Goal: Information Seeking & Learning: Learn about a topic

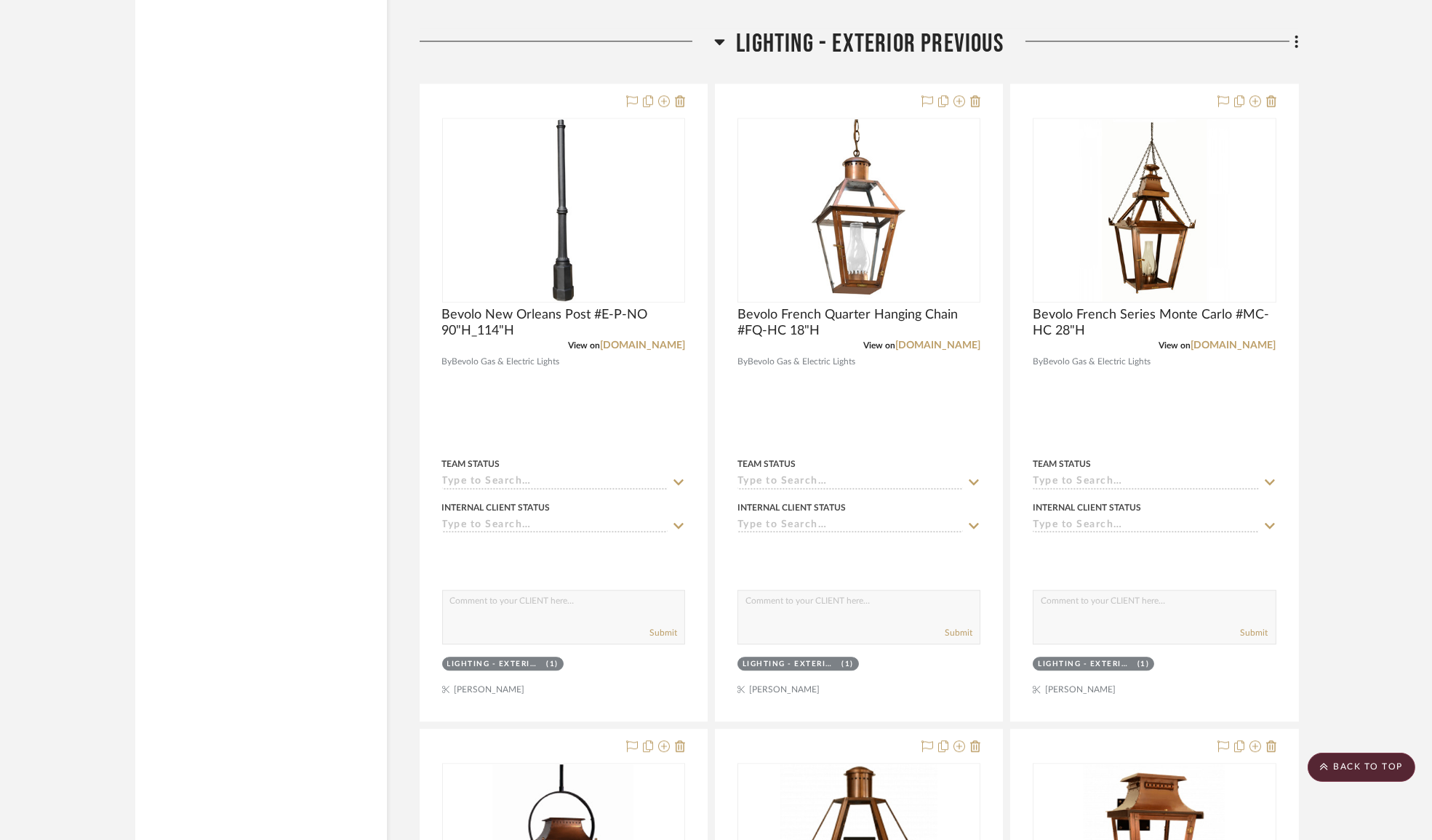
scroll to position [11449, 0]
drag, startPoint x: 1431, startPoint y: 716, endPoint x: 1431, endPoint y: 749, distance: 33.0
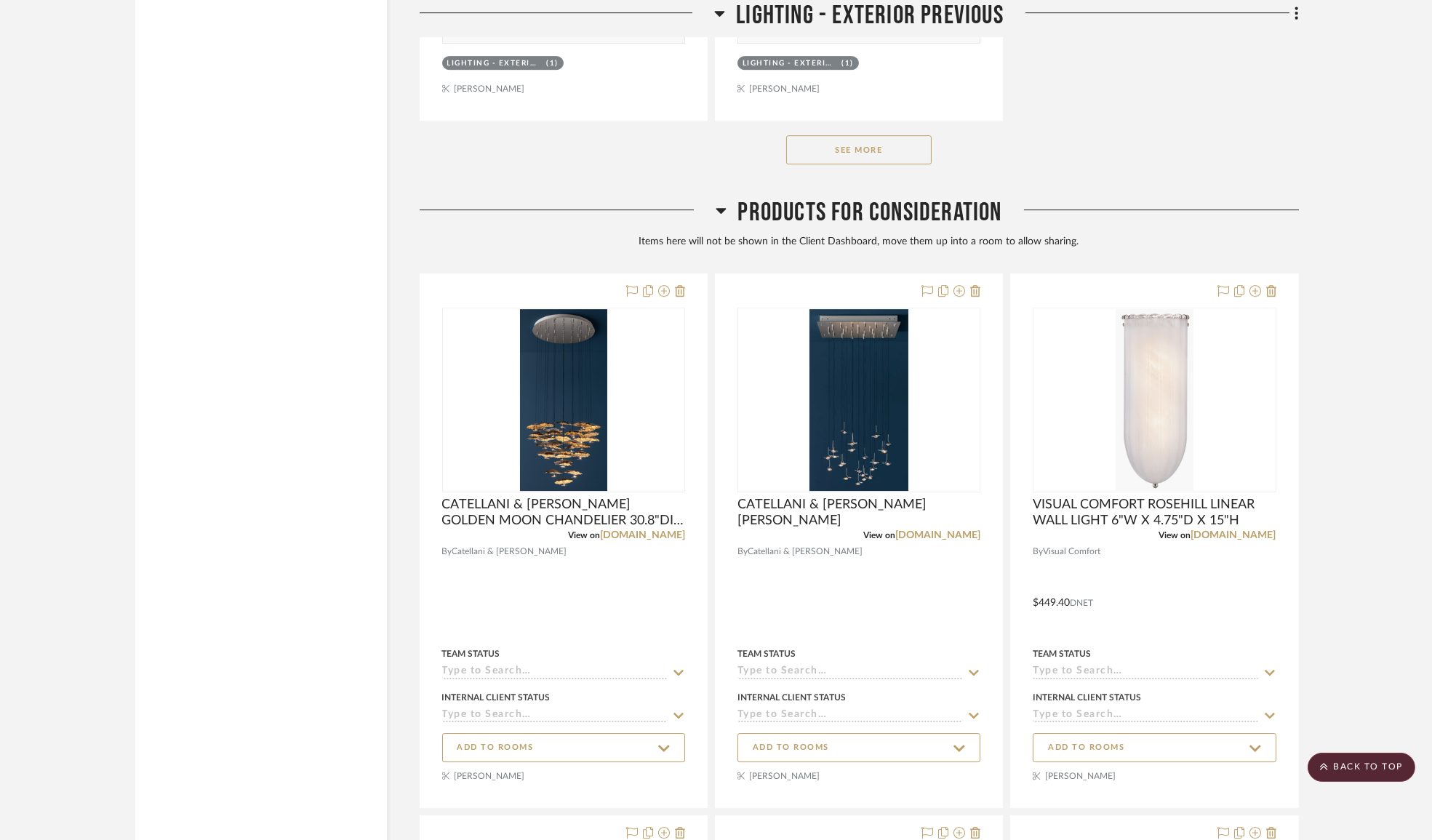
scroll to position [13437, 0]
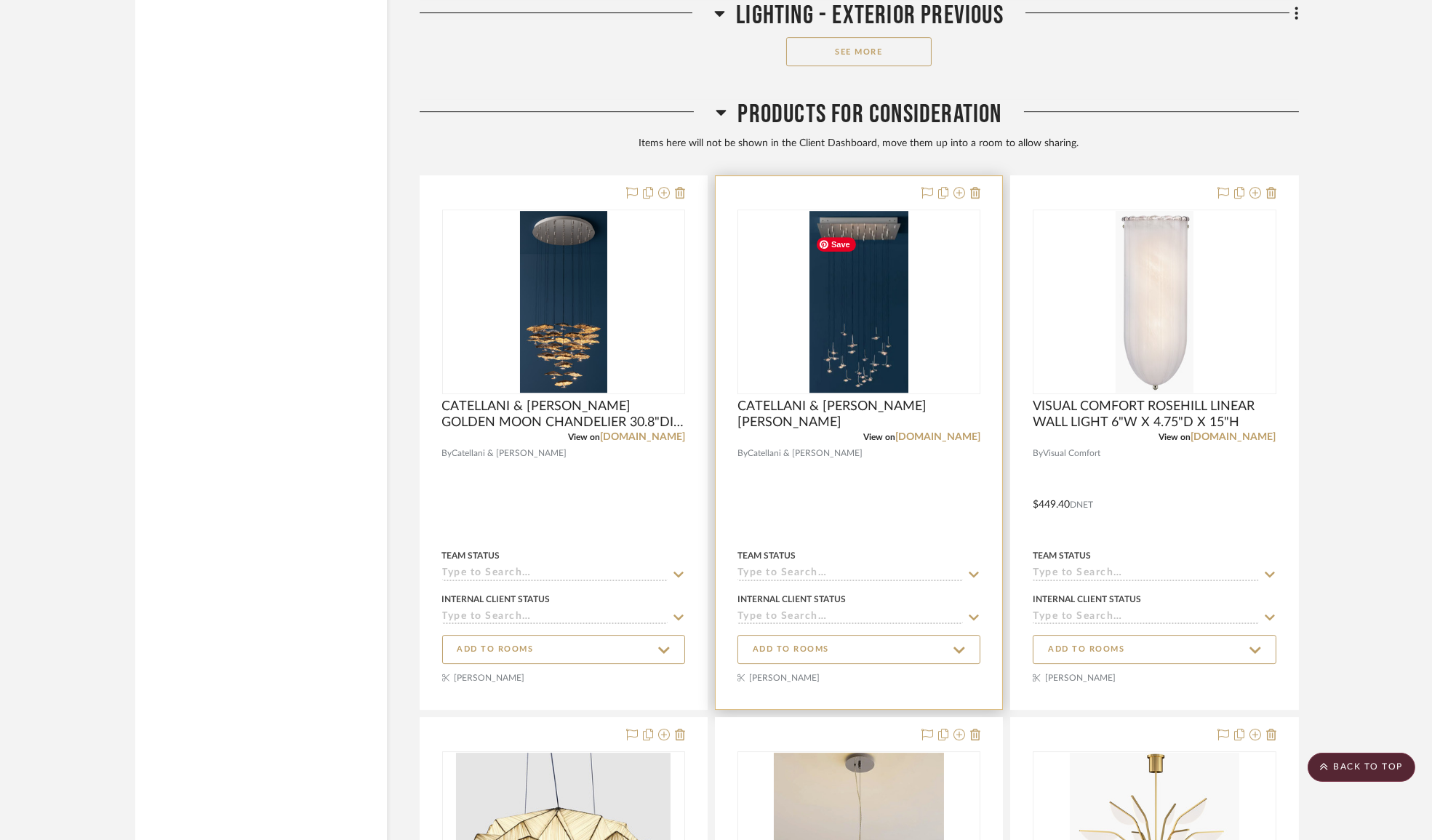
click at [865, 307] on img "0" at bounding box center [858, 302] width 99 height 182
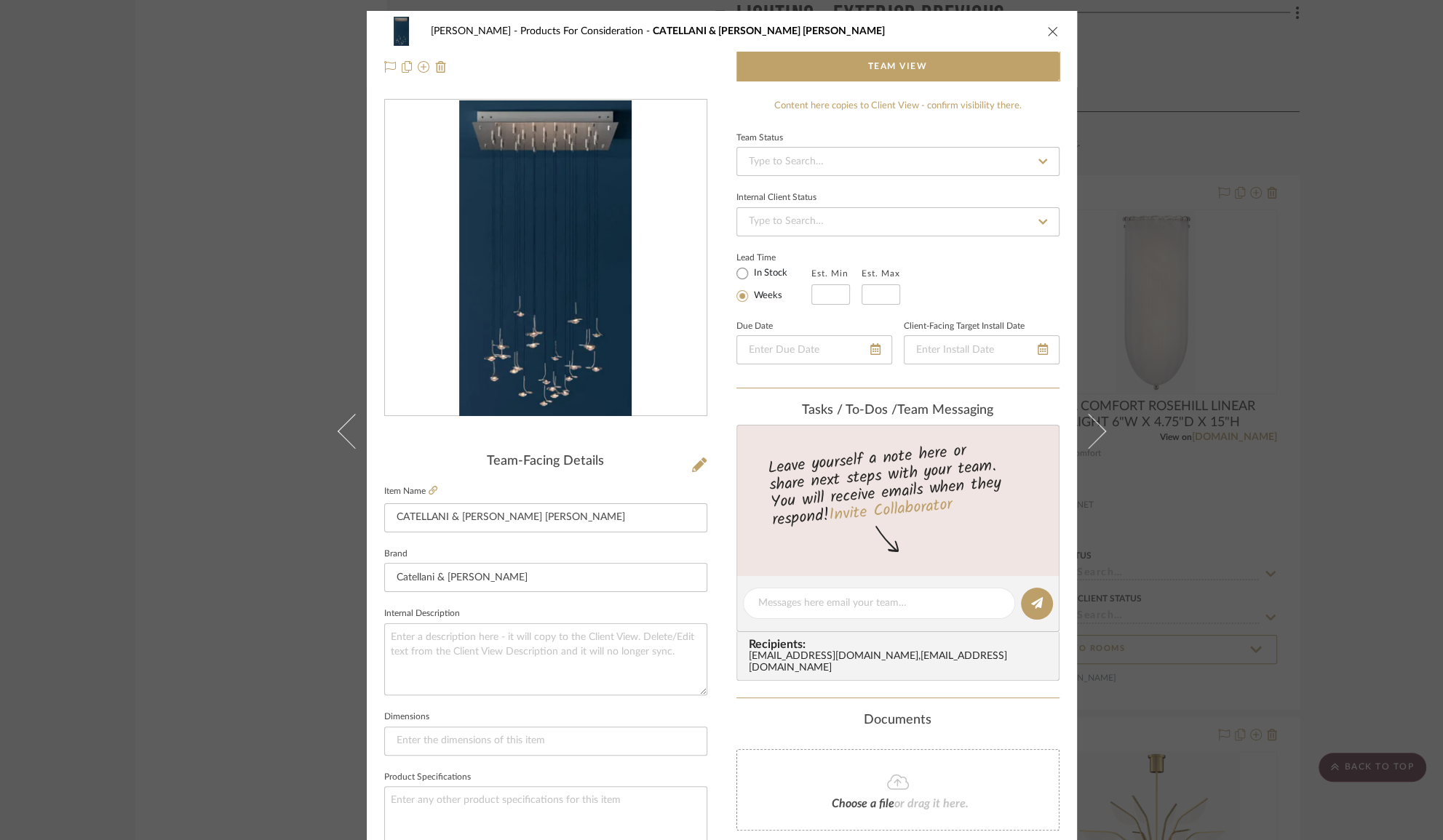
click at [1354, 368] on div "Chen Products For Consideration [PERSON_NAME] & [PERSON_NAME] [PERSON_NAME] Tea…" at bounding box center [722, 420] width 1443 height 840
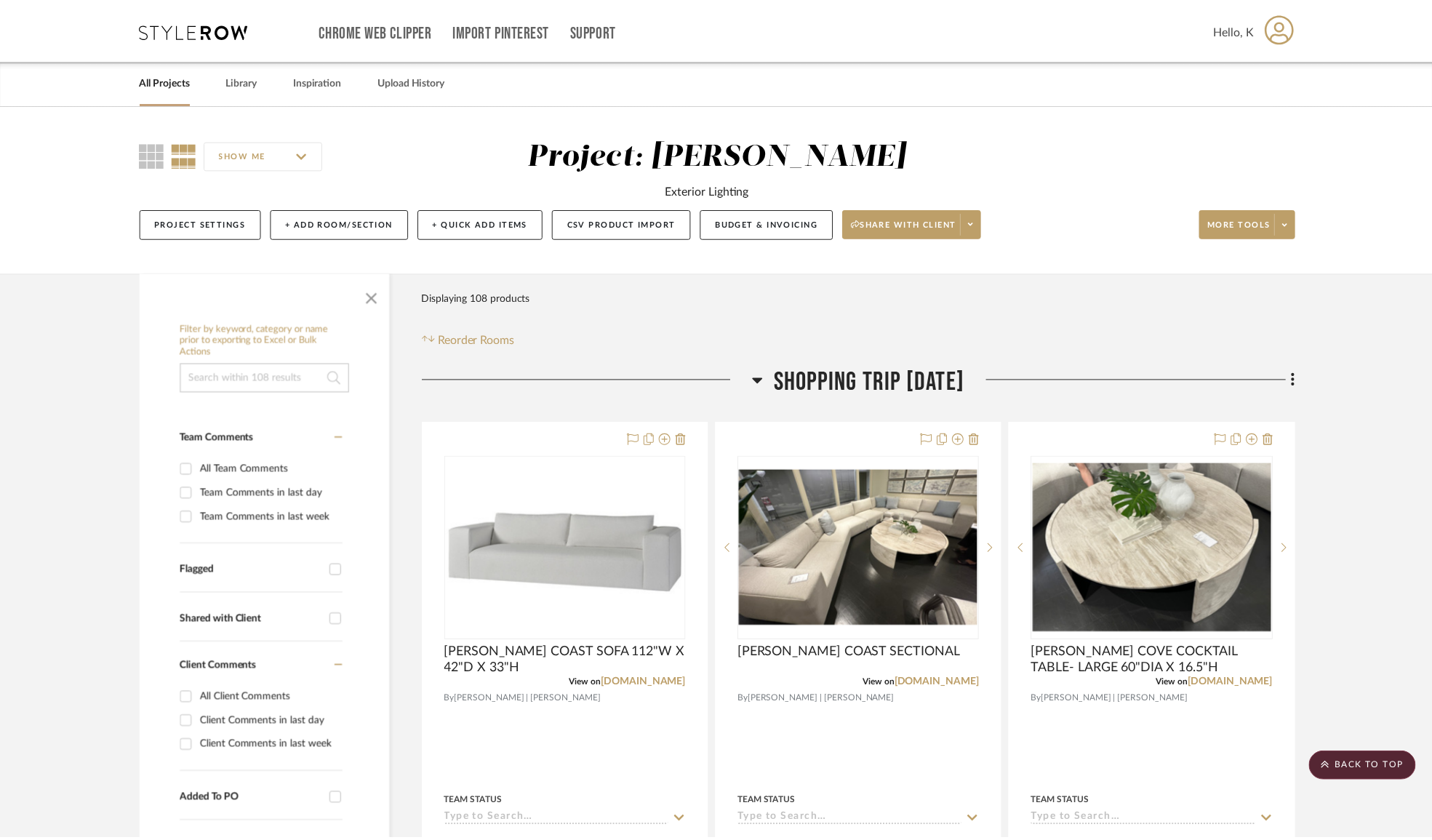
scroll to position [13437, 0]
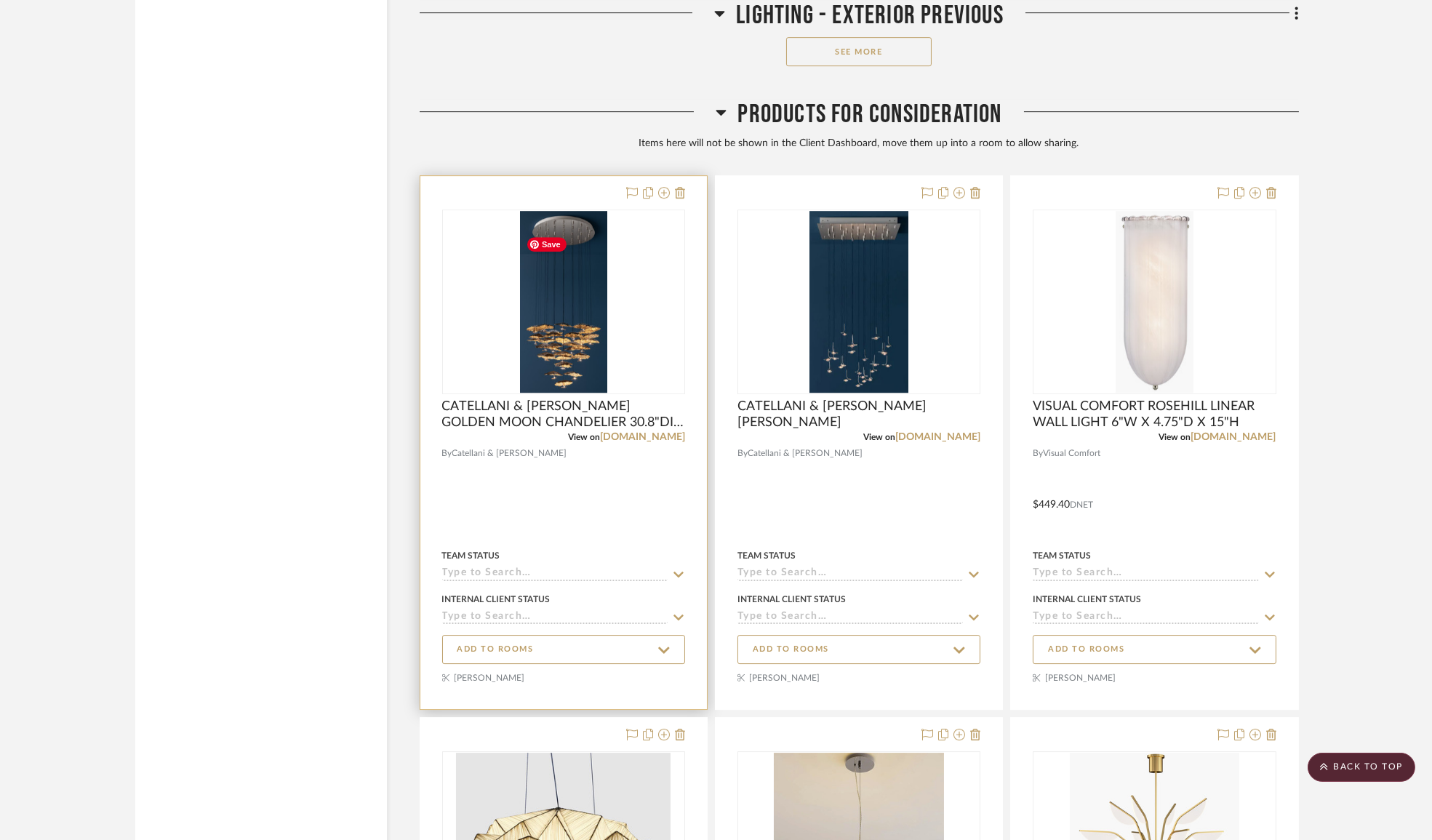
click at [568, 341] on img "0" at bounding box center [564, 302] width 87 height 182
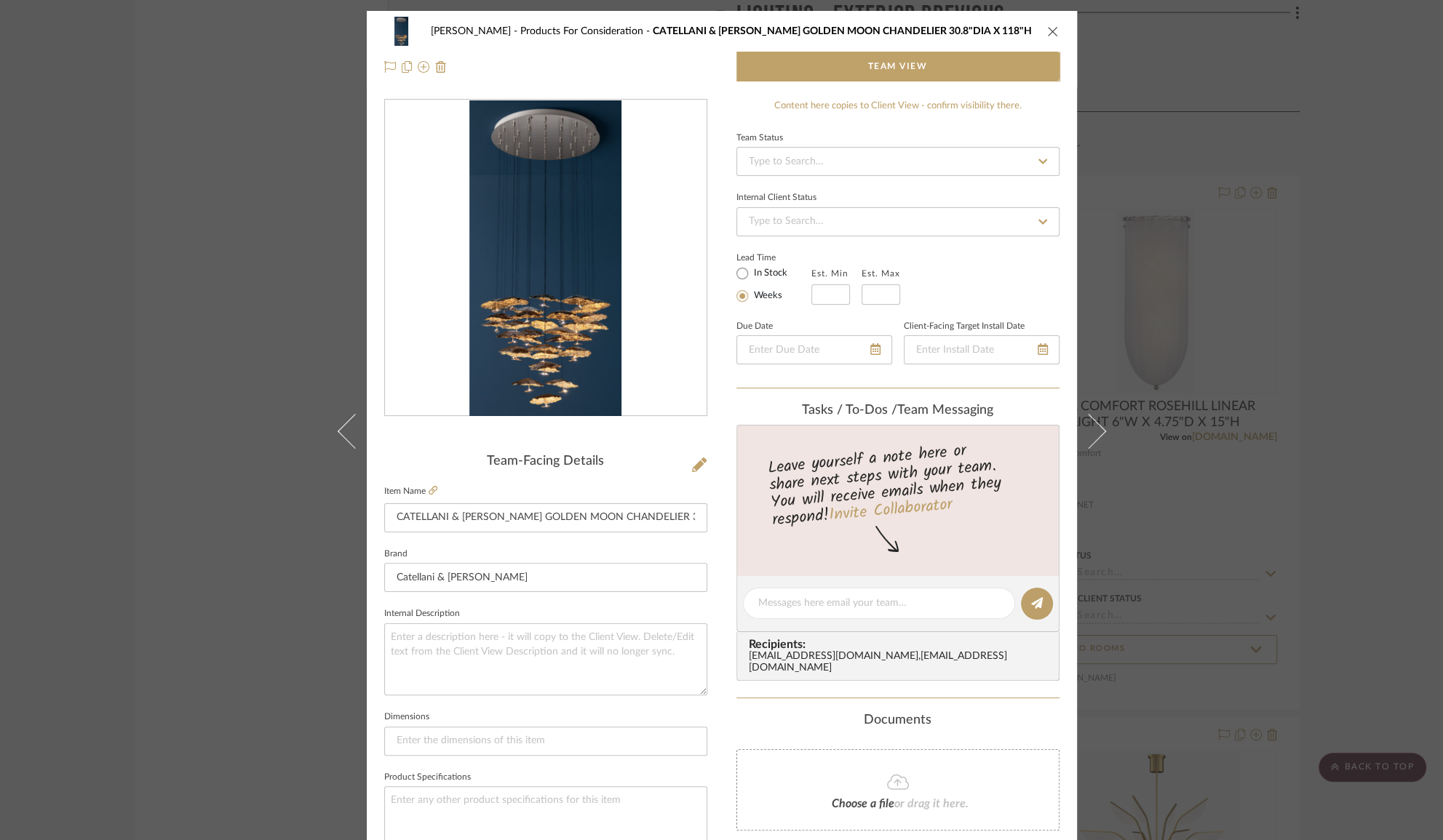
click at [563, 341] on img "0" at bounding box center [544, 258] width 151 height 316
drag, startPoint x: 663, startPoint y: 347, endPoint x: 570, endPoint y: 327, distance: 95.1
click at [570, 327] on img "0" at bounding box center [544, 258] width 151 height 316
drag, startPoint x: 679, startPoint y: 271, endPoint x: 429, endPoint y: 488, distance: 331.0
click at [429, 488] on icon at bounding box center [433, 490] width 9 height 9
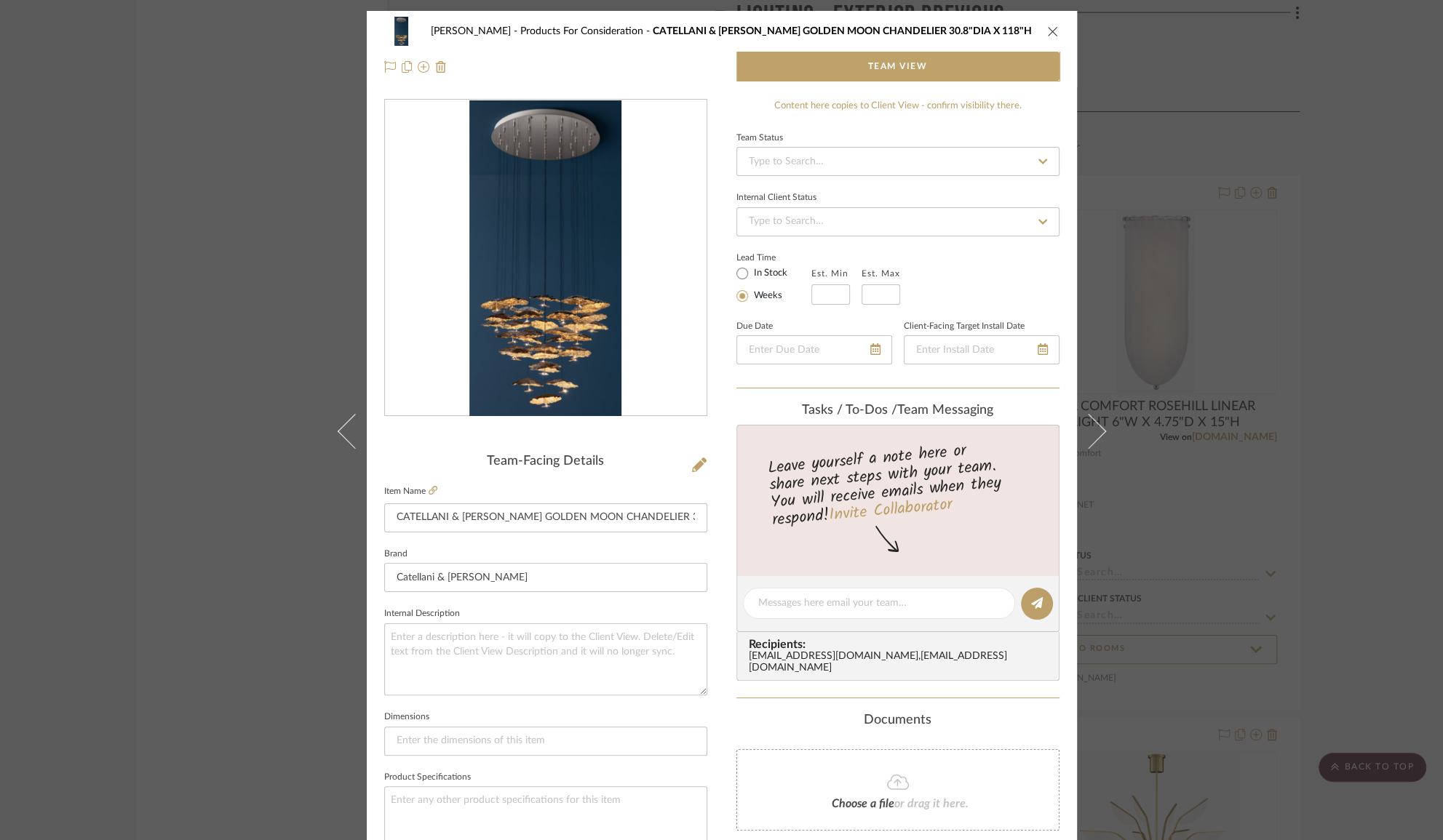
click at [15, 401] on div "Chen Products For Consideration CATELLANI & [PERSON_NAME] GOLDEN MOON CHANDELIE…" at bounding box center [722, 420] width 1443 height 840
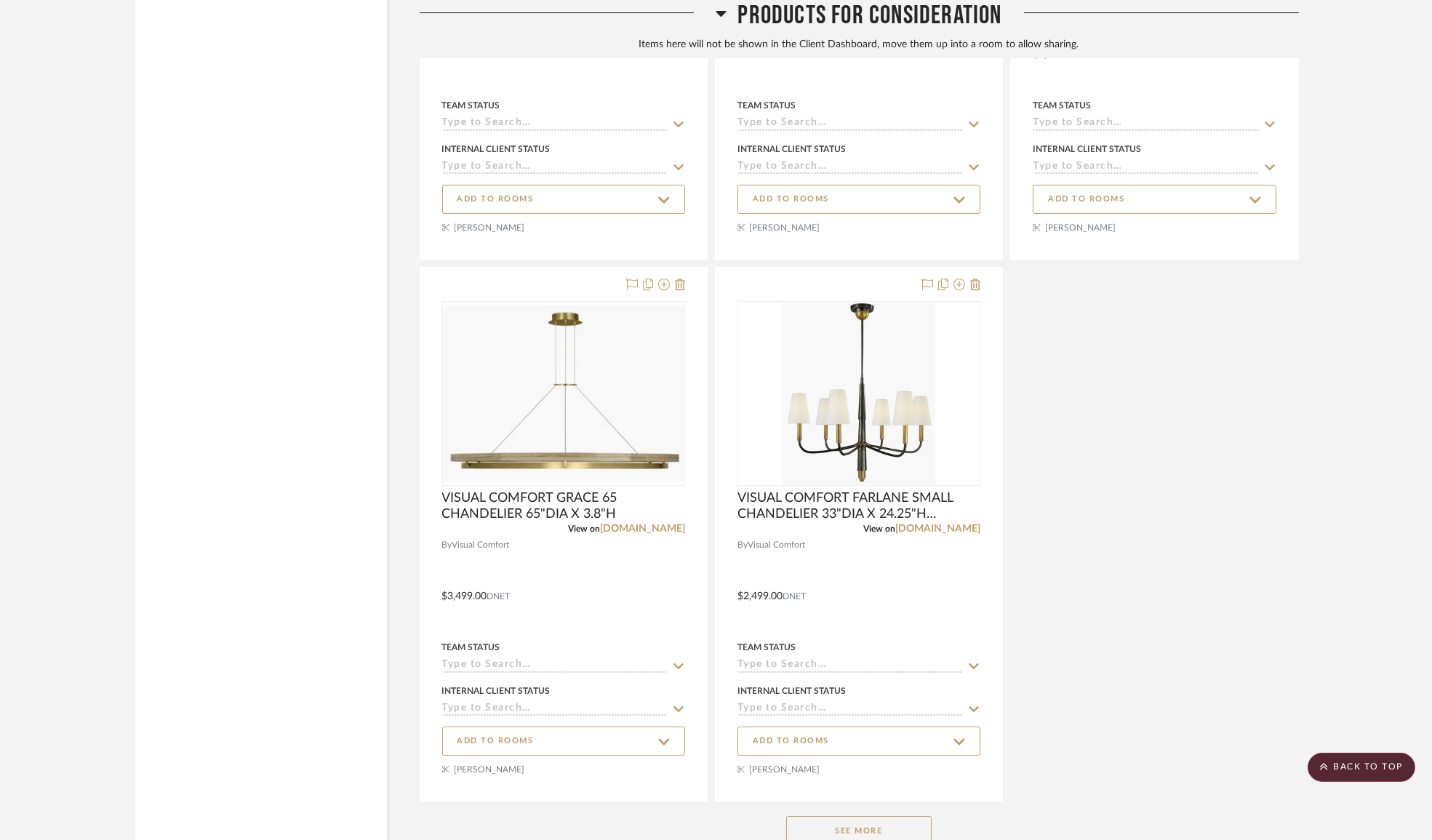
scroll to position [14565, 0]
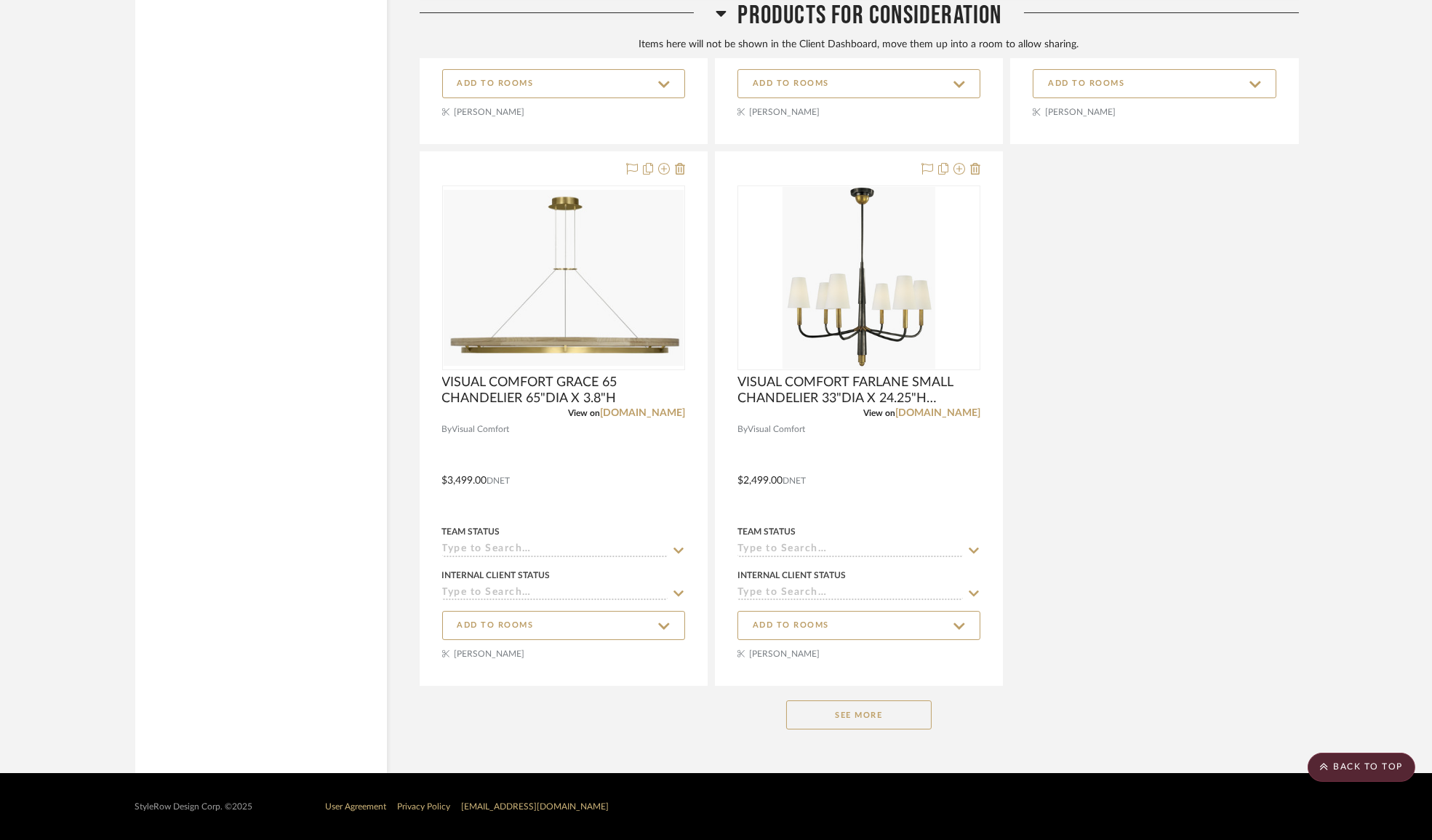
click at [831, 707] on button "See More" at bounding box center [858, 714] width 146 height 29
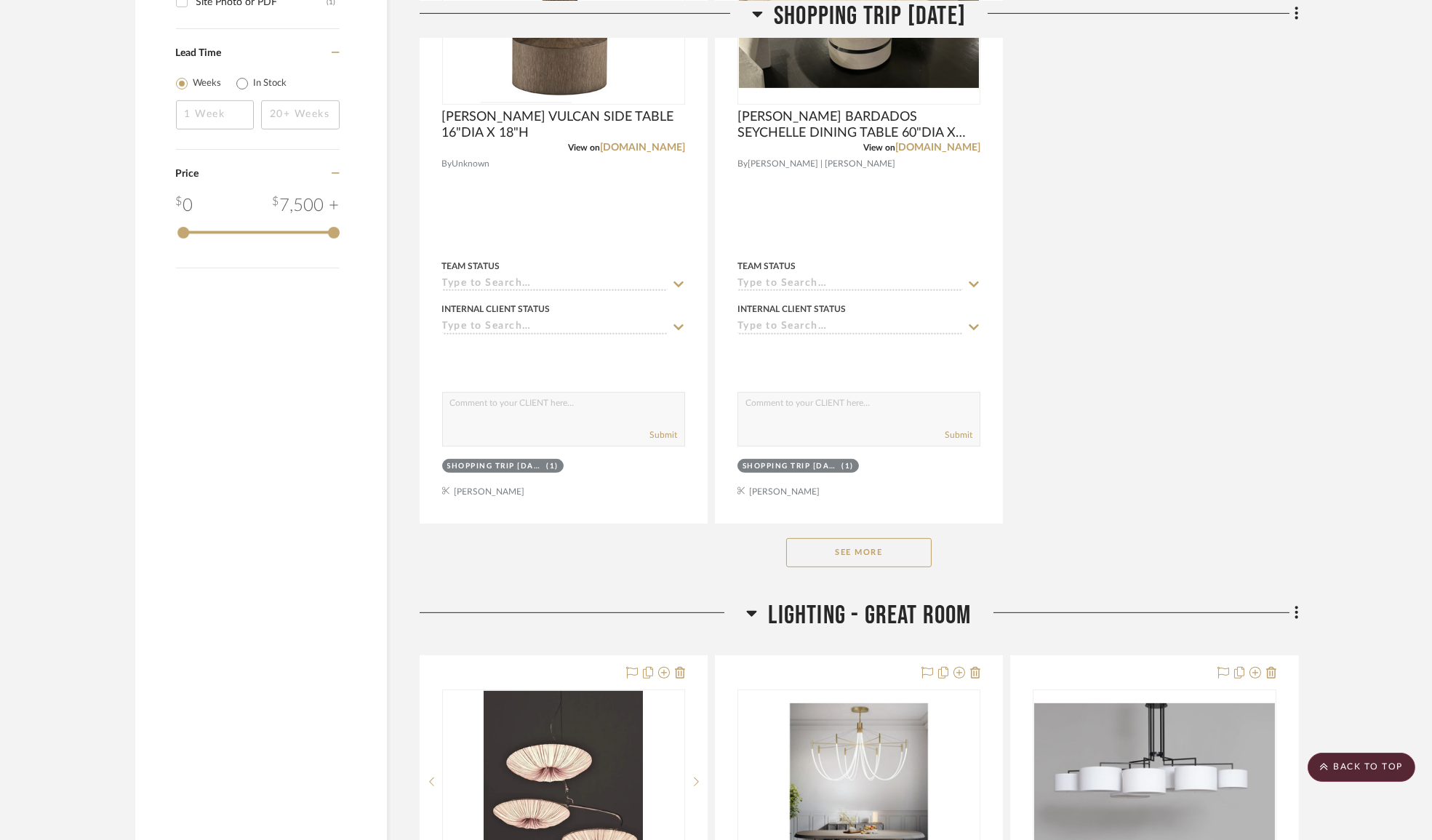
scroll to position [0, 0]
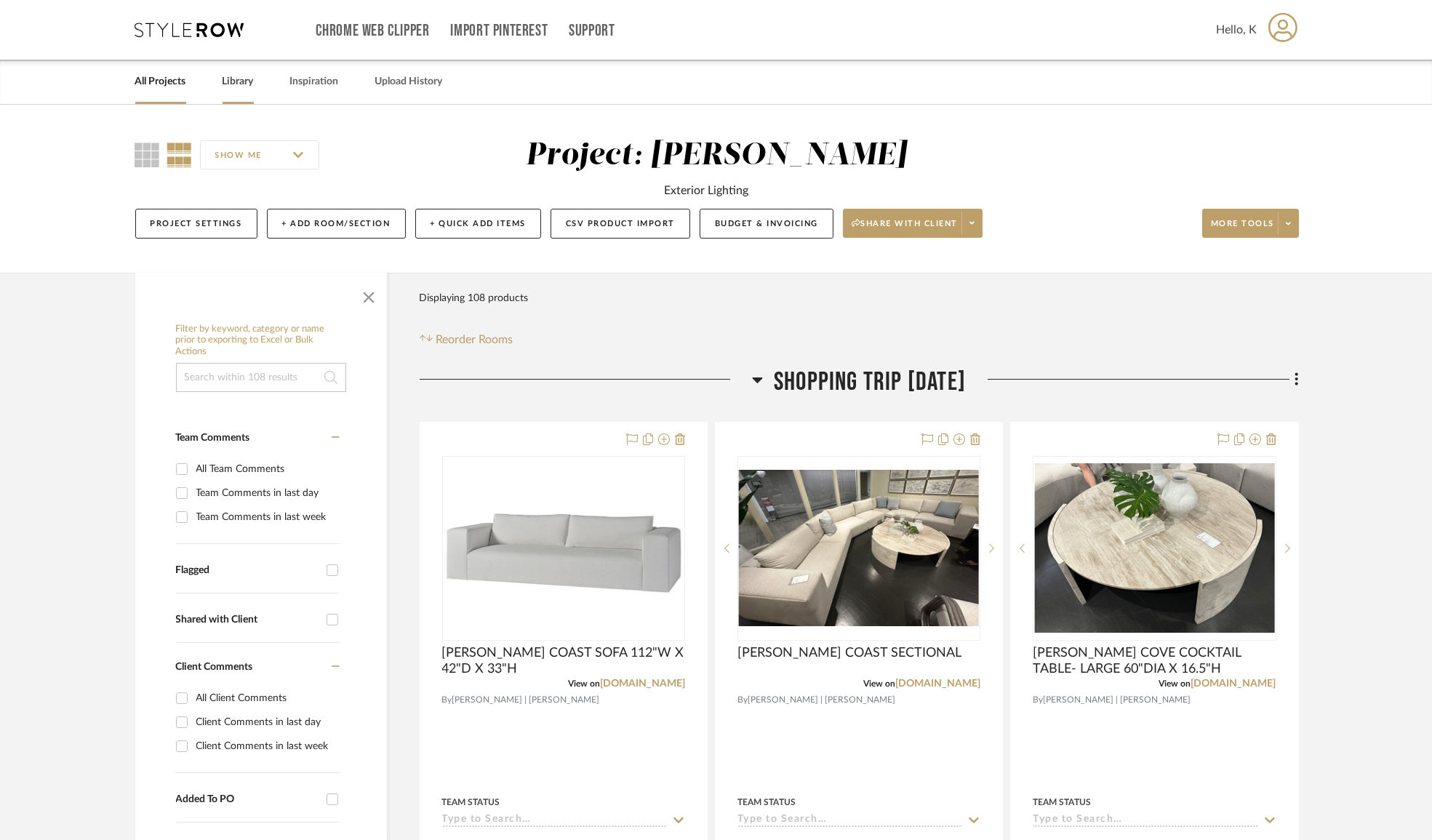
click at [229, 87] on link "Library" at bounding box center [238, 81] width 31 height 19
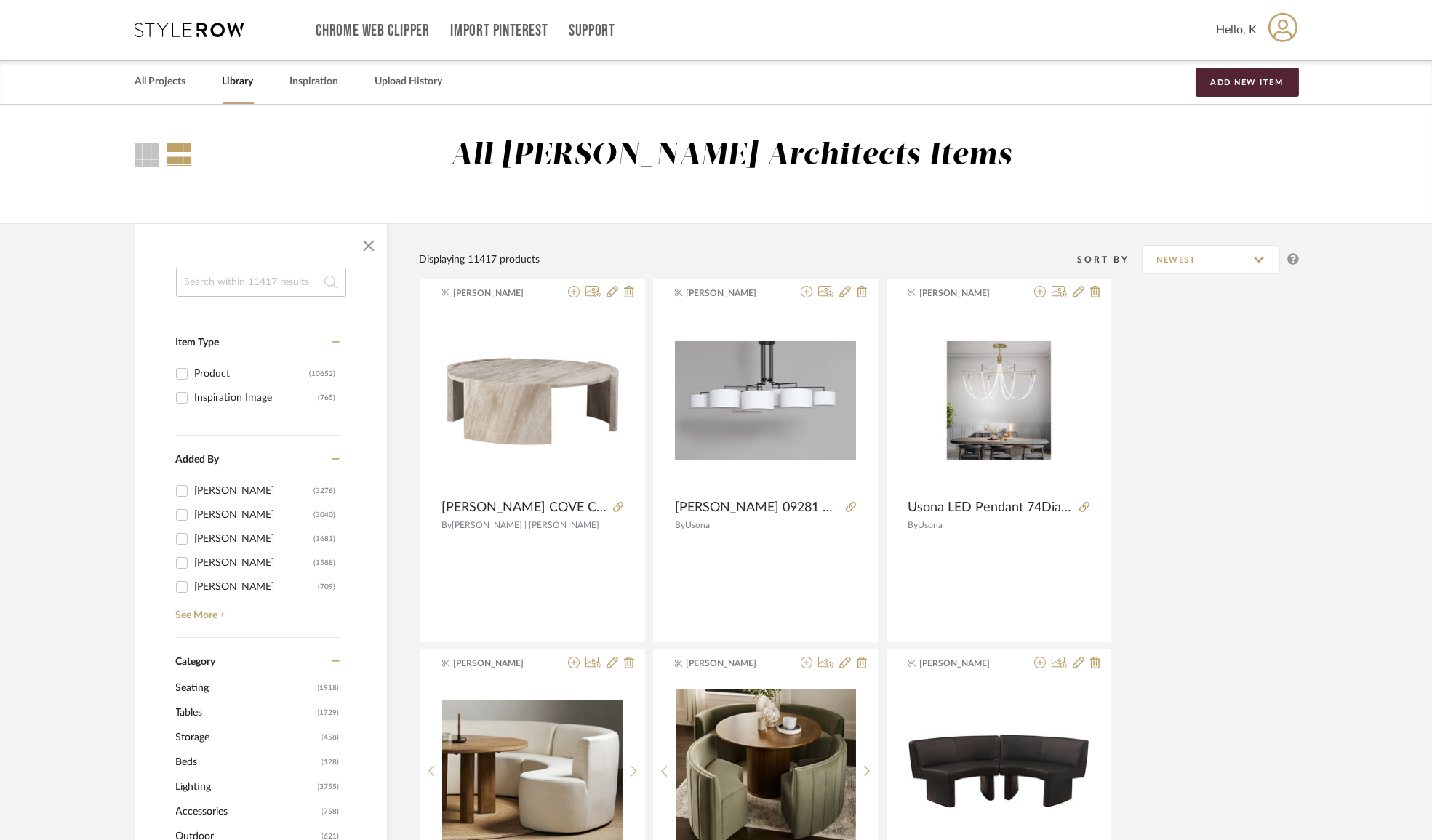
scroll to position [264, 0]
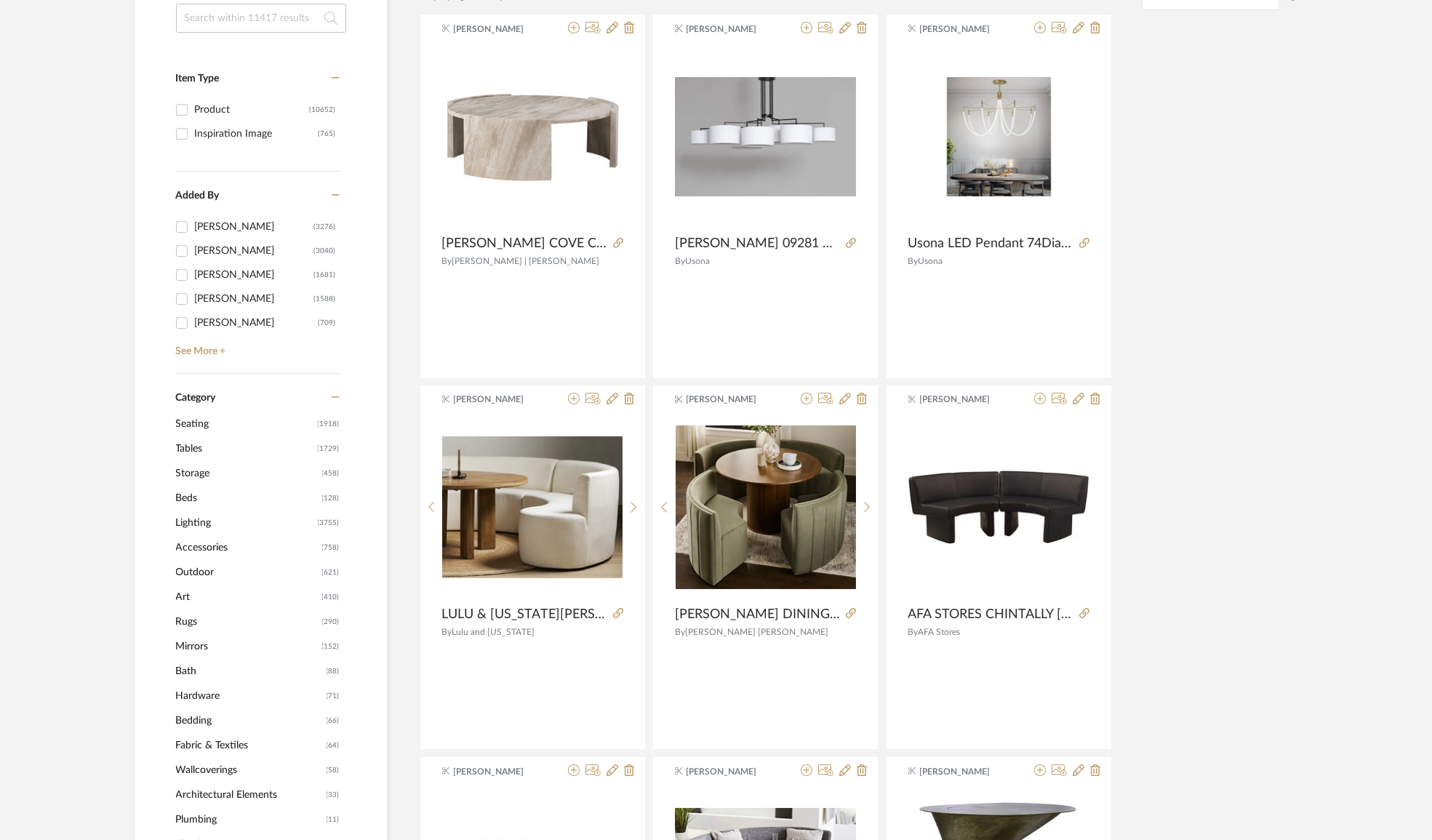
click at [211, 524] on span "Lighting" at bounding box center [245, 523] width 138 height 24
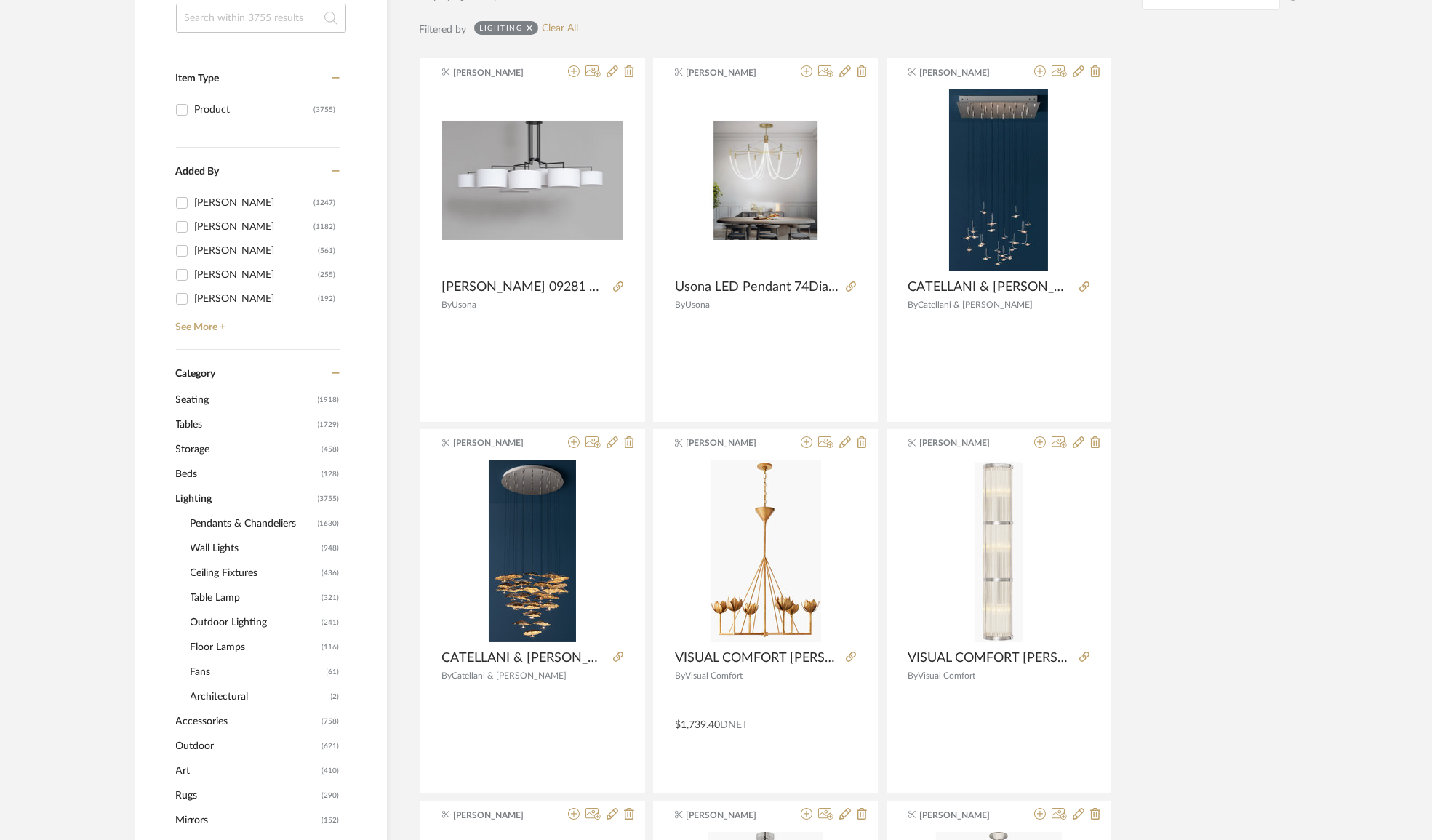
click at [231, 525] on span "Pendants & Chandeliers" at bounding box center [252, 524] width 124 height 24
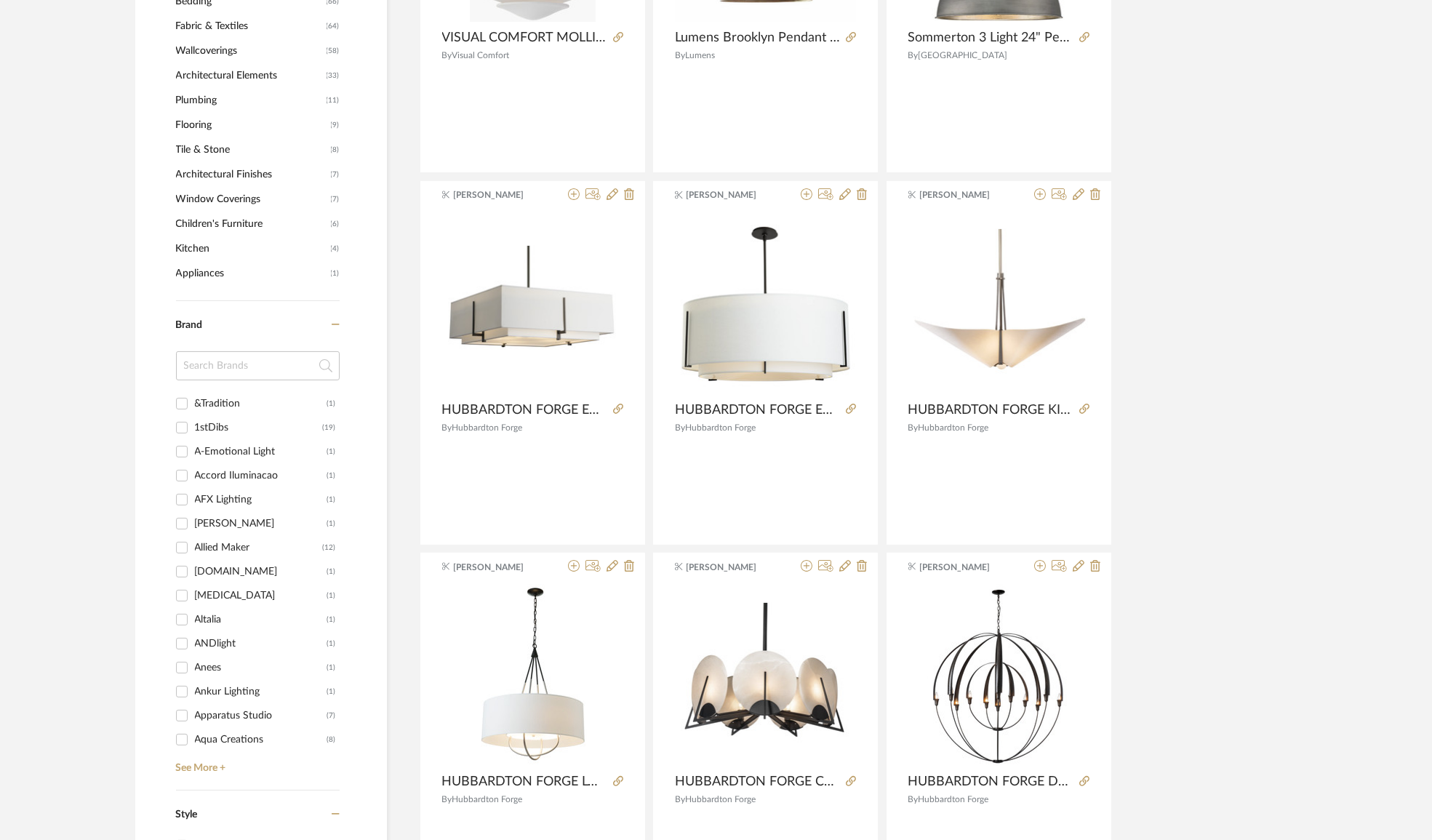
scroll to position [1608, 0]
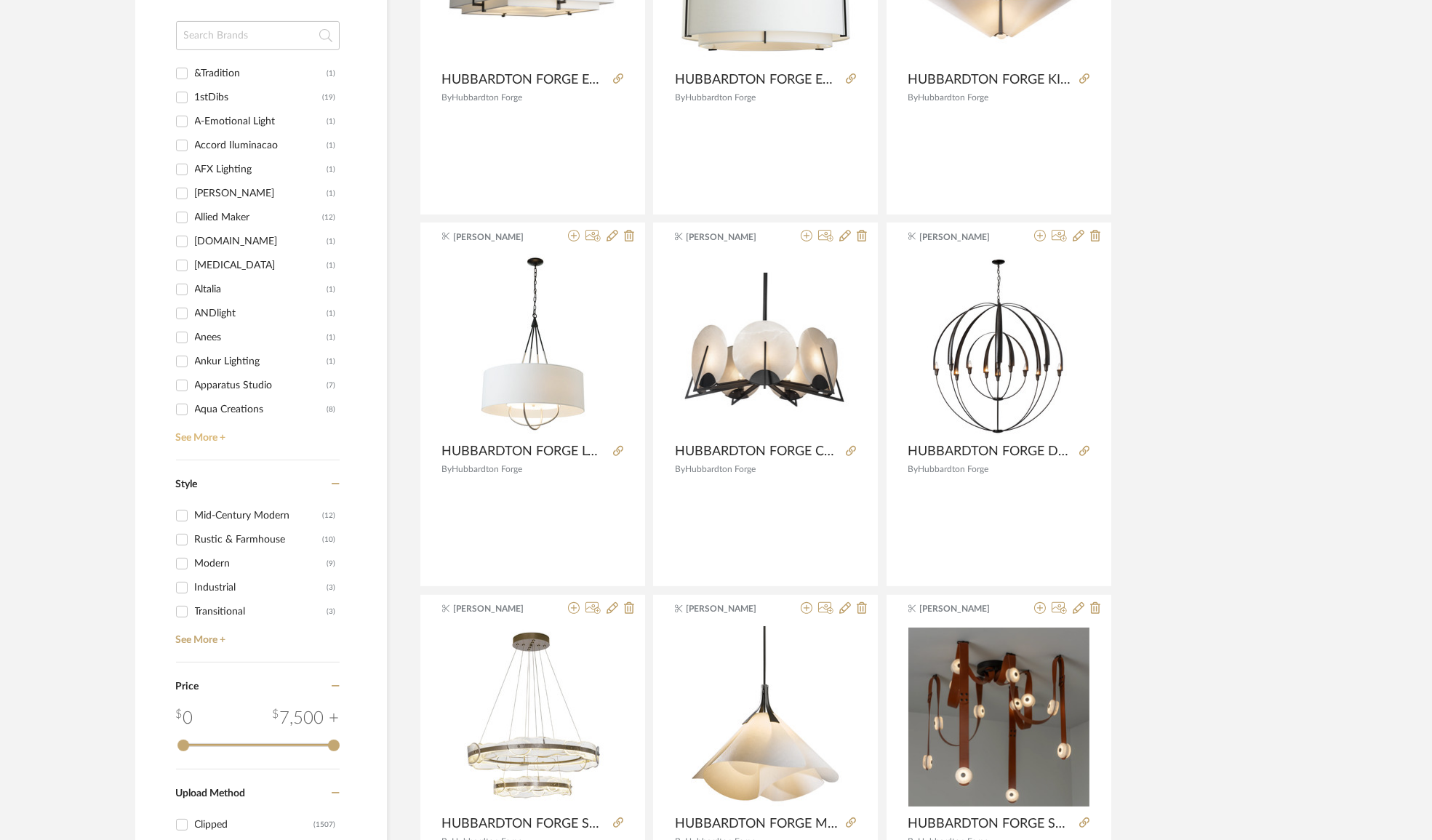
click at [211, 429] on link "See More +" at bounding box center [256, 432] width 168 height 24
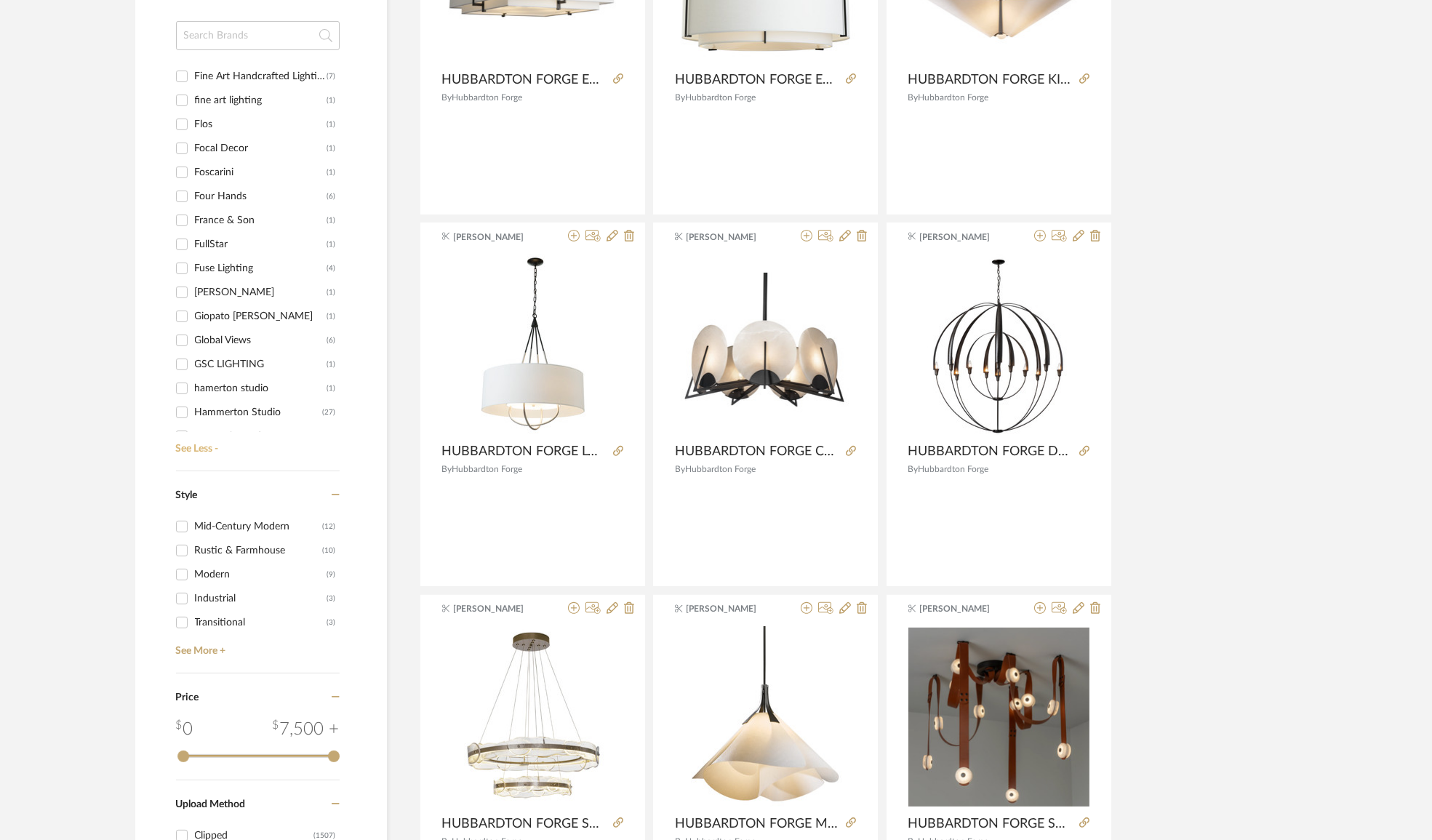
scroll to position [2182, 0]
click at [219, 410] on div "Hubbardton Forge" at bounding box center [258, 411] width 128 height 24
click at [194, 410] on input "Hubbardton Forge (25)" at bounding box center [182, 411] width 24 height 24
checkbox input "true"
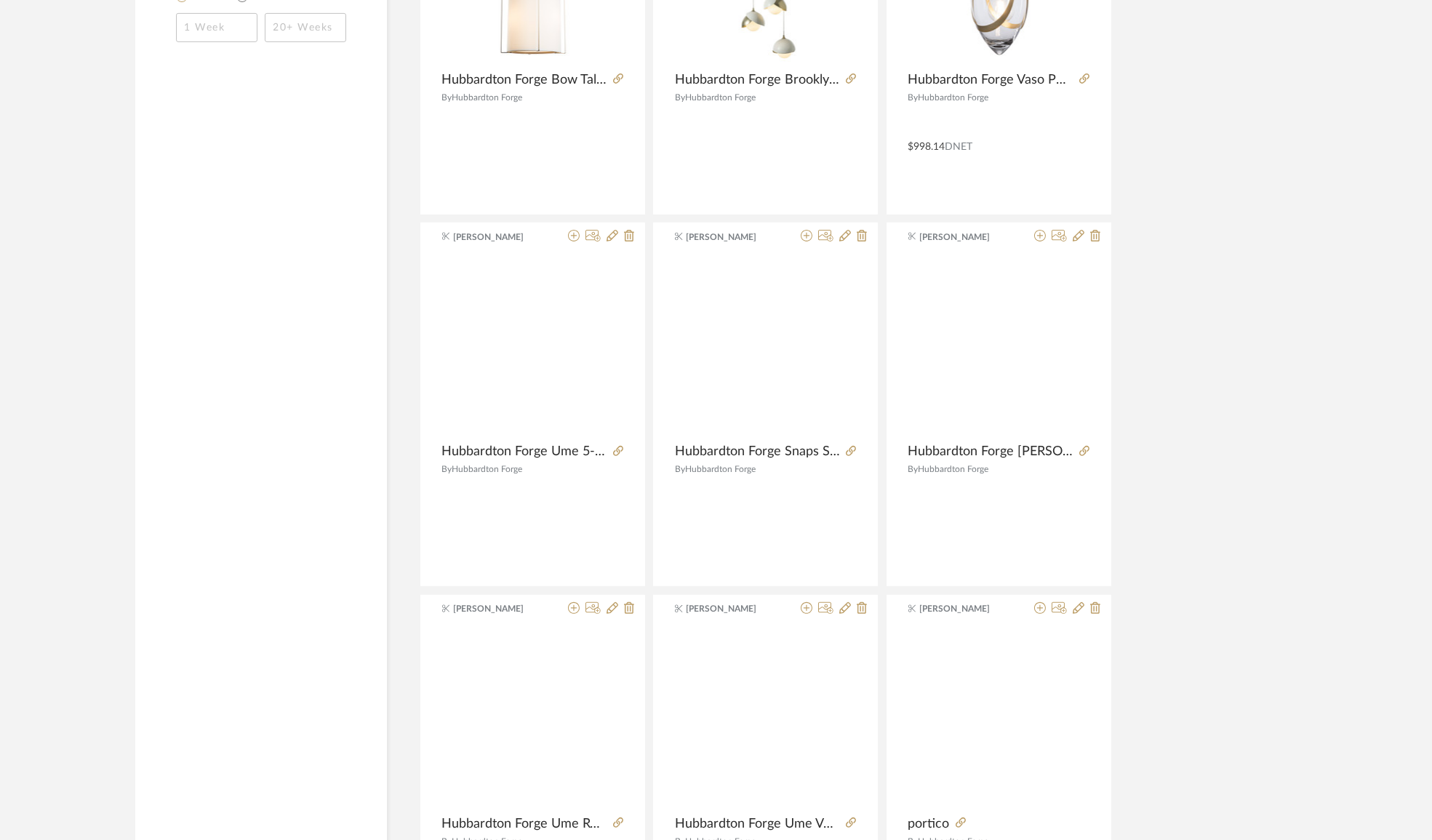
scroll to position [879, 0]
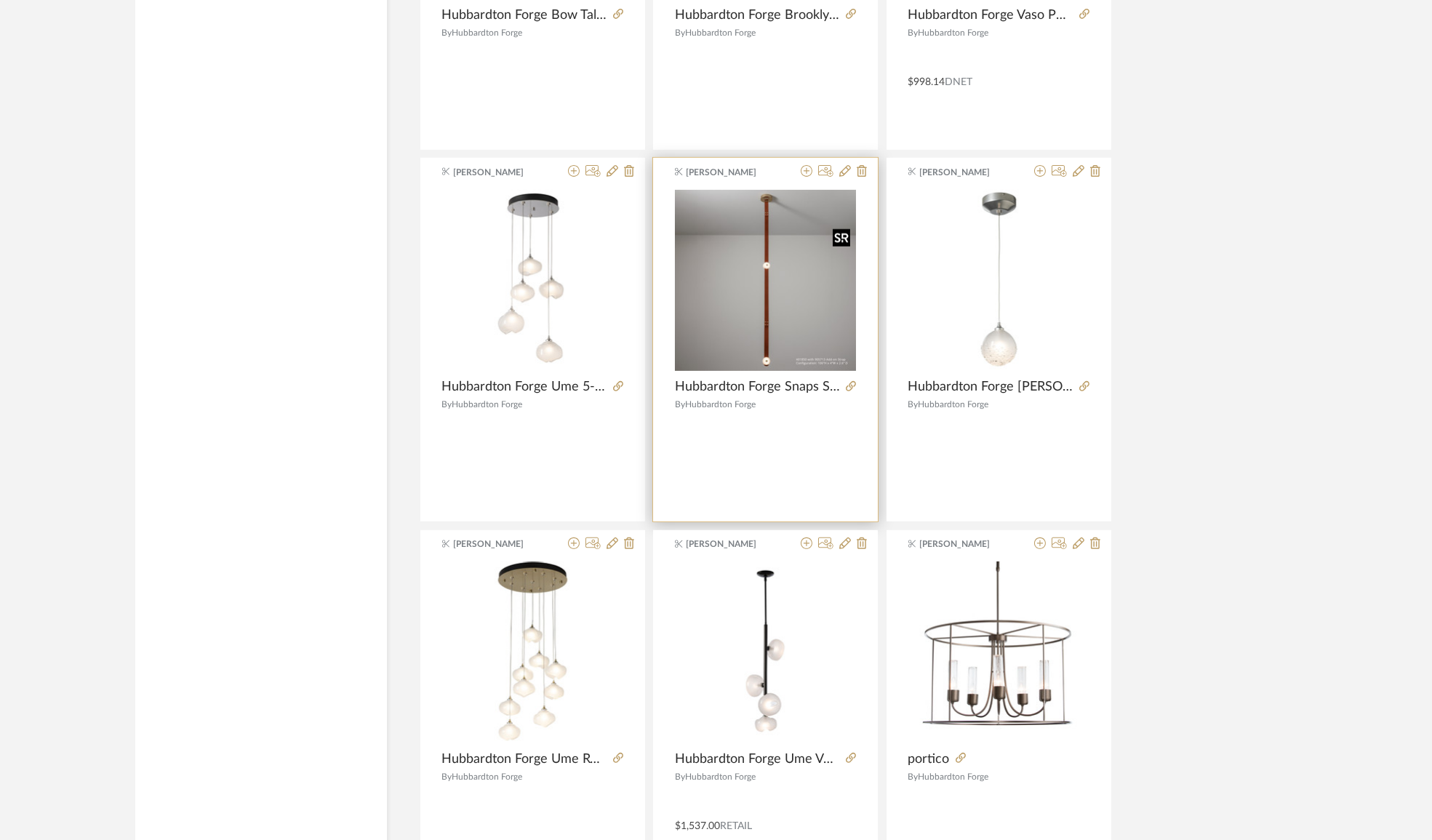
scroll to position [1870, 0]
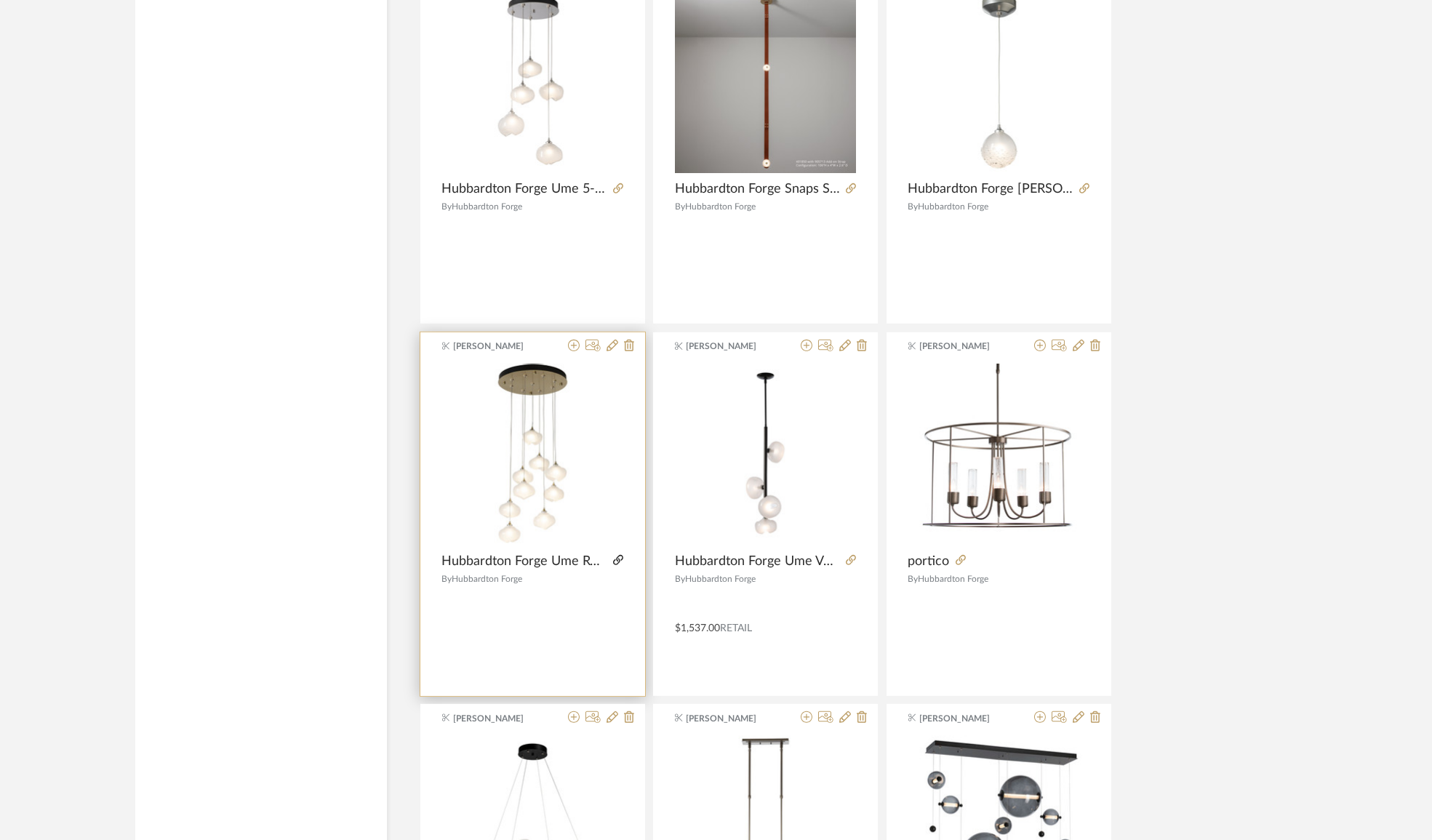
click at [618, 559] on icon at bounding box center [618, 561] width 10 height 10
click at [573, 342] on icon at bounding box center [574, 345] width 11 height 11
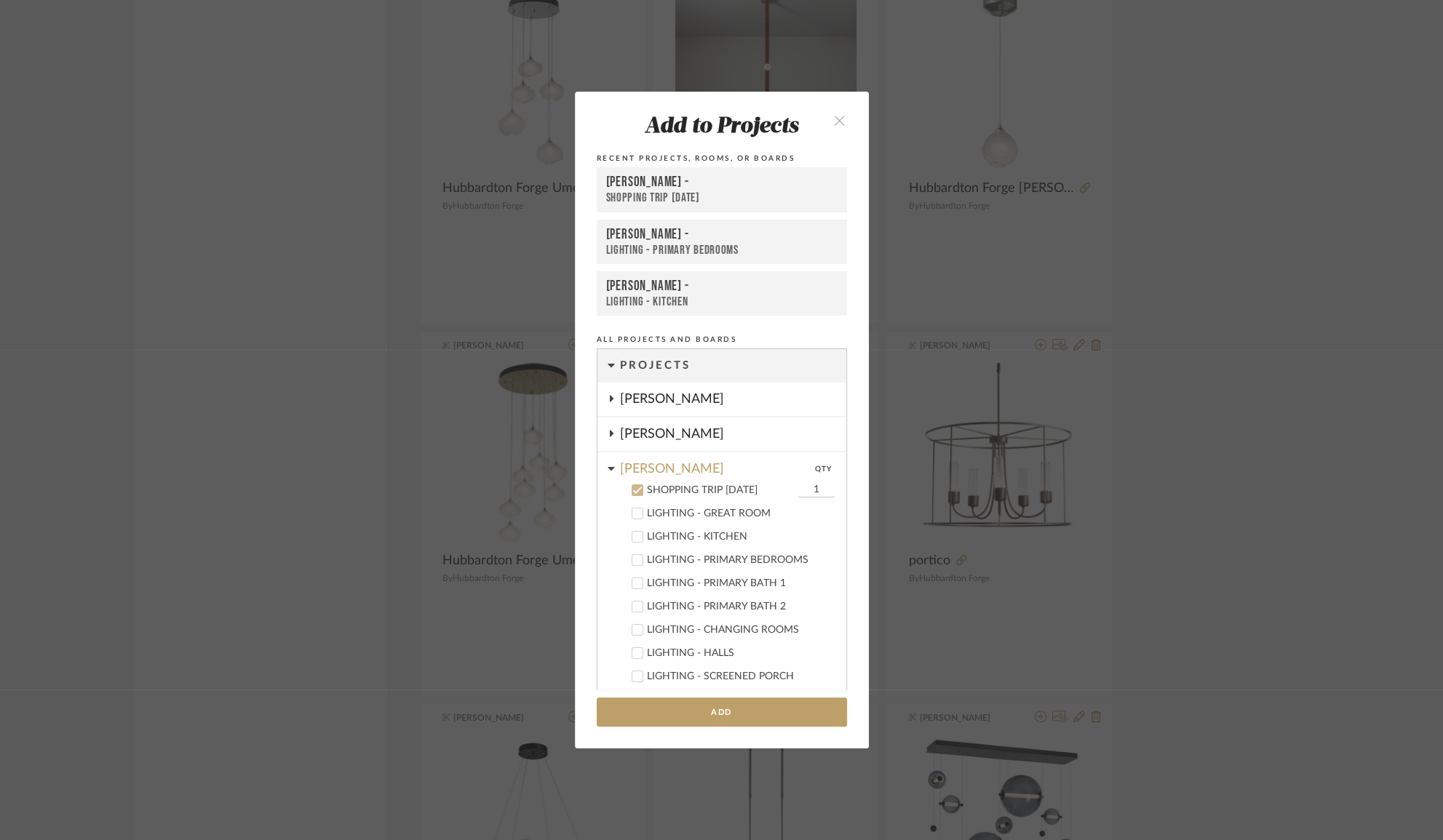
scroll to position [128, 0]
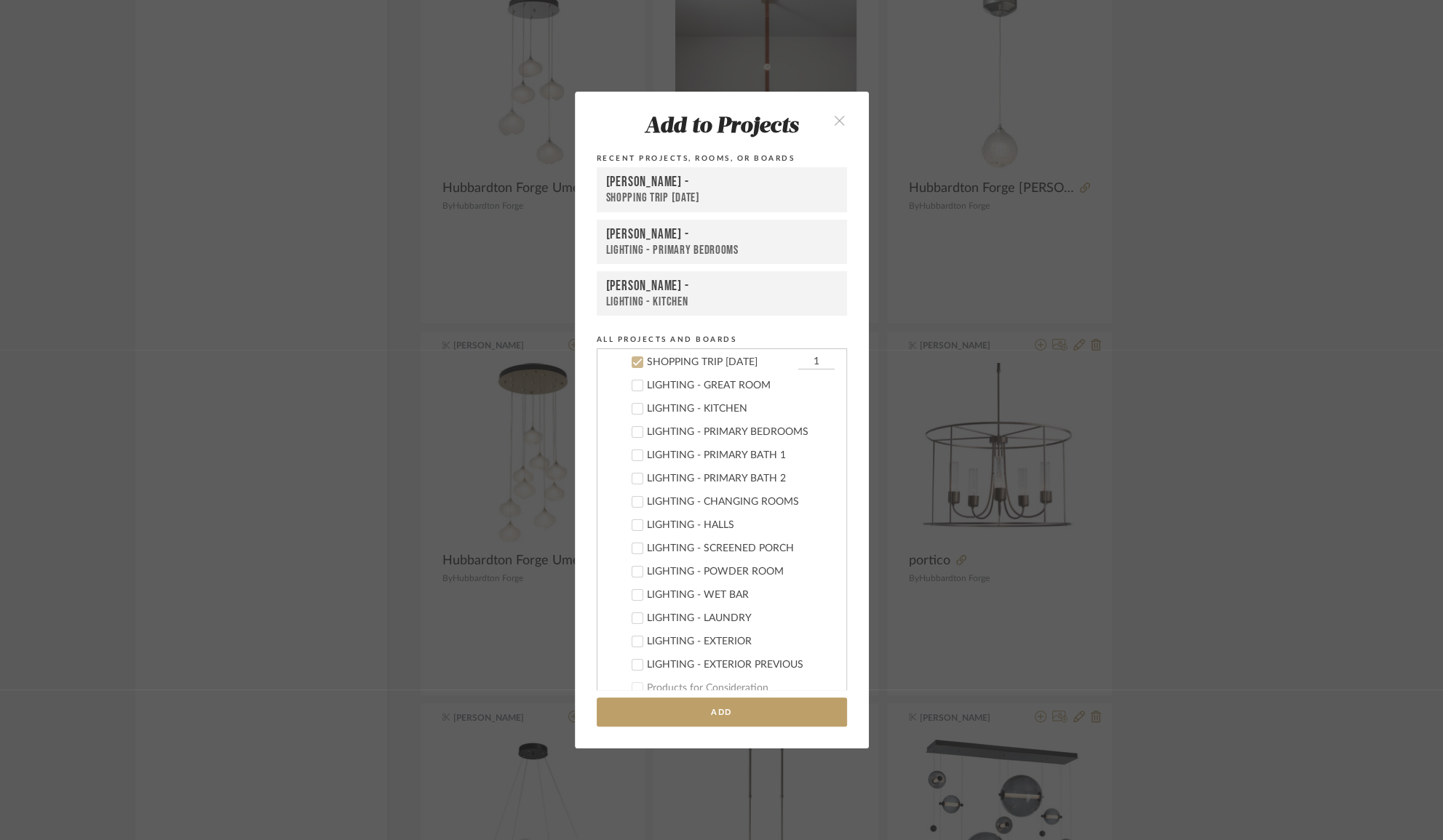
click at [625, 295] on div "LIGHTING - KITCHEN" at bounding box center [722, 301] width 231 height 15
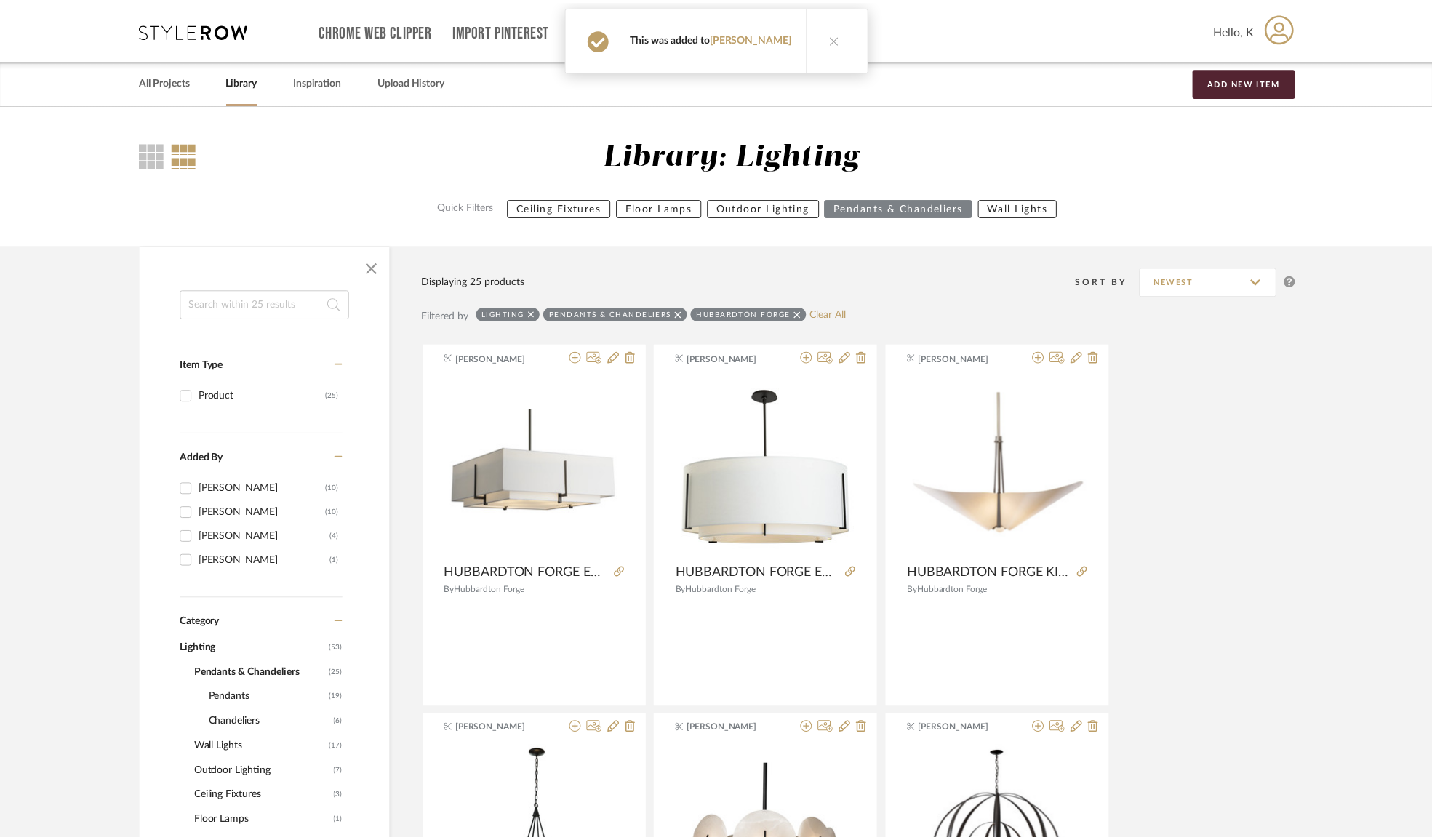
scroll to position [1870, 0]
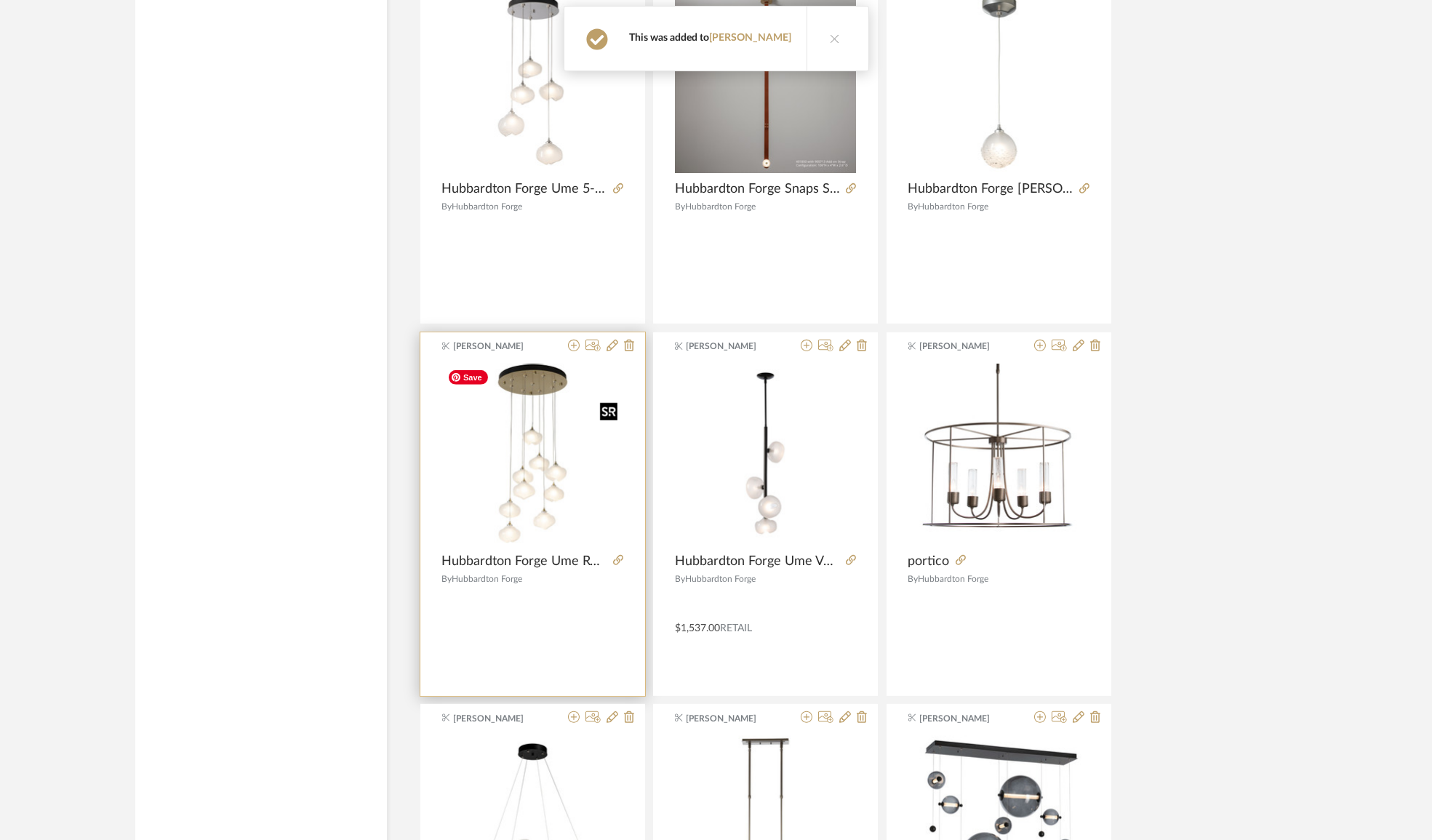
click at [542, 430] on img "0" at bounding box center [532, 453] width 181 height 181
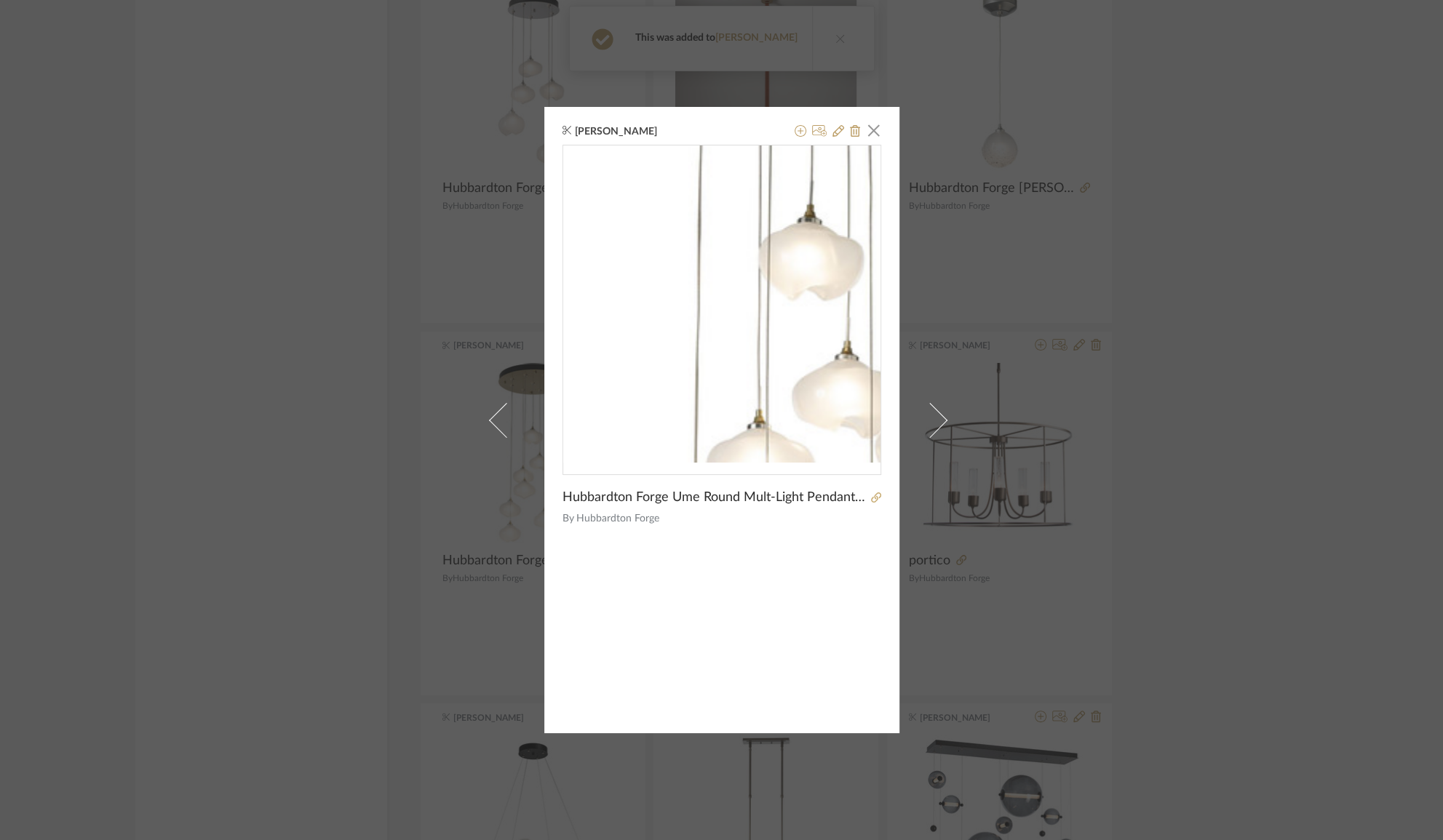
click at [687, 290] on img "0" at bounding box center [722, 304] width 317 height 317
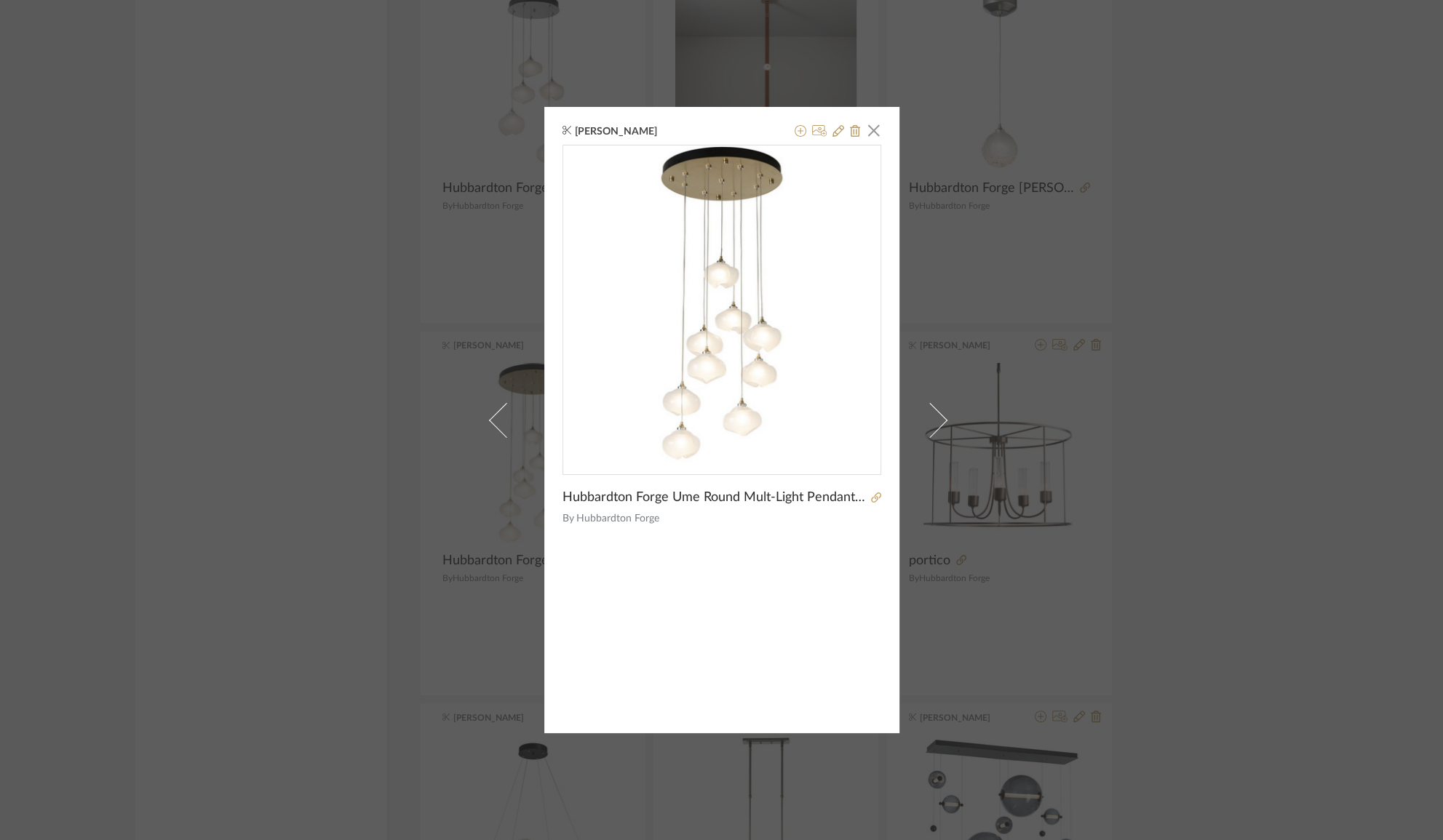
drag, startPoint x: 874, startPoint y: 128, endPoint x: 882, endPoint y: 128, distance: 8.0
click at [874, 128] on span "button" at bounding box center [873, 129] width 29 height 29
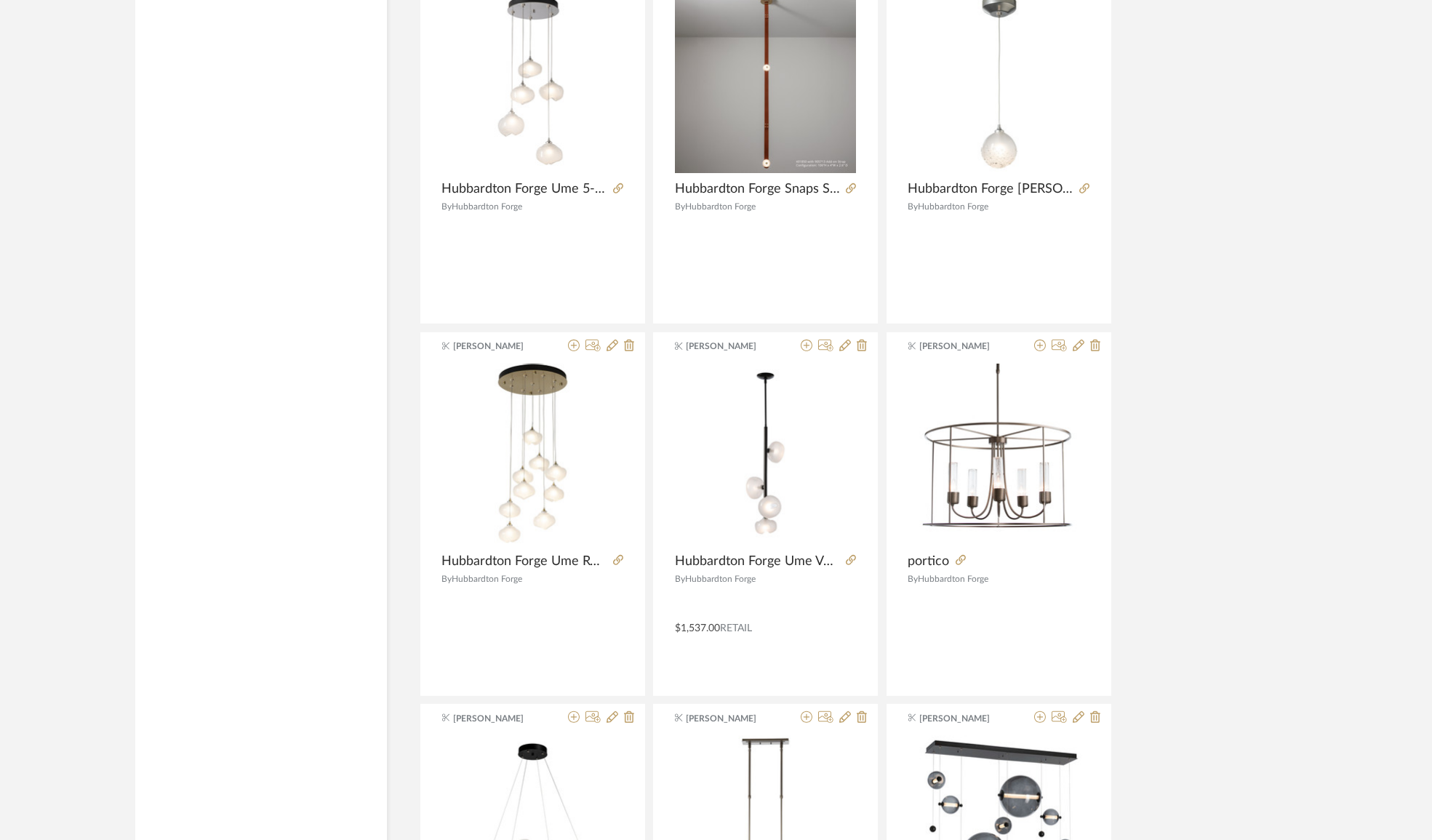
scroll to position [2003, 0]
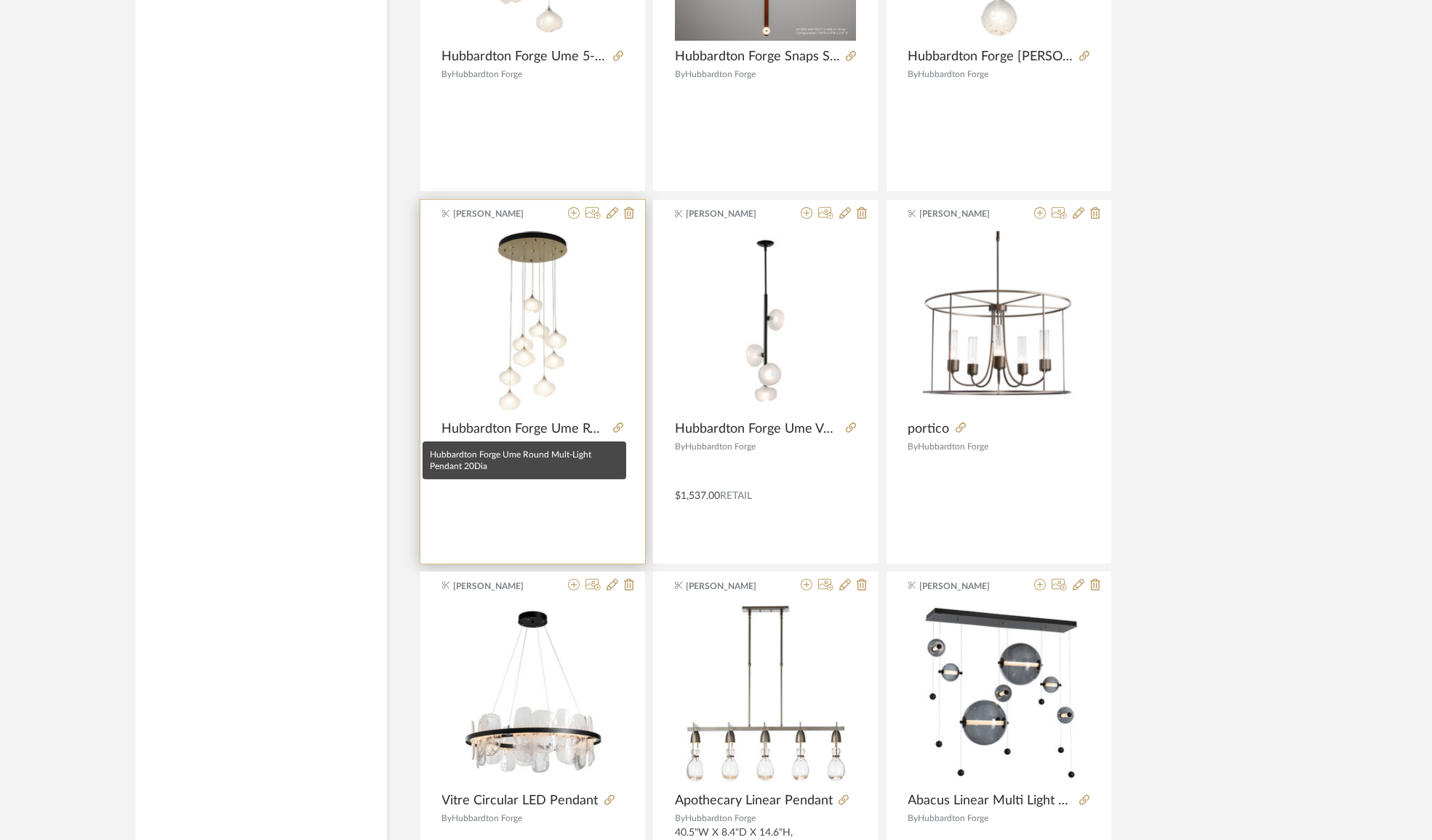
click at [577, 426] on span "Hubbardton Forge Ume Round Mult-Light Pendant 20Dia" at bounding box center [524, 429] width 165 height 16
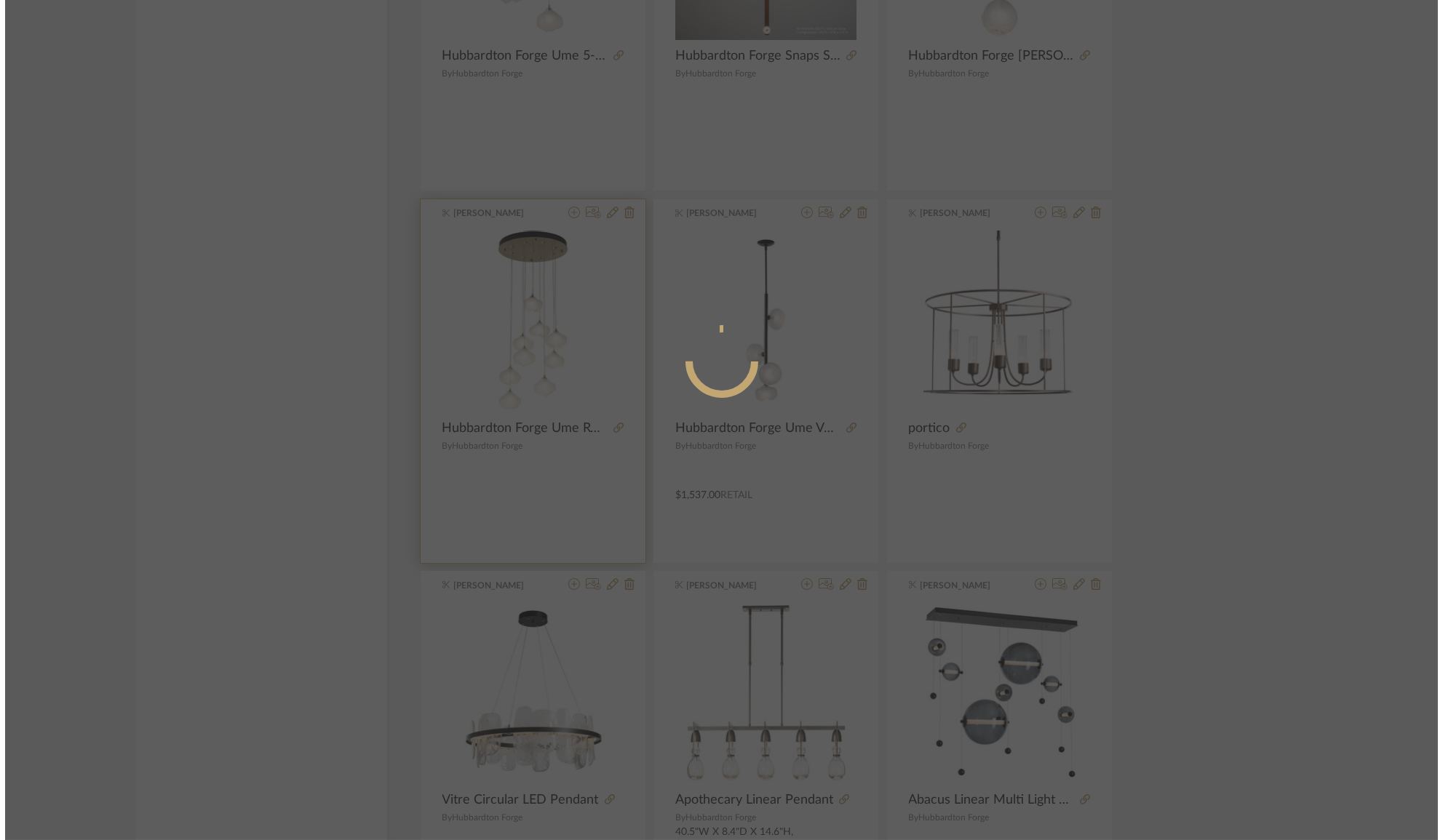
scroll to position [0, 0]
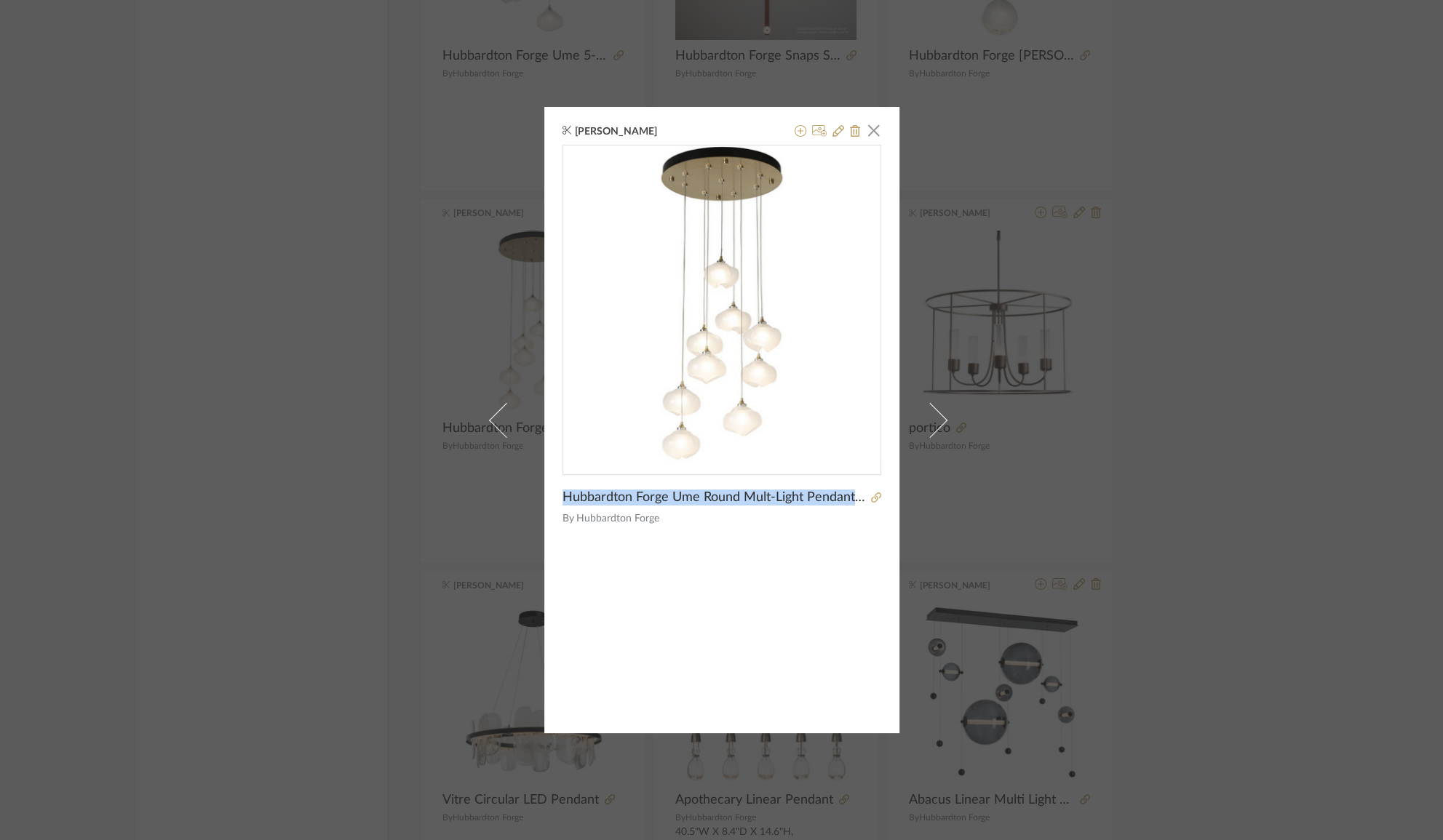
drag, startPoint x: 561, startPoint y: 496, endPoint x: 841, endPoint y: 488, distance: 280.1
click at [873, 492] on div "Hubbardton Forge Ume Round Mult-Light Pendant 20Dia" at bounding box center [722, 498] width 319 height 16
copy div "Hubbardton Forge Ume Round Mult-Light Pendant 20Dia"
click at [282, 465] on div "[PERSON_NAME] × Hubbardton Forge Ume Round Mult-Light Pendant 20Dia By Hubbardt…" at bounding box center [722, 420] width 1443 height 840
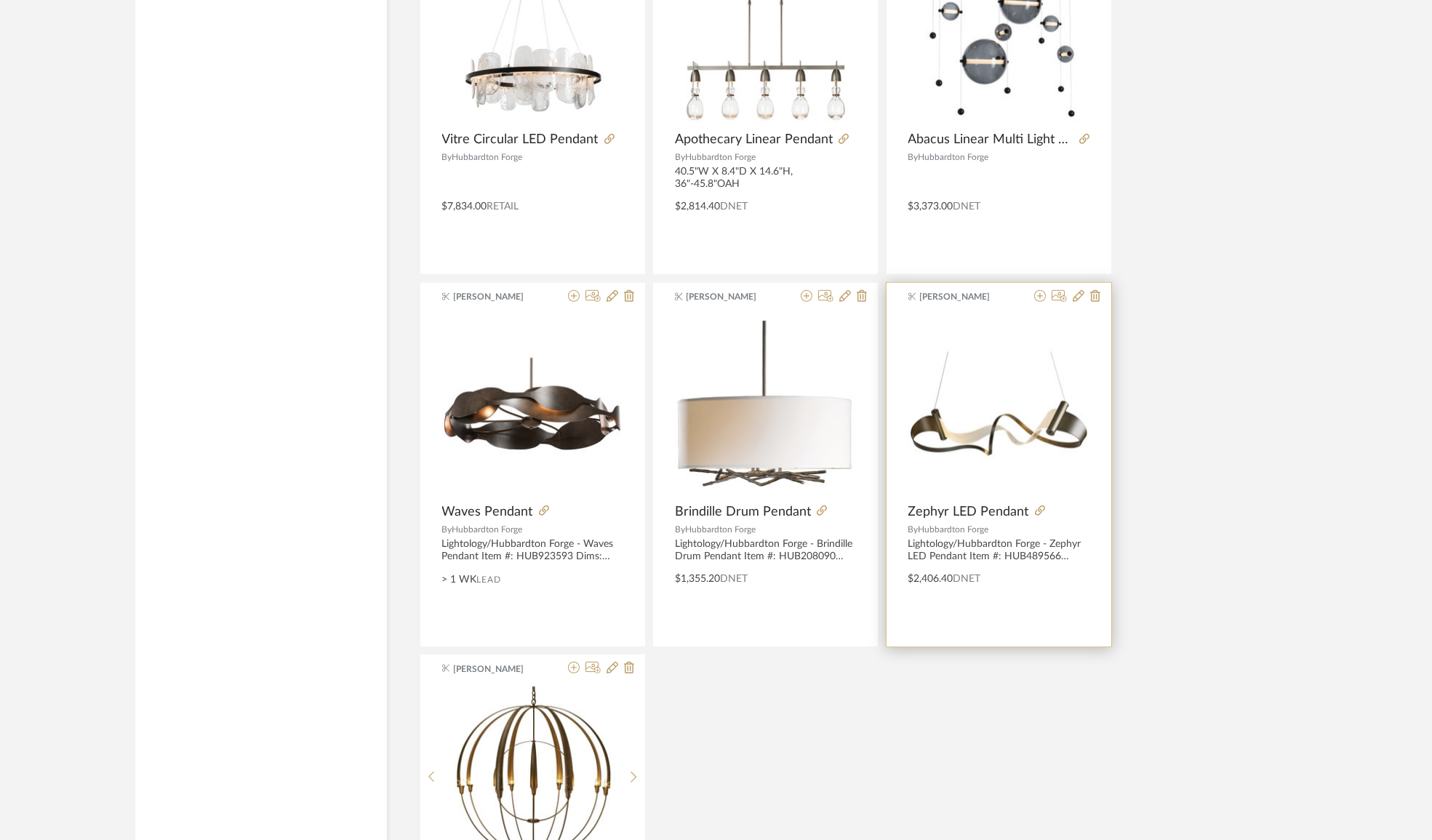
scroll to position [2863, 0]
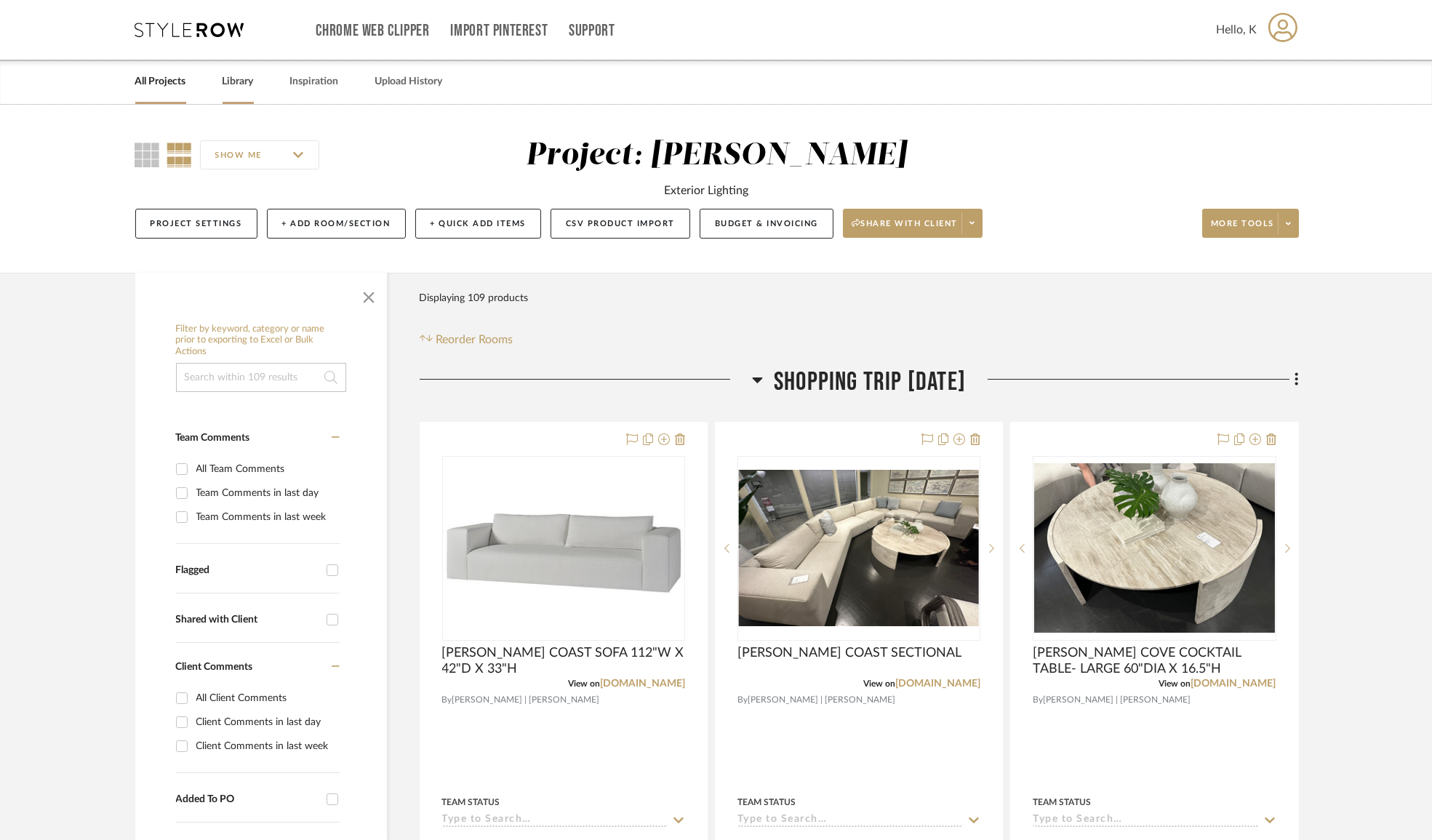
click at [255, 72] on div "All Projects Library Inspiration Upload History" at bounding box center [716, 81] width 1206 height 45
click at [251, 76] on link "Library" at bounding box center [238, 81] width 31 height 19
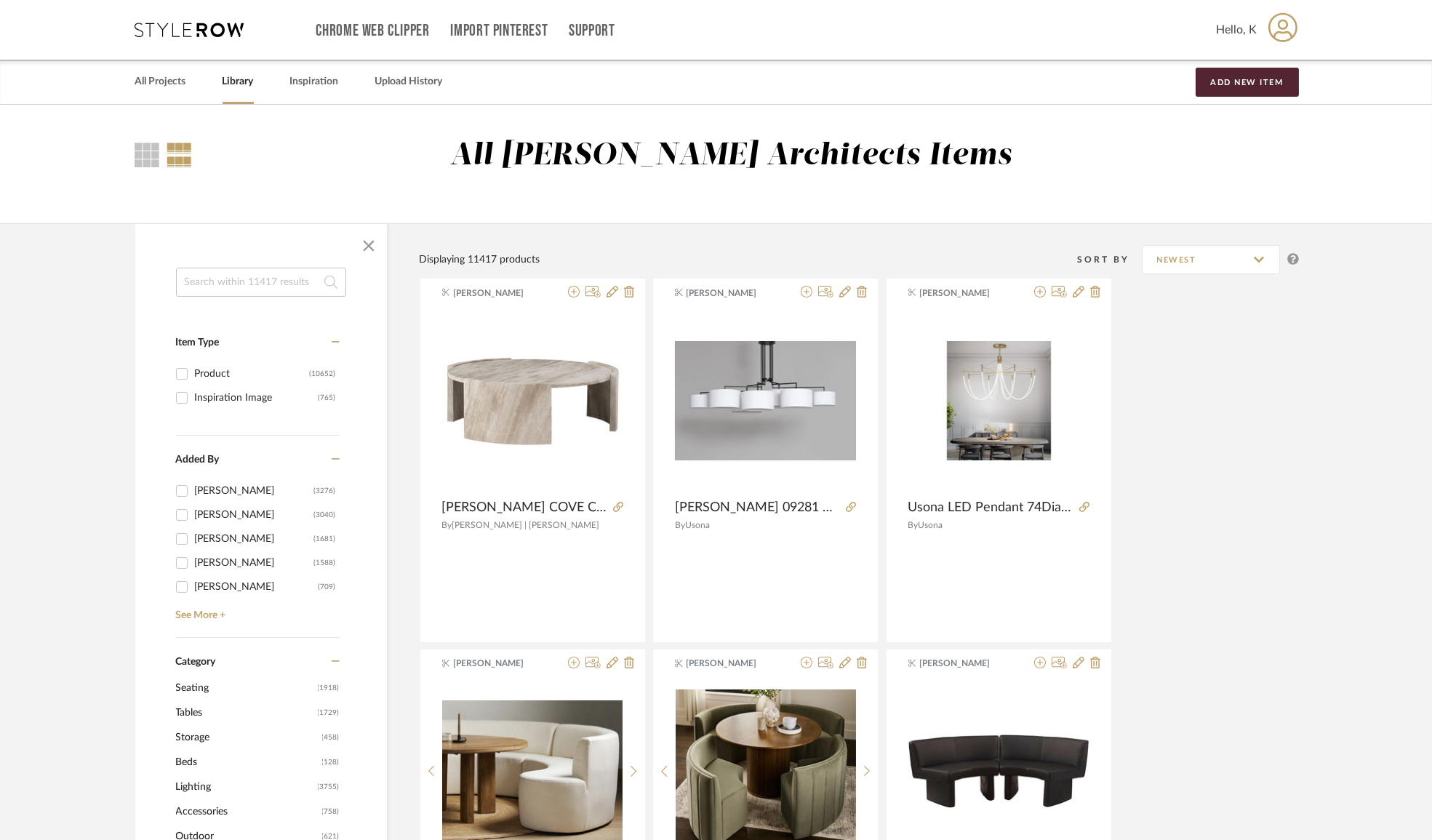
scroll to position [264, 0]
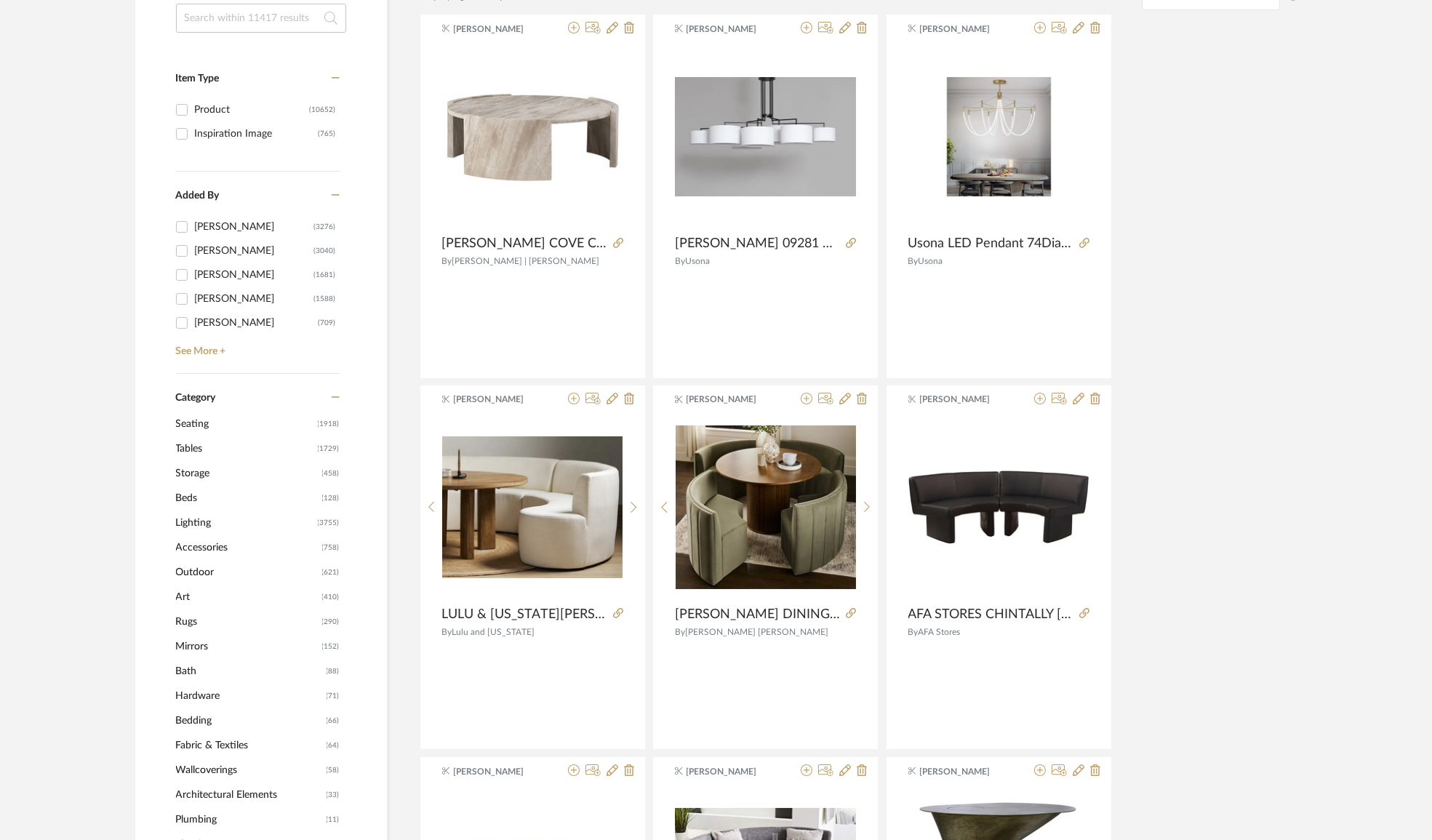
click at [203, 520] on span "Lighting" at bounding box center [245, 523] width 138 height 24
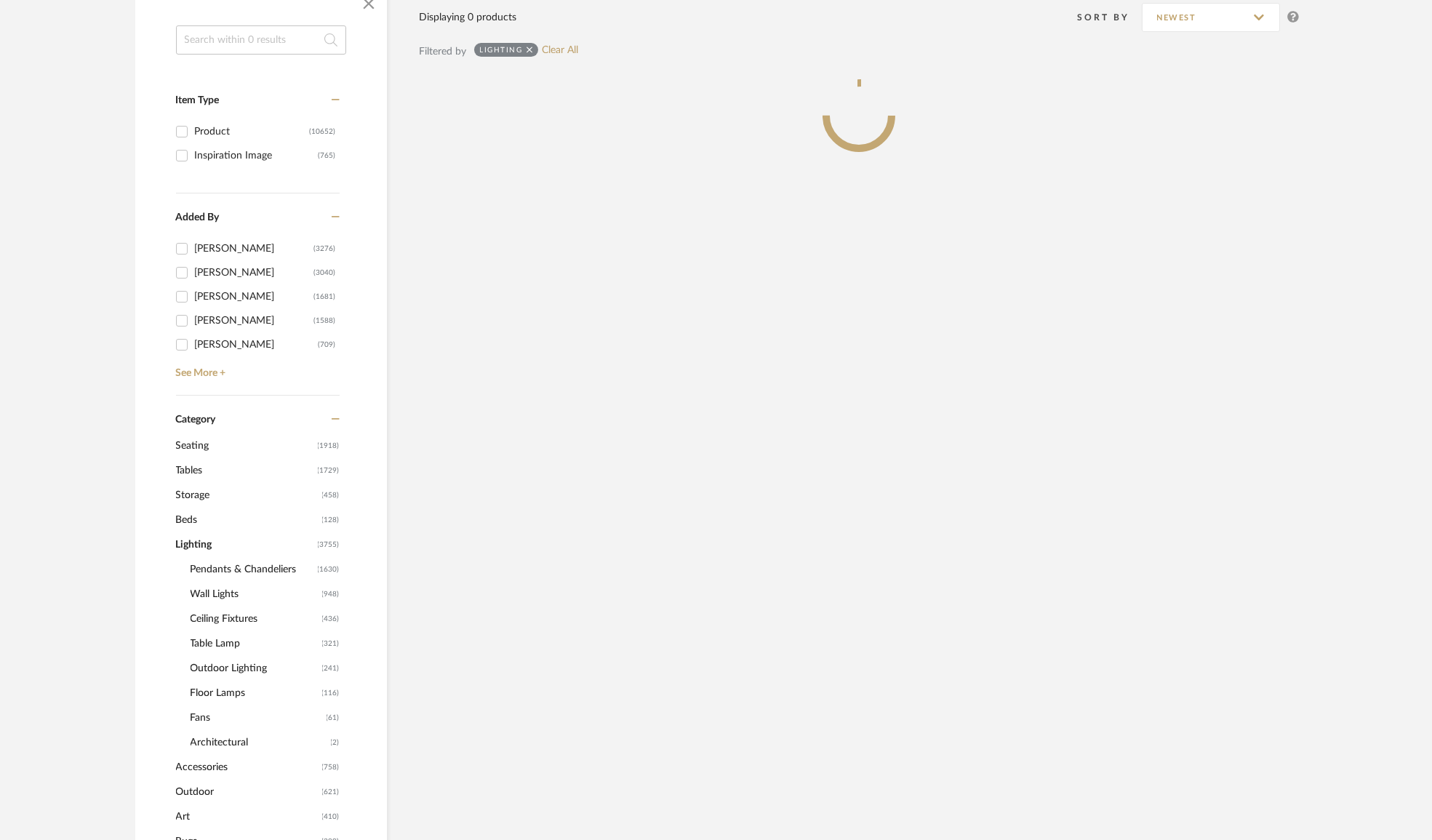
scroll to position [286, 0]
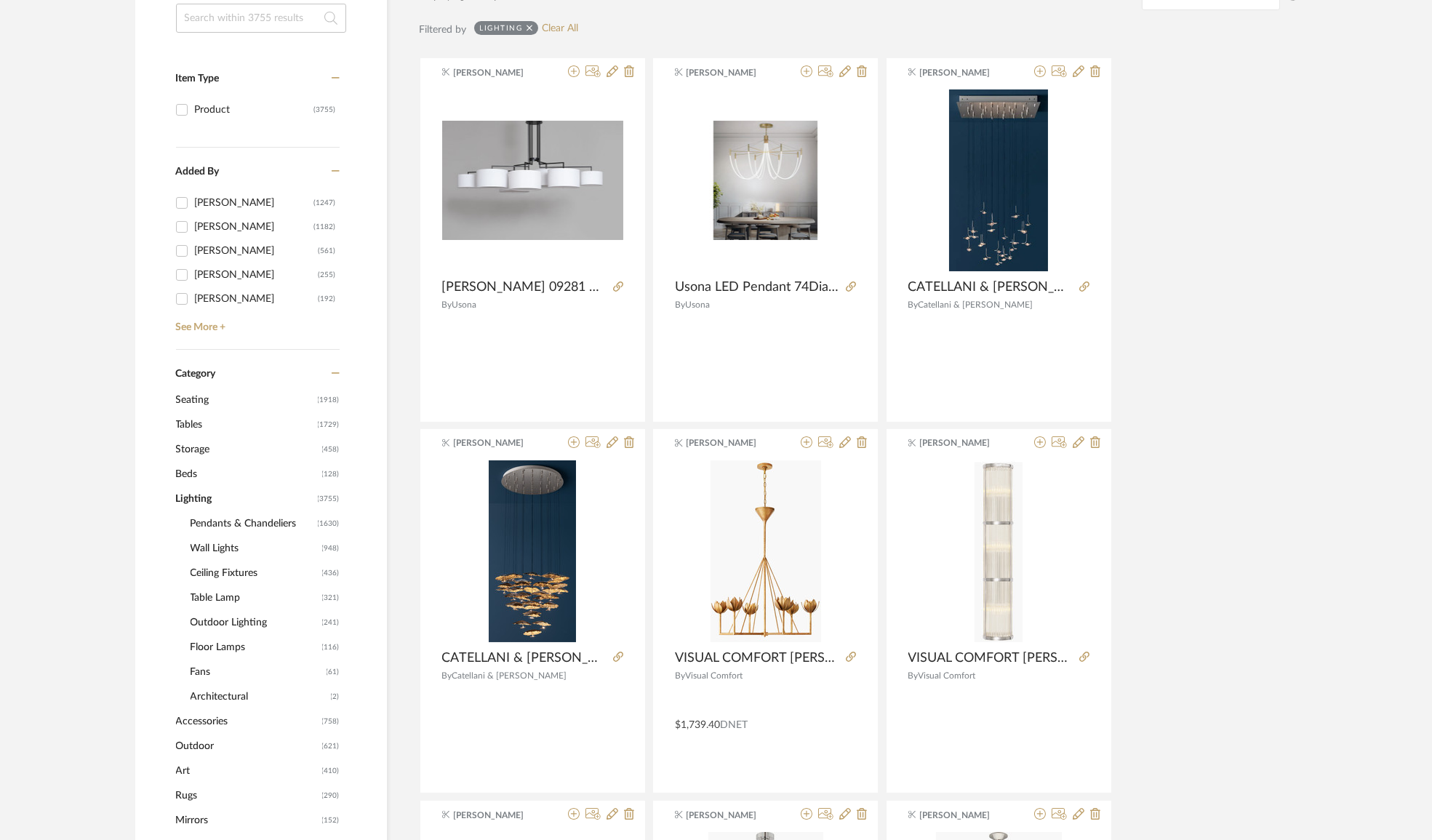
click at [255, 520] on span "Pendants & Chandeliers" at bounding box center [252, 524] width 124 height 24
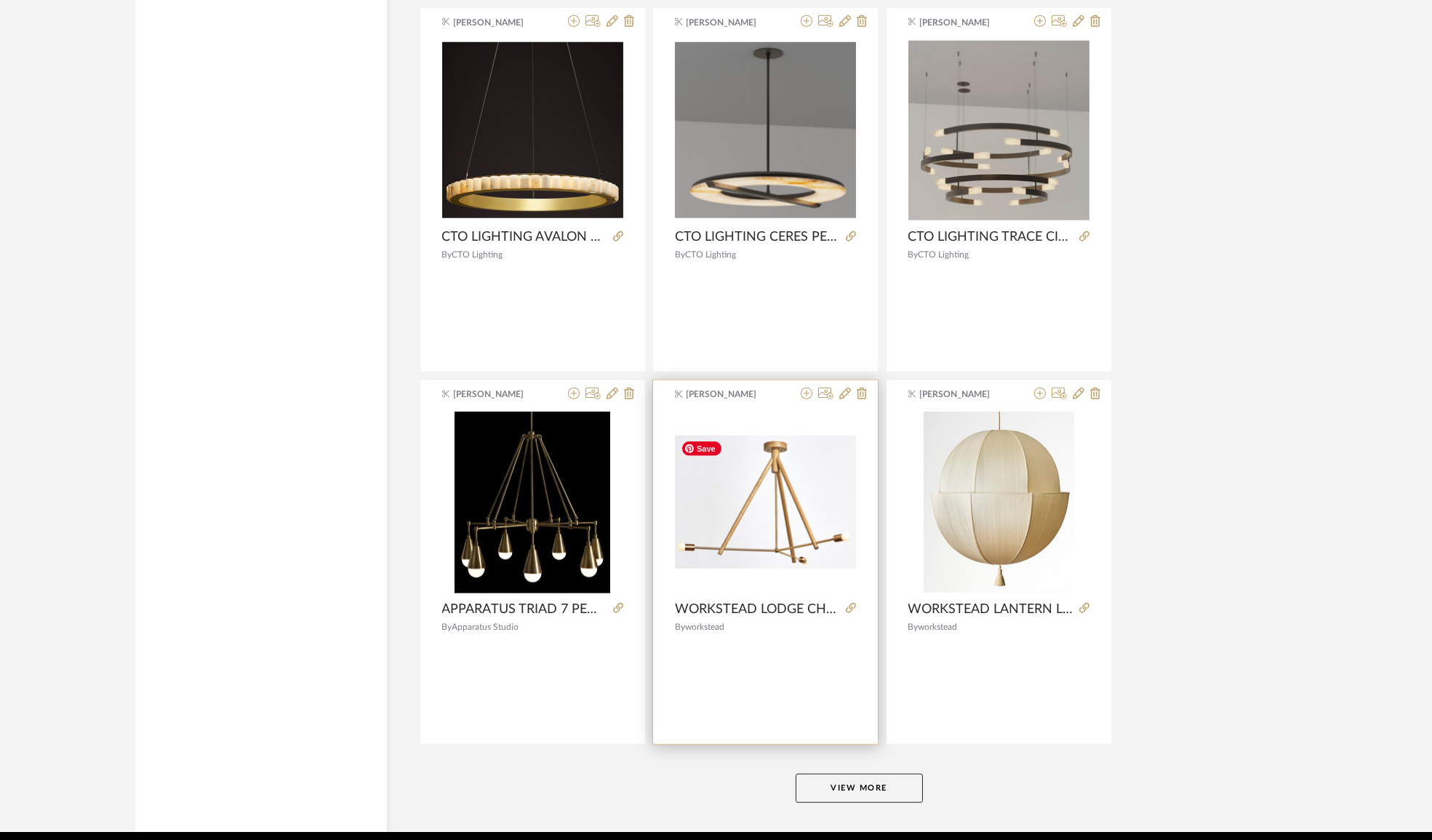
scroll to position [4111, 0]
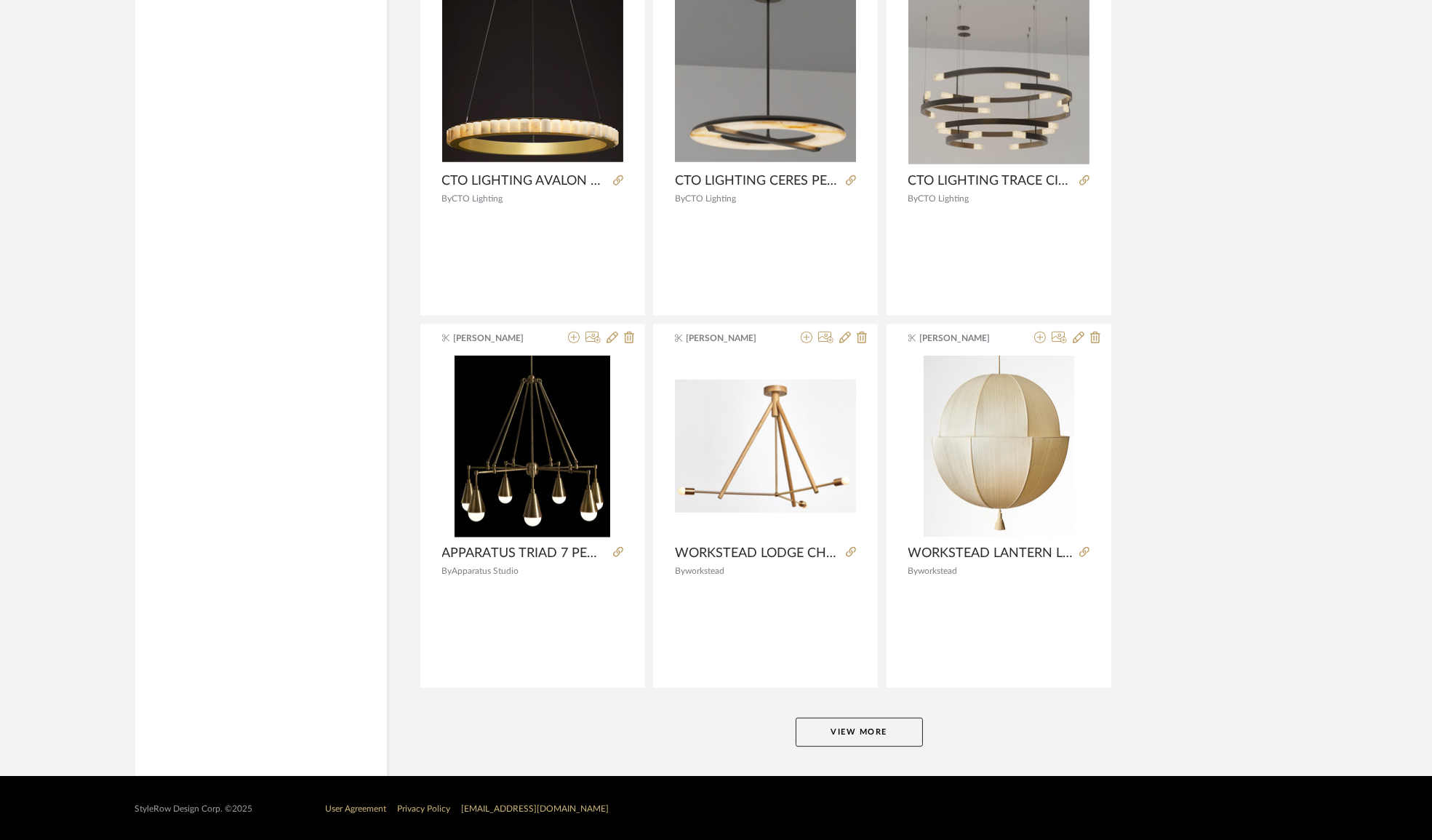
click at [826, 738] on button "View More" at bounding box center [859, 732] width 127 height 29
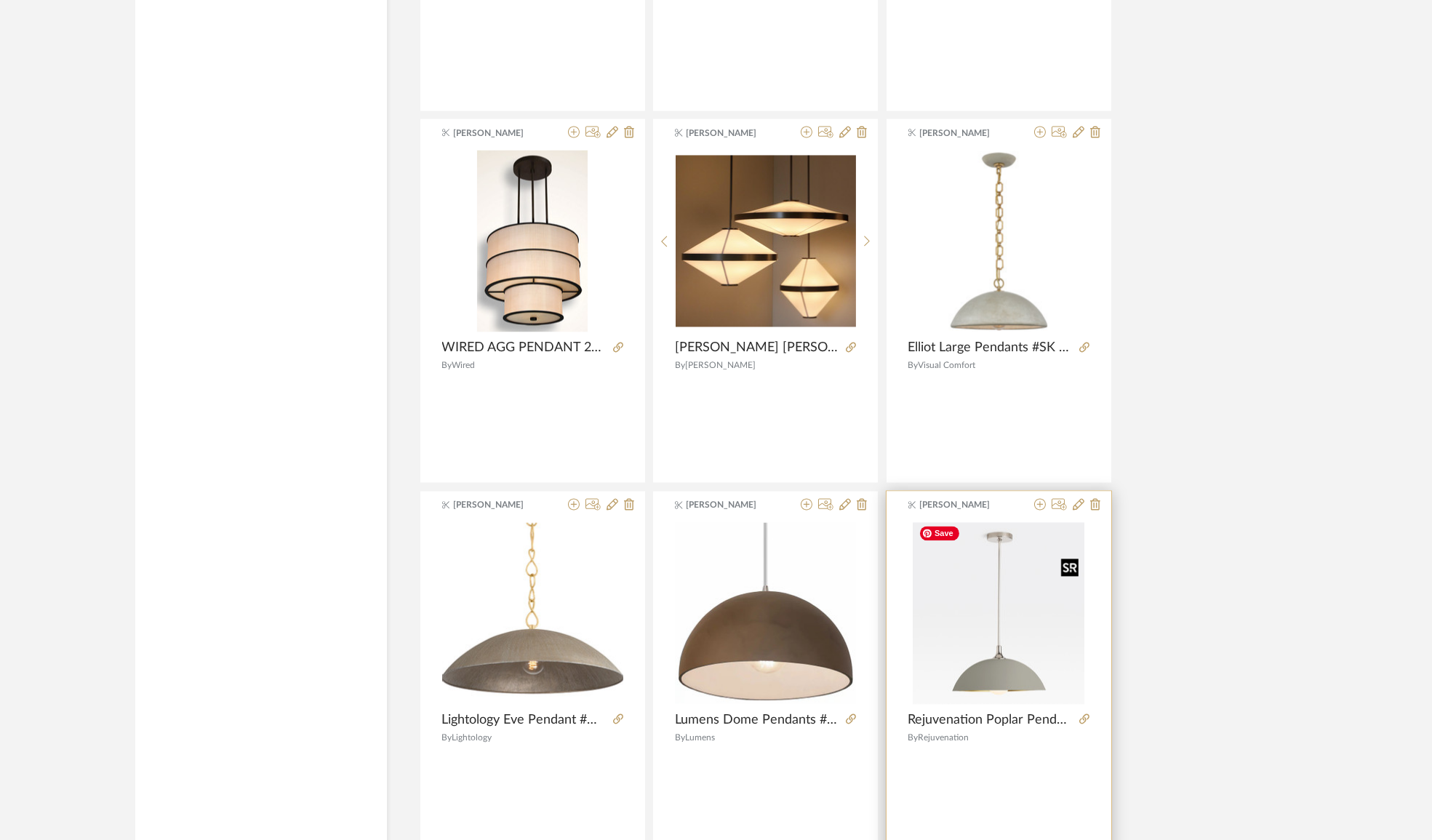
scroll to position [8574, 0]
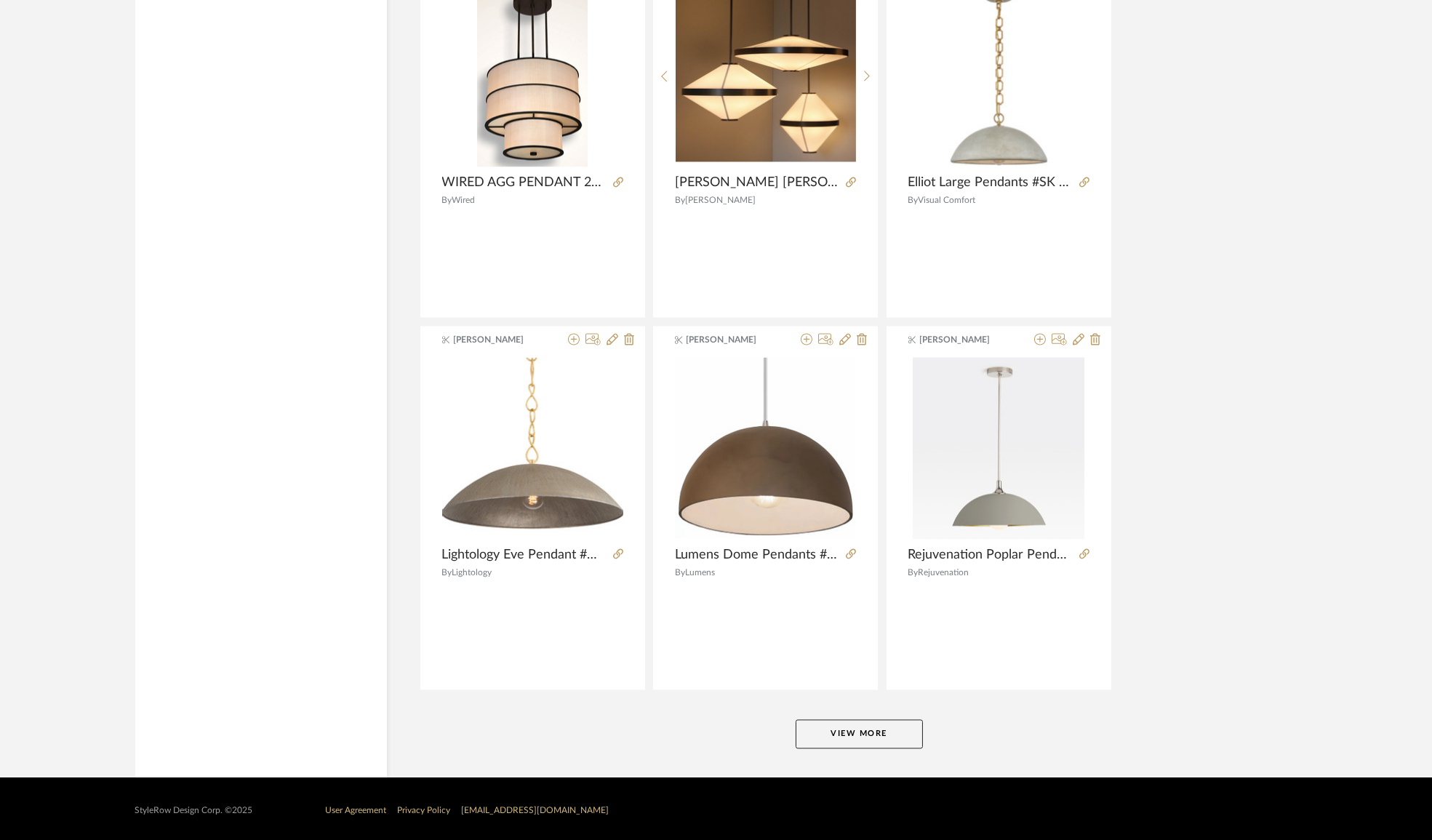
click at [904, 730] on button "View More" at bounding box center [859, 733] width 127 height 29
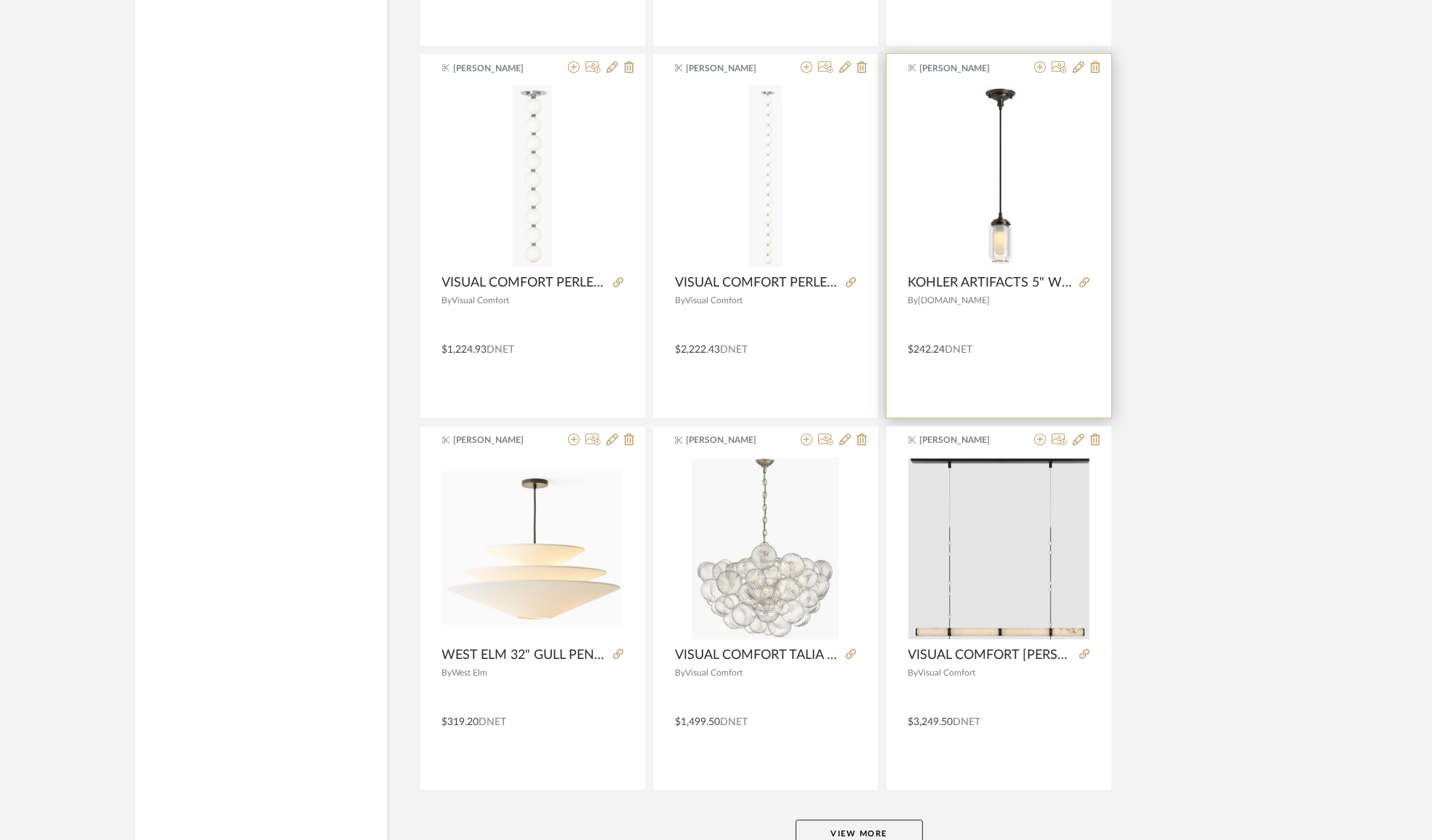
scroll to position [13037, 0]
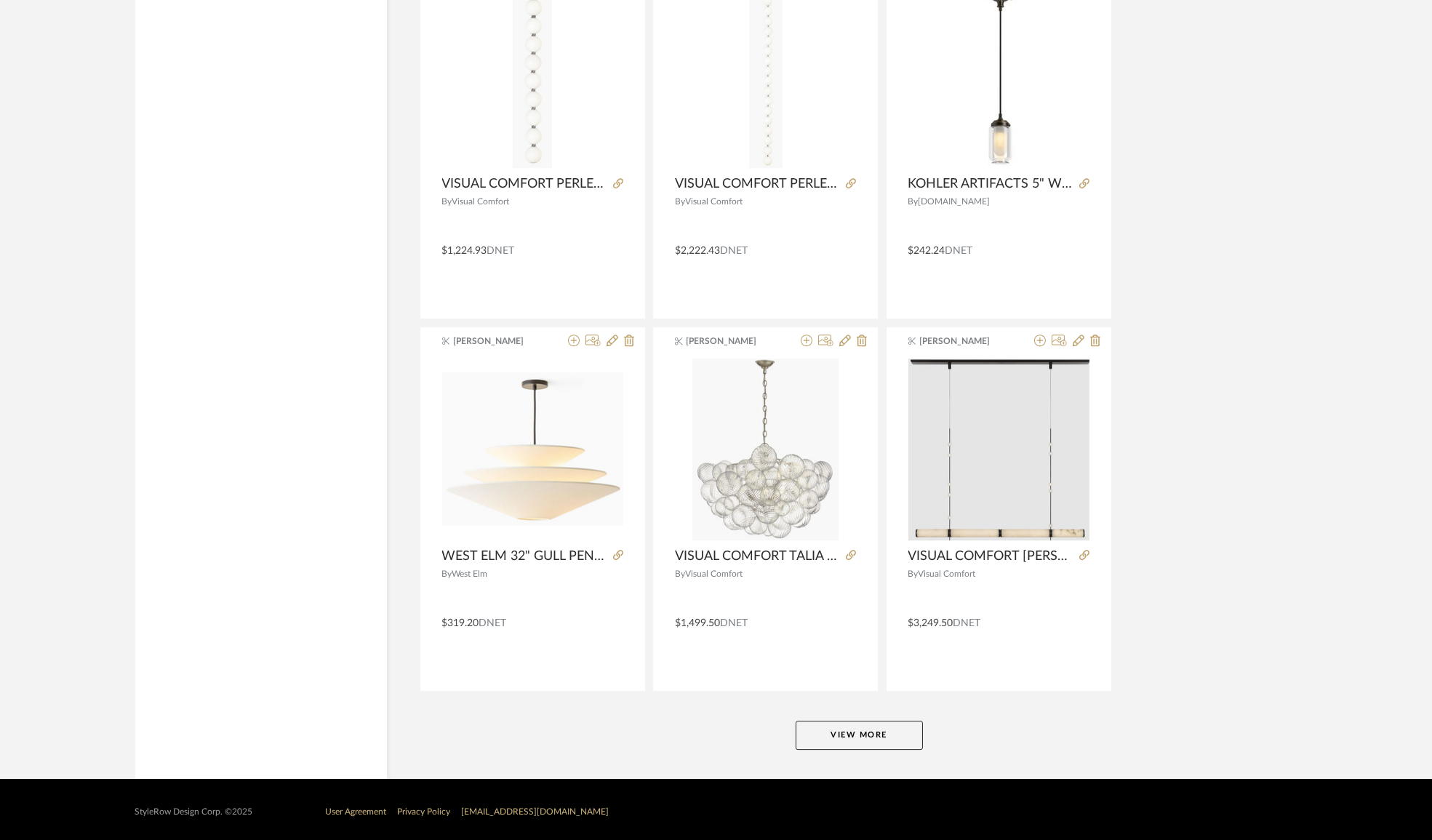
click at [909, 725] on button "View More" at bounding box center [859, 734] width 127 height 29
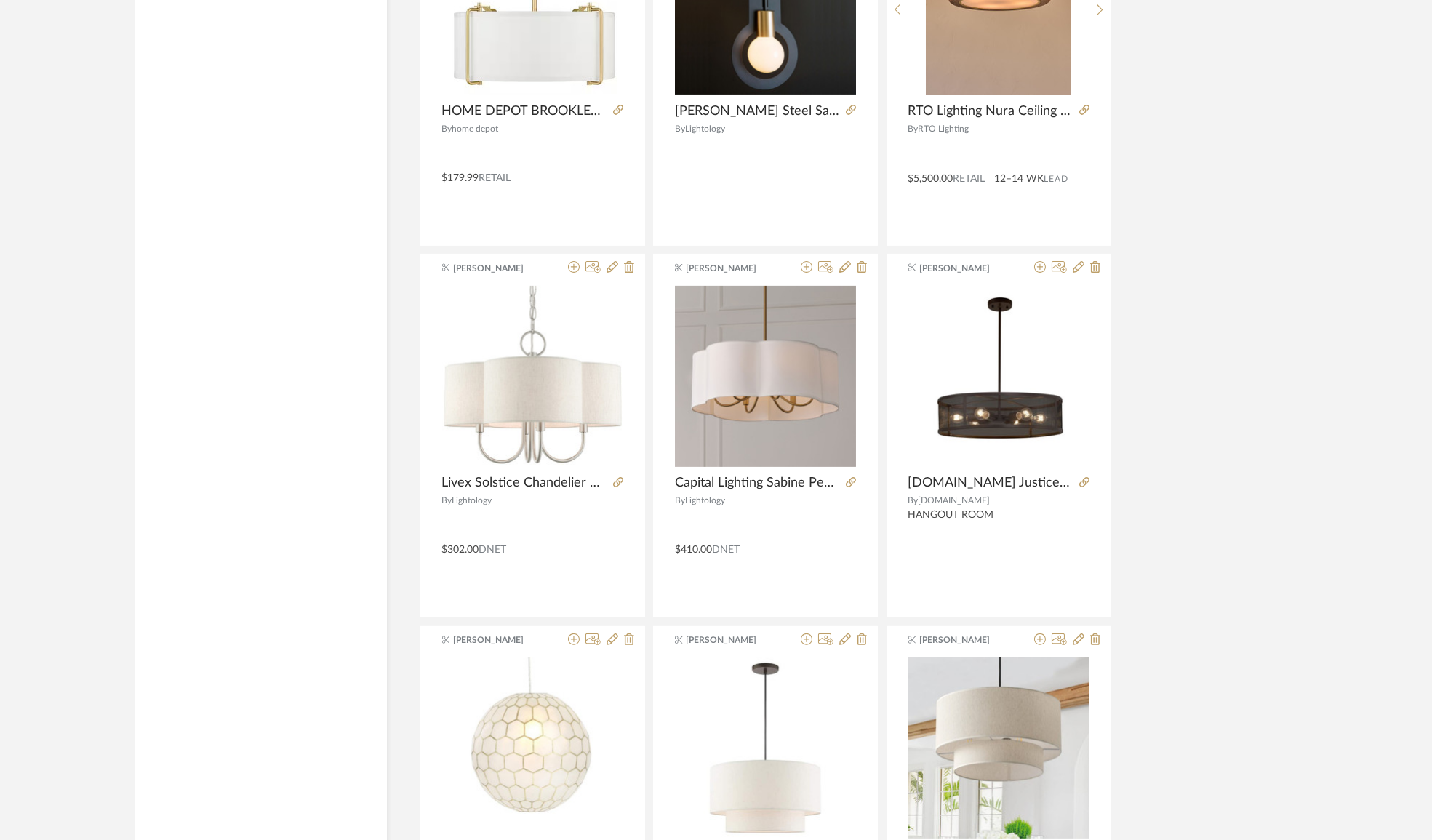
scroll to position [17500, 0]
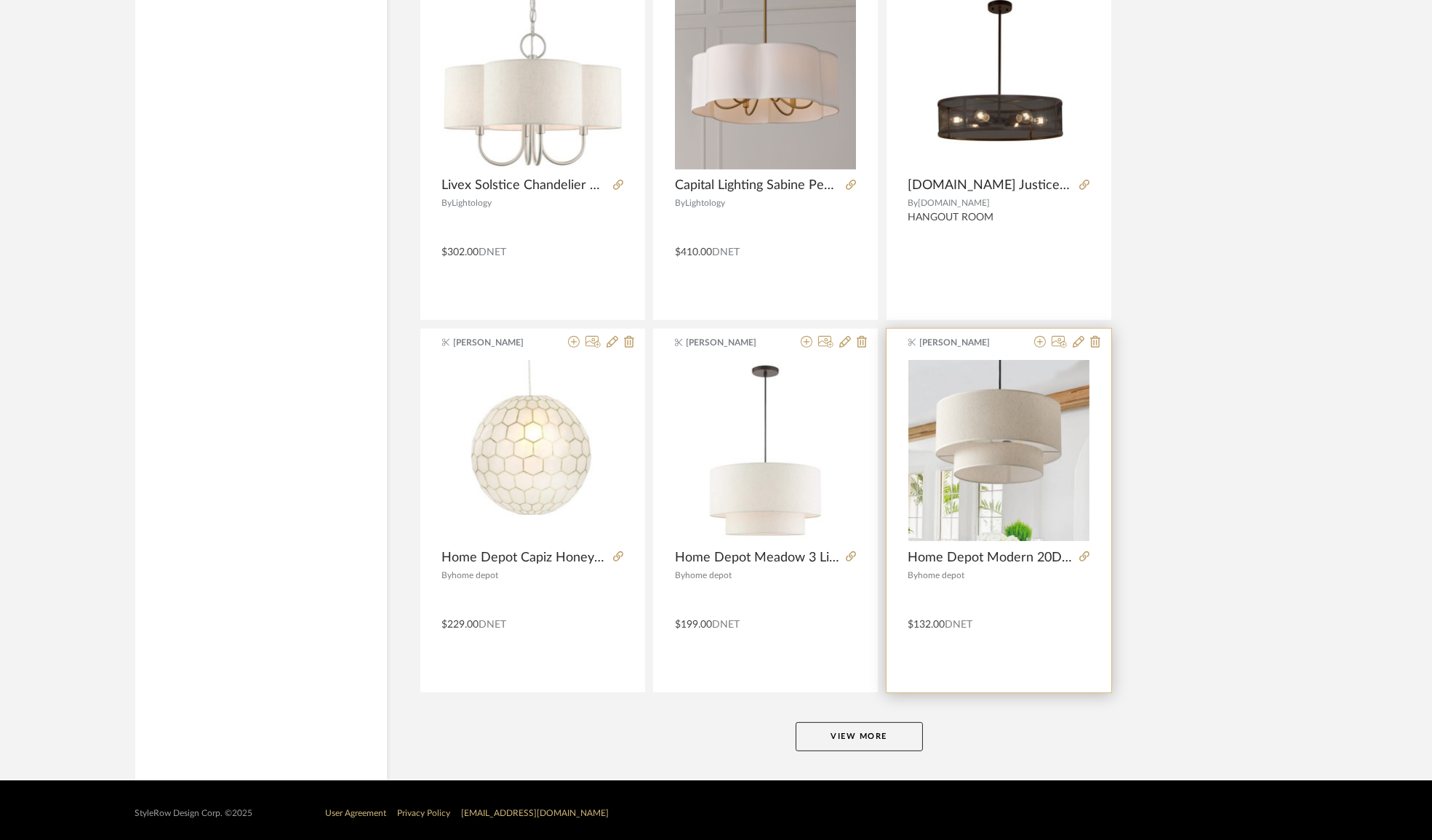
drag, startPoint x: 897, startPoint y: 728, endPoint x: 1027, endPoint y: 625, distance: 165.9
click at [897, 726] on button "View More" at bounding box center [859, 736] width 127 height 29
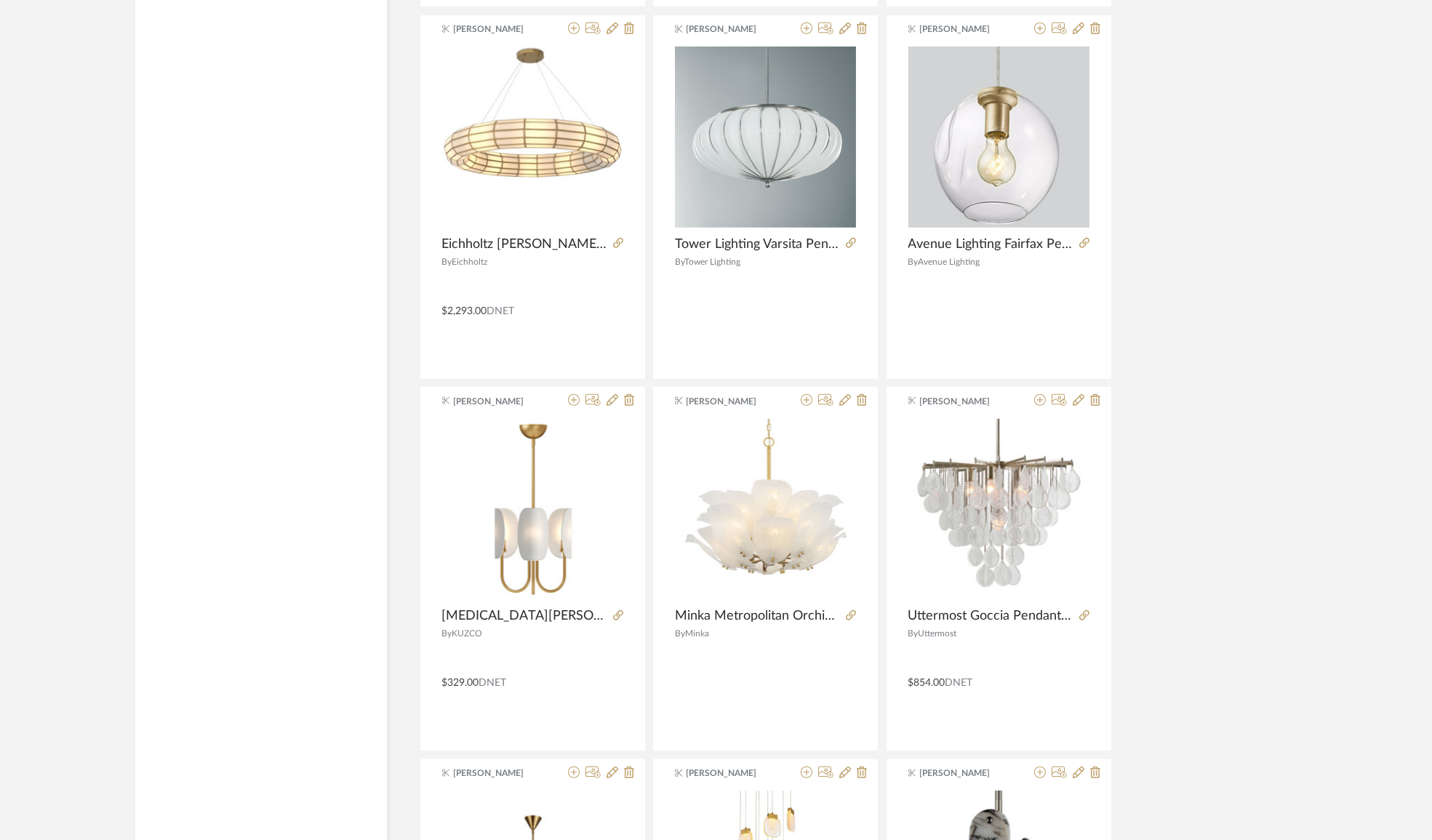
scroll to position [18889, 0]
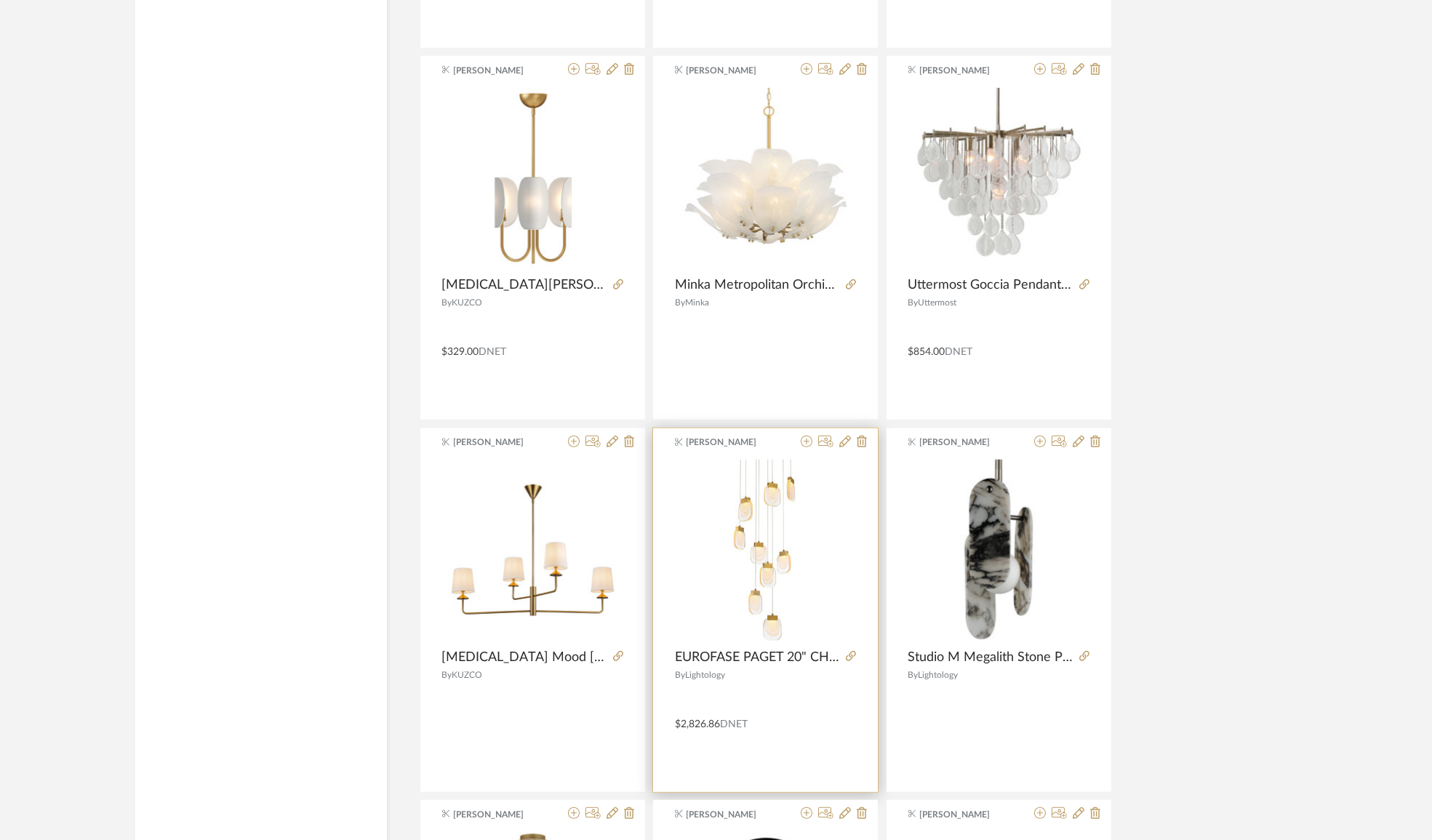
click at [784, 567] on img "0" at bounding box center [766, 550] width 86 height 182
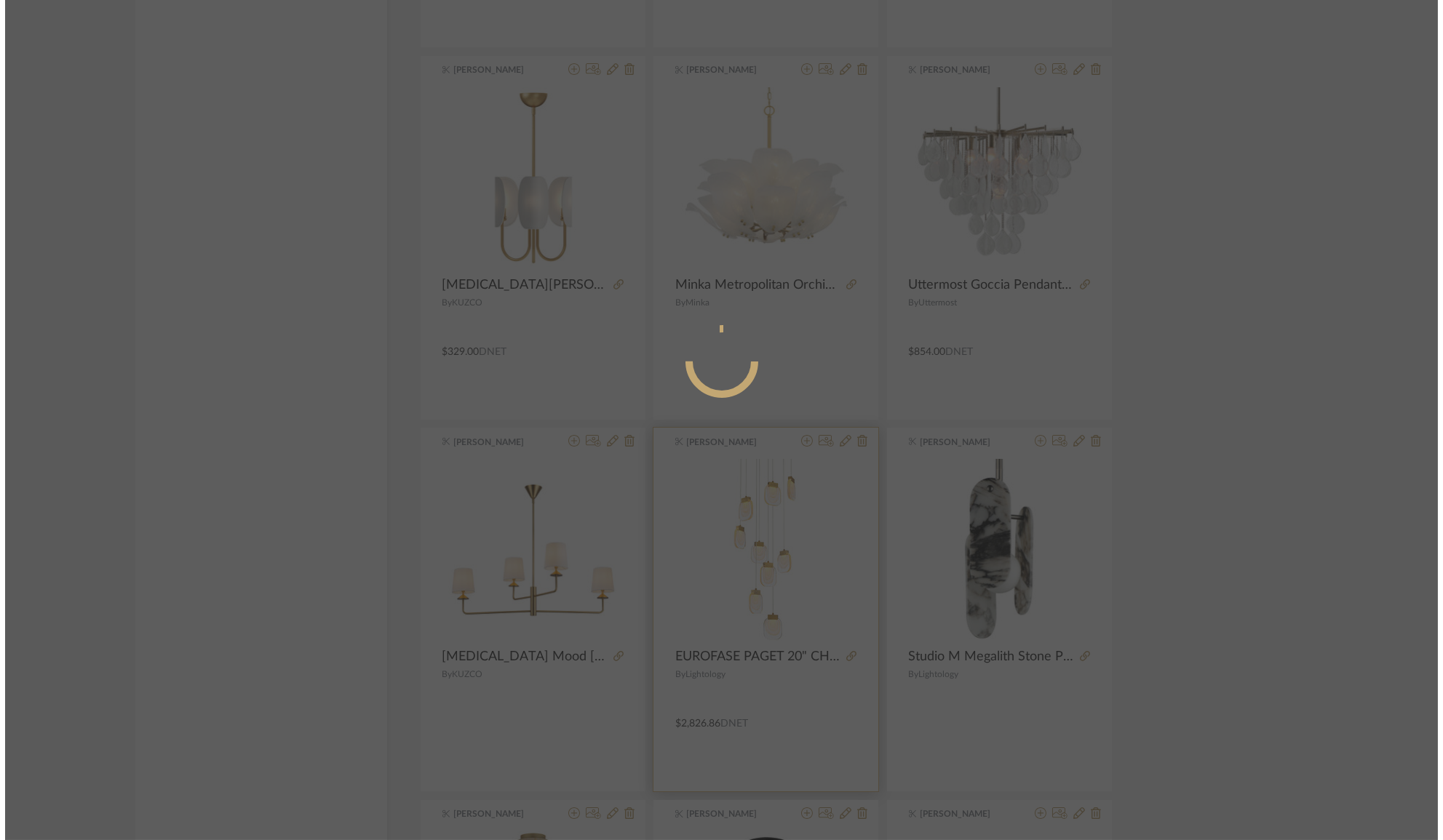
scroll to position [0, 0]
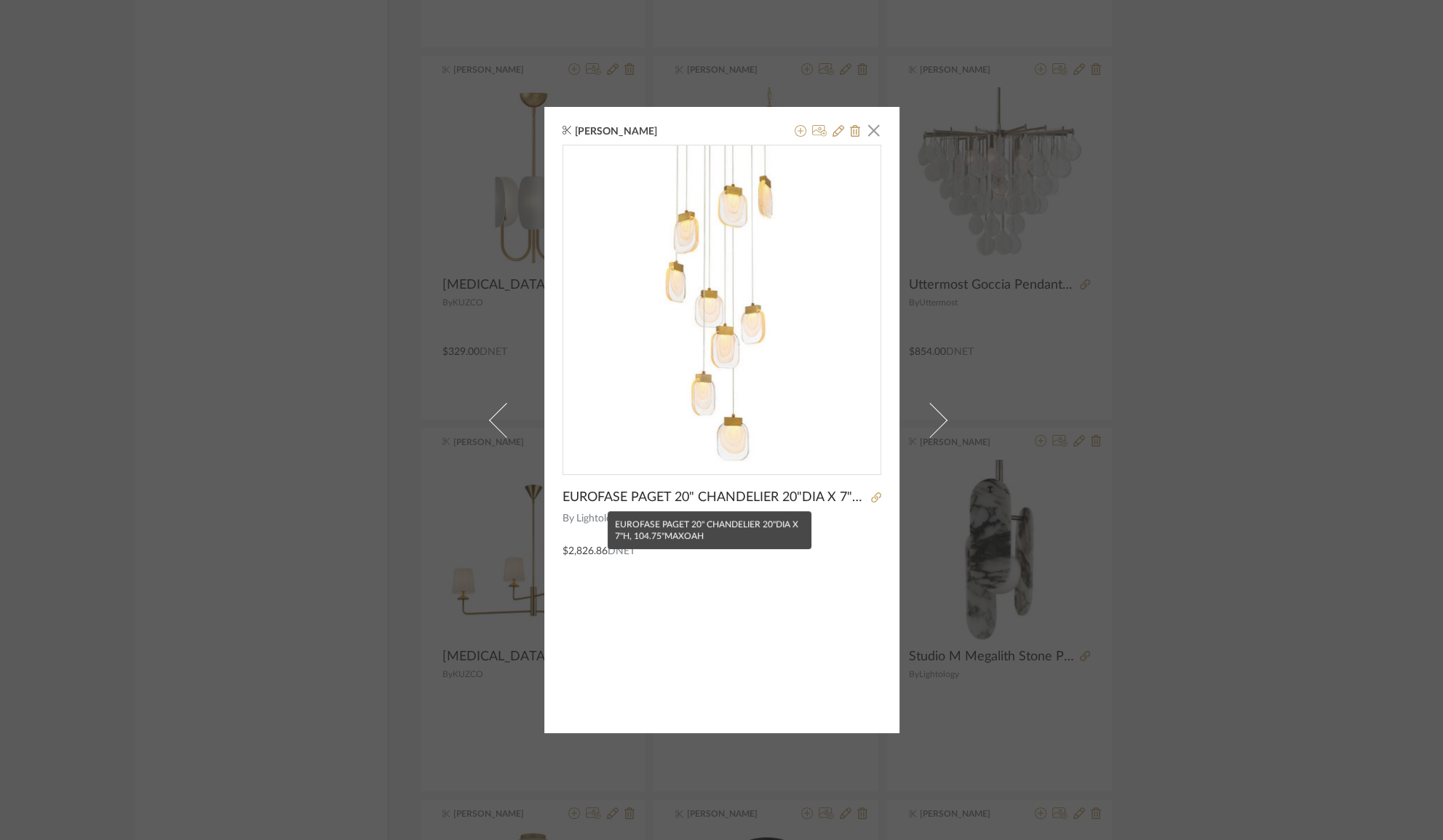
click at [563, 499] on span "EUROFASE PAGET 20" CHANDELIER 20"DIA X 7"H, 104.75"MAXOAH" at bounding box center [715, 498] width 304 height 16
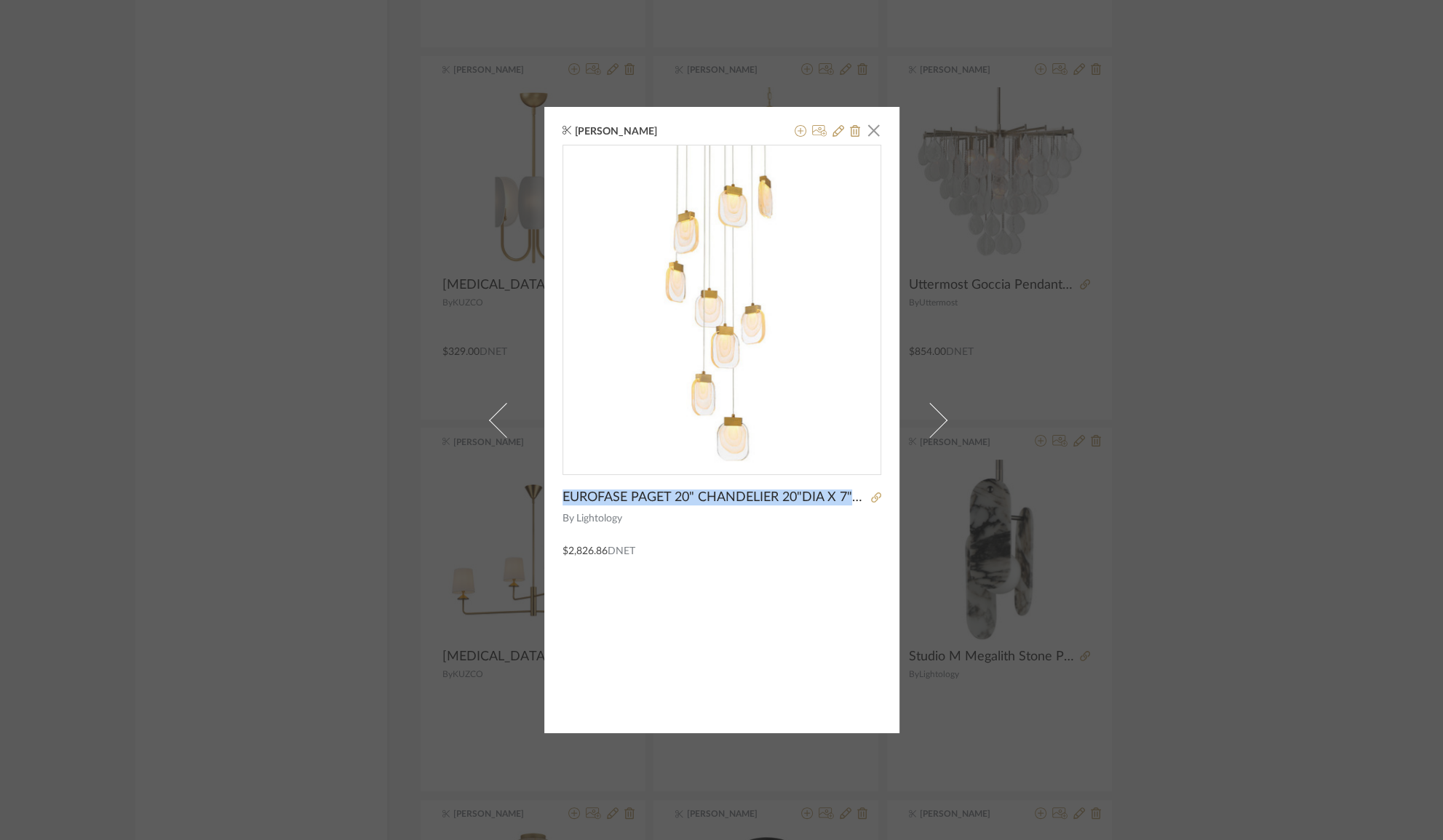
drag, startPoint x: 560, startPoint y: 497, endPoint x: 891, endPoint y: 500, distance: 331.0
click at [891, 500] on div "[PERSON_NAME] × EUROFASE PAGET 20" CHANDELIER 20"DIA X 7"H, 104.75"MAXOAH By Li…" at bounding box center [722, 419] width 355 height 626
copy div "EUROFASE PAGET 20" CHANDELIER 20"DIA X 7"H, 104.75"MAXOAH"
click at [868, 129] on span "button" at bounding box center [873, 129] width 29 height 29
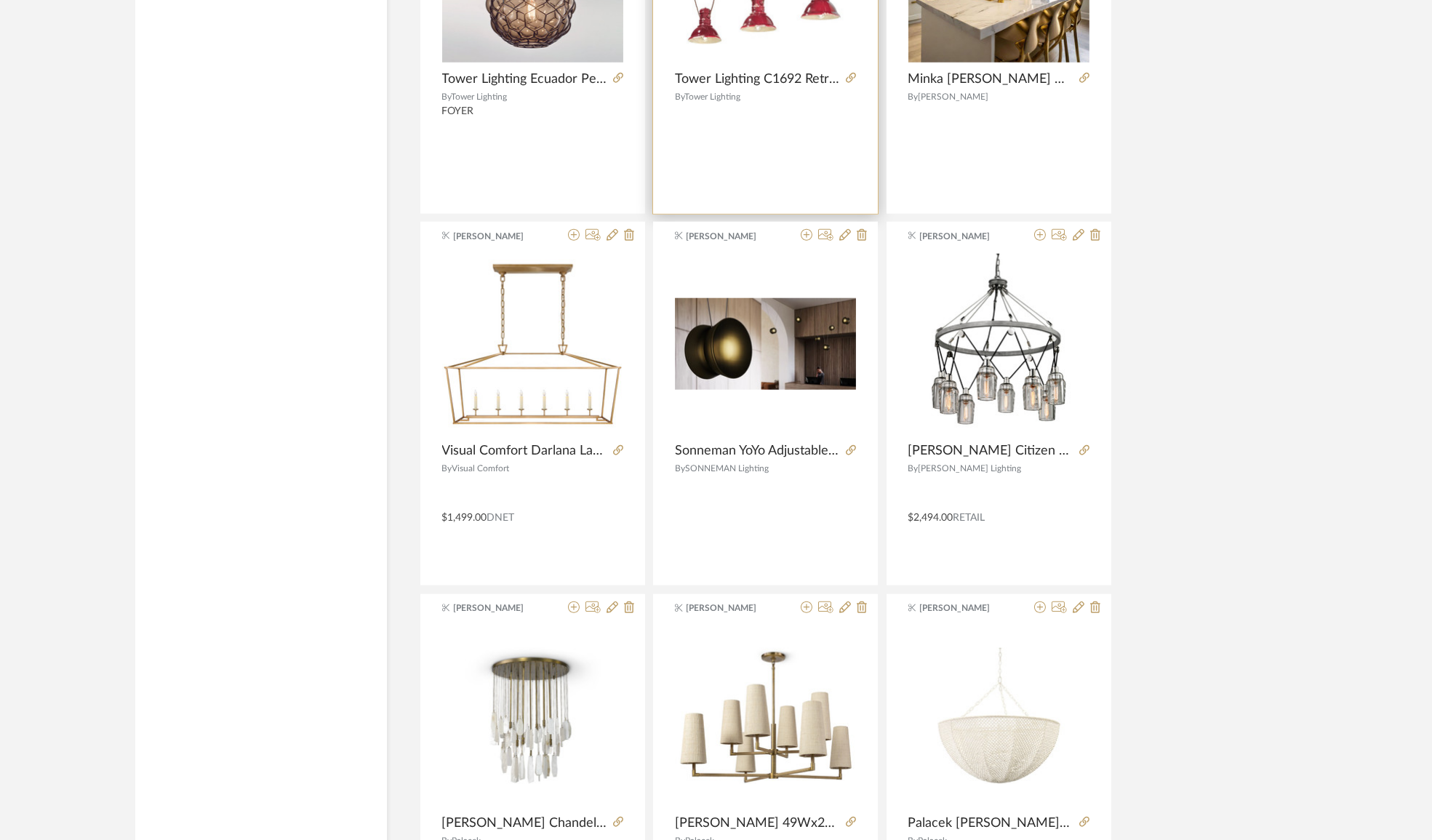
scroll to position [20475, 0]
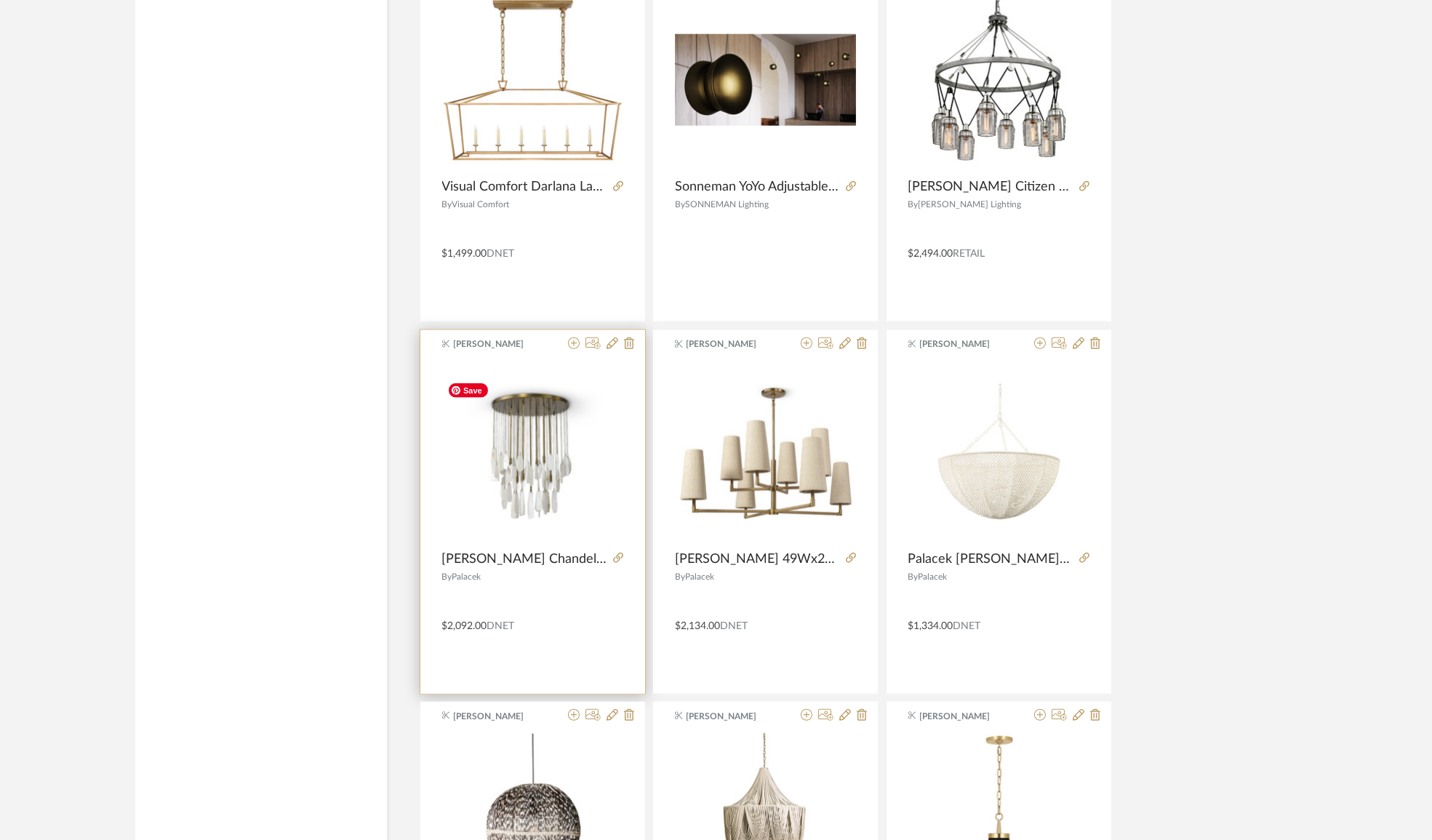
click at [547, 473] on img "0" at bounding box center [532, 452] width 181 height 136
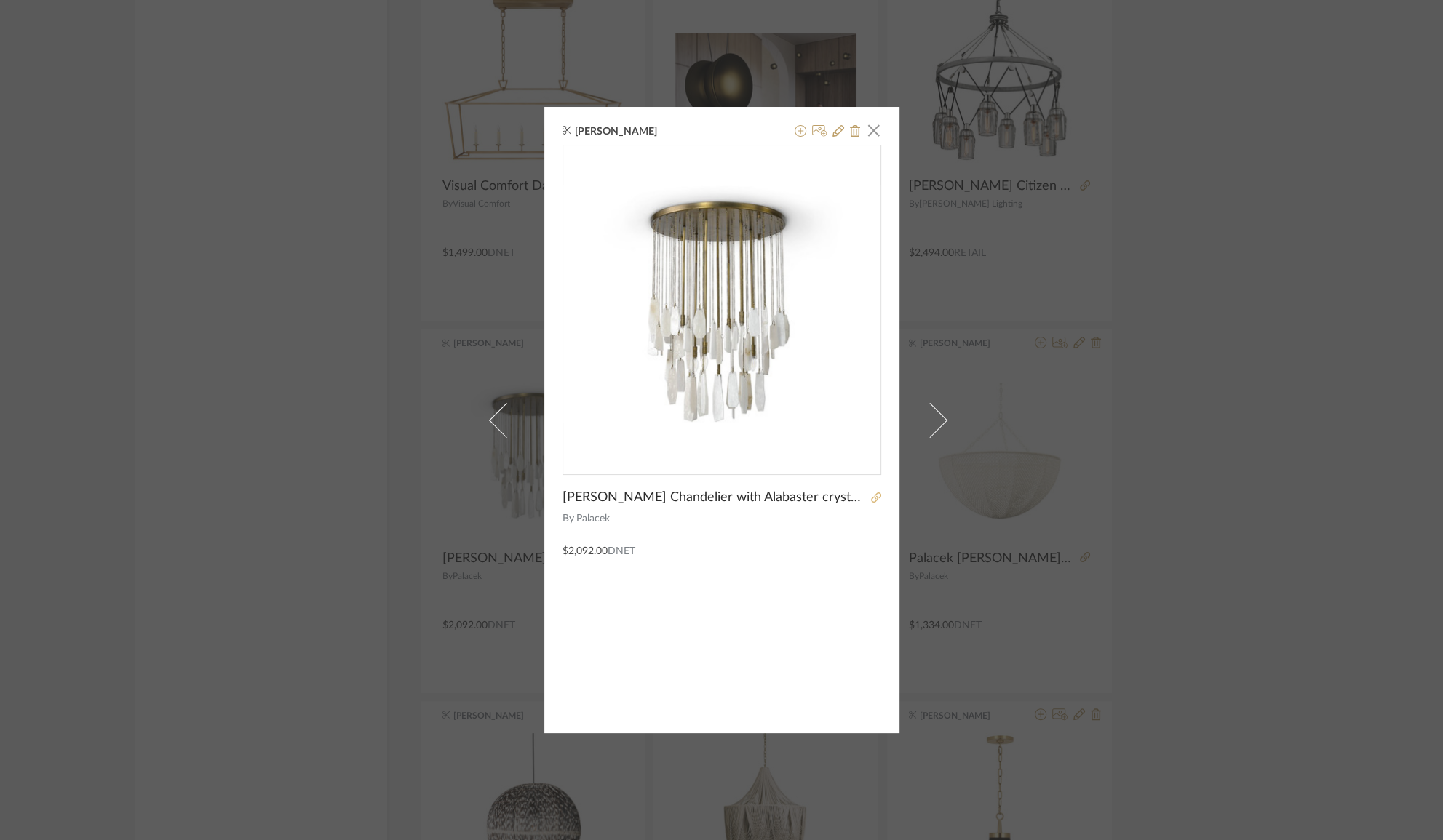
click at [871, 497] on icon at bounding box center [876, 498] width 10 height 10
click at [1171, 579] on div "K Tyler × [PERSON_NAME] with Alabaster crystals 28Dx44H By Palacek $2,092.00 DN…" at bounding box center [722, 420] width 1443 height 840
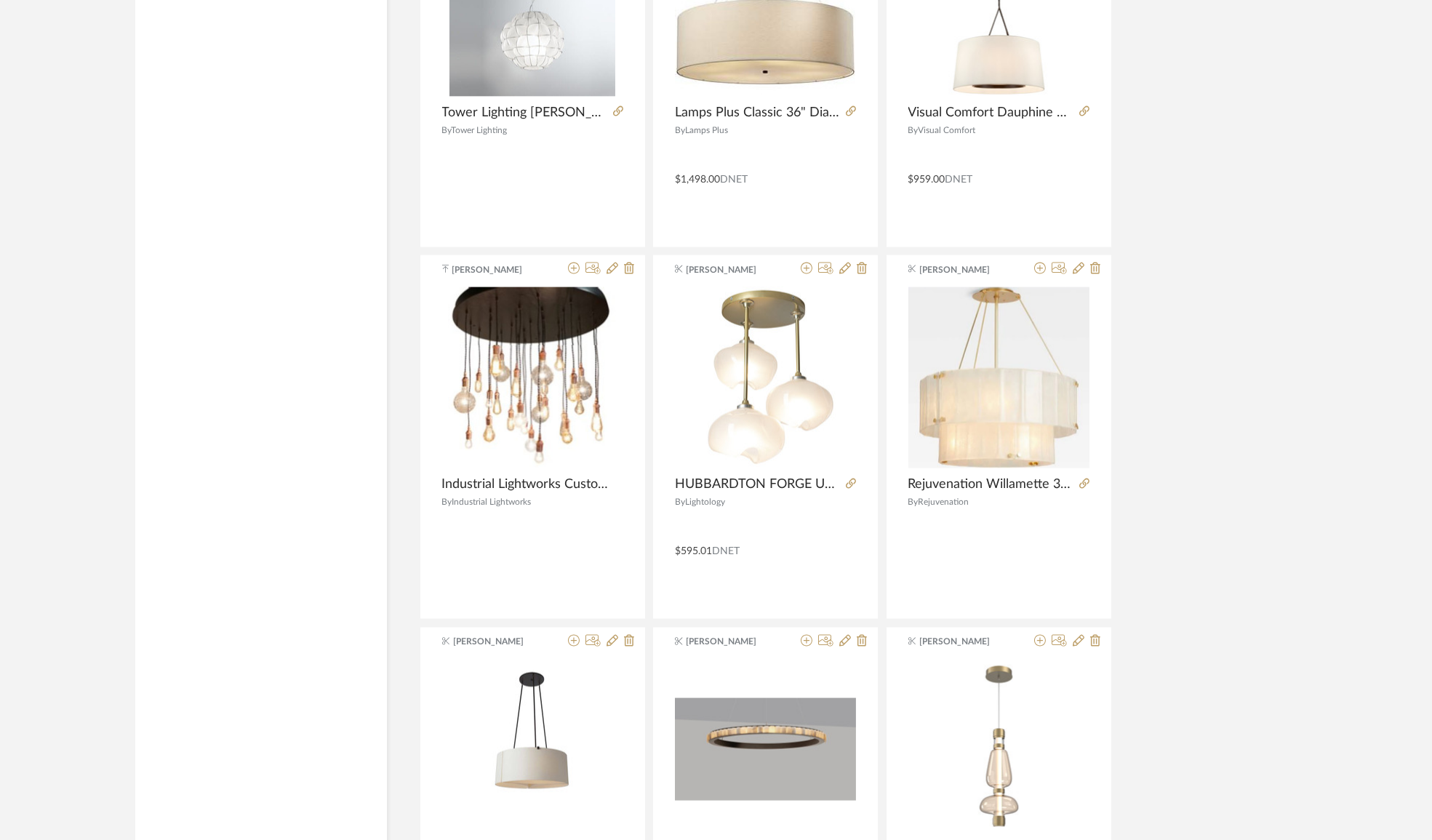
scroll to position [21962, 0]
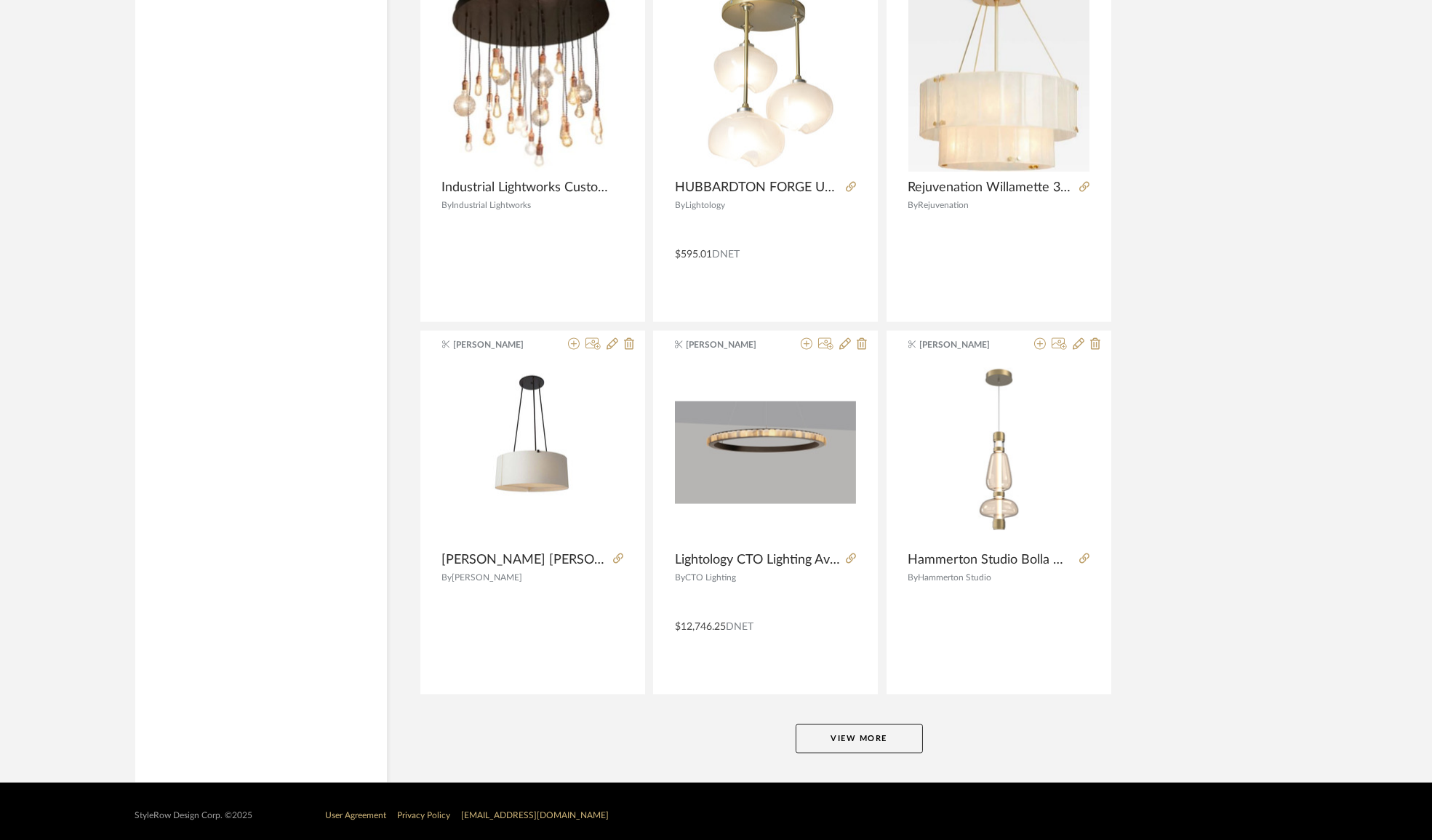
click at [873, 734] on button "View More" at bounding box center [859, 739] width 127 height 29
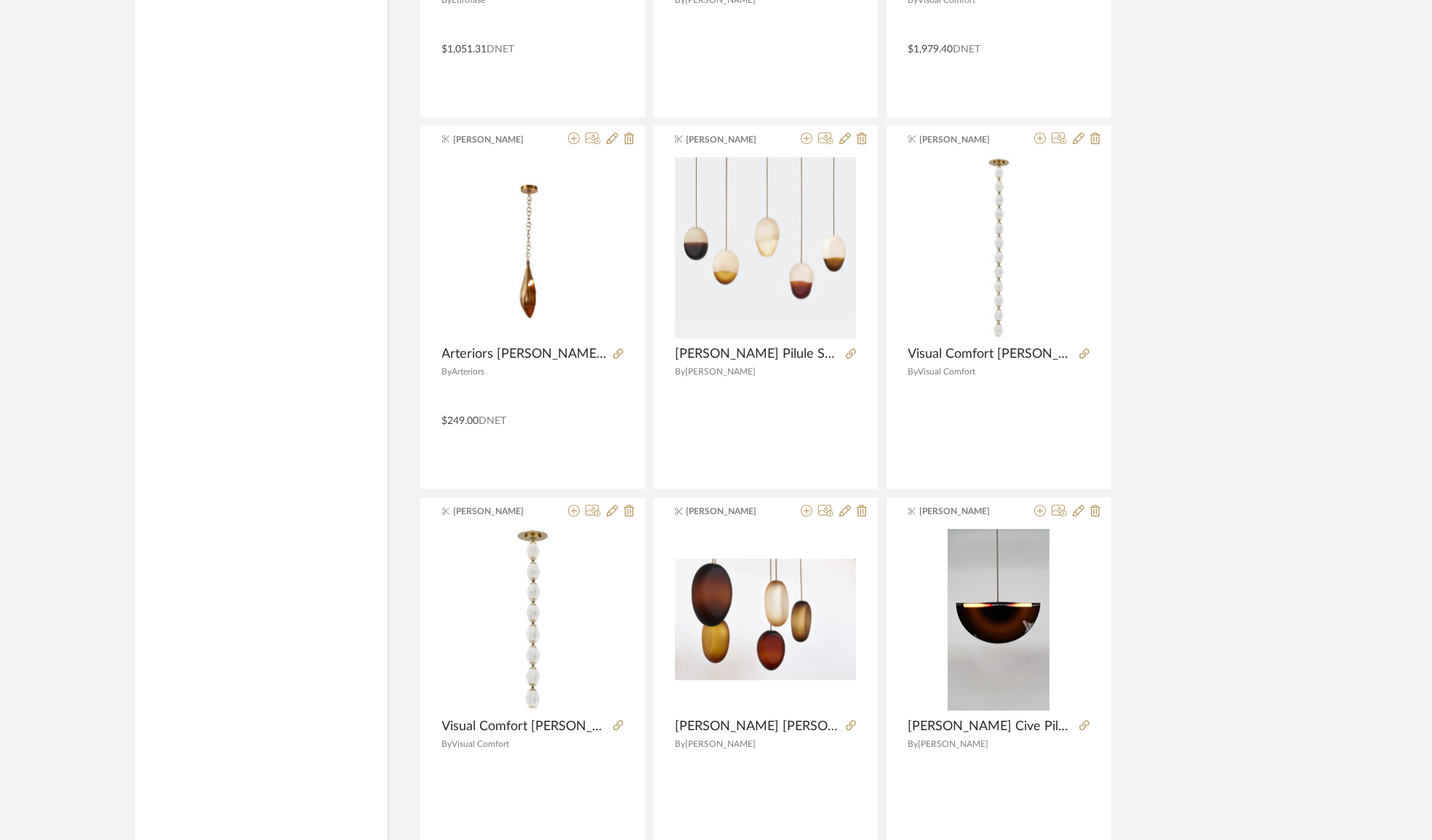
scroll to position [26424, 0]
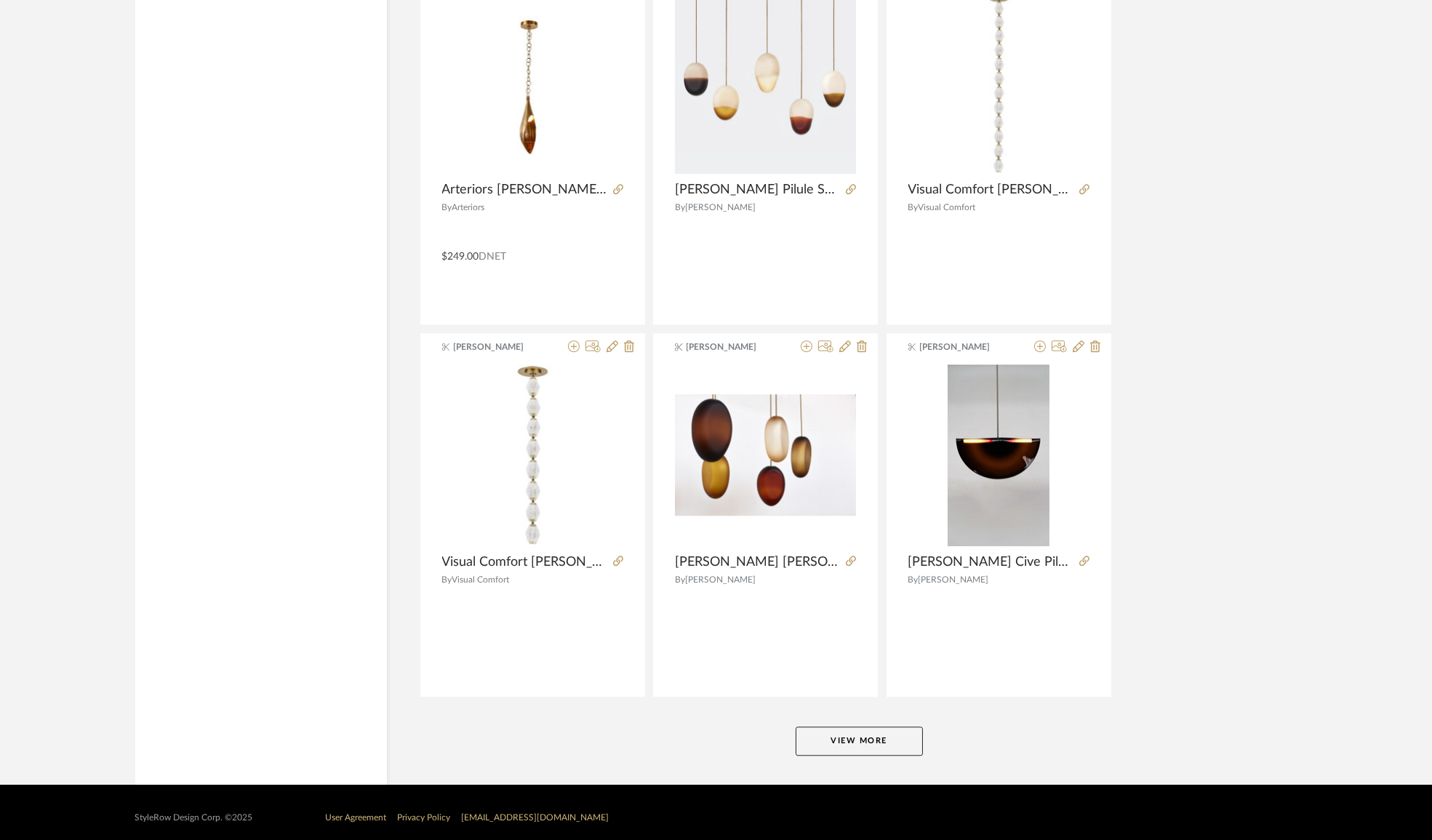
click at [808, 726] on button "View More" at bounding box center [859, 740] width 127 height 29
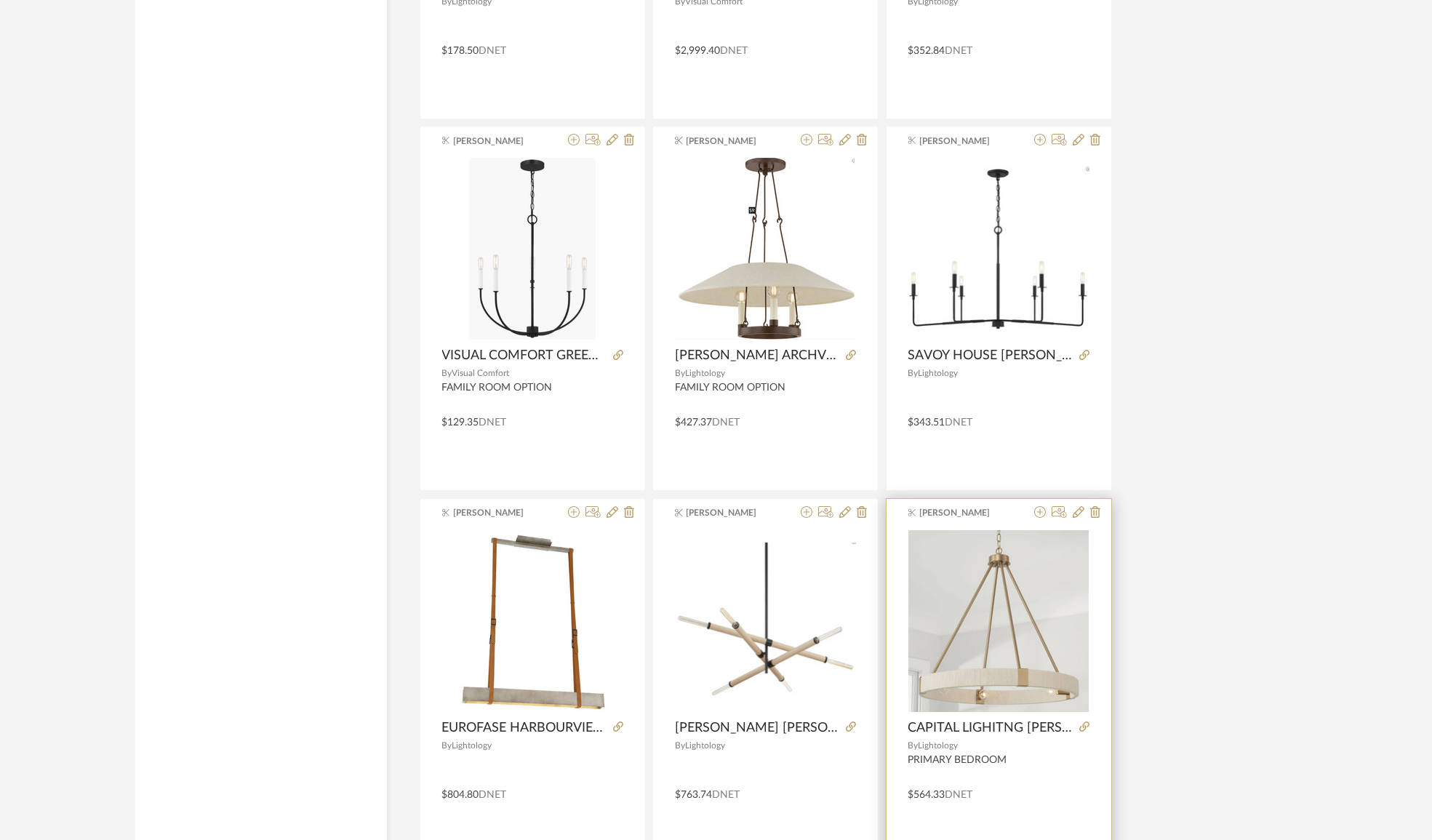
scroll to position [30889, 0]
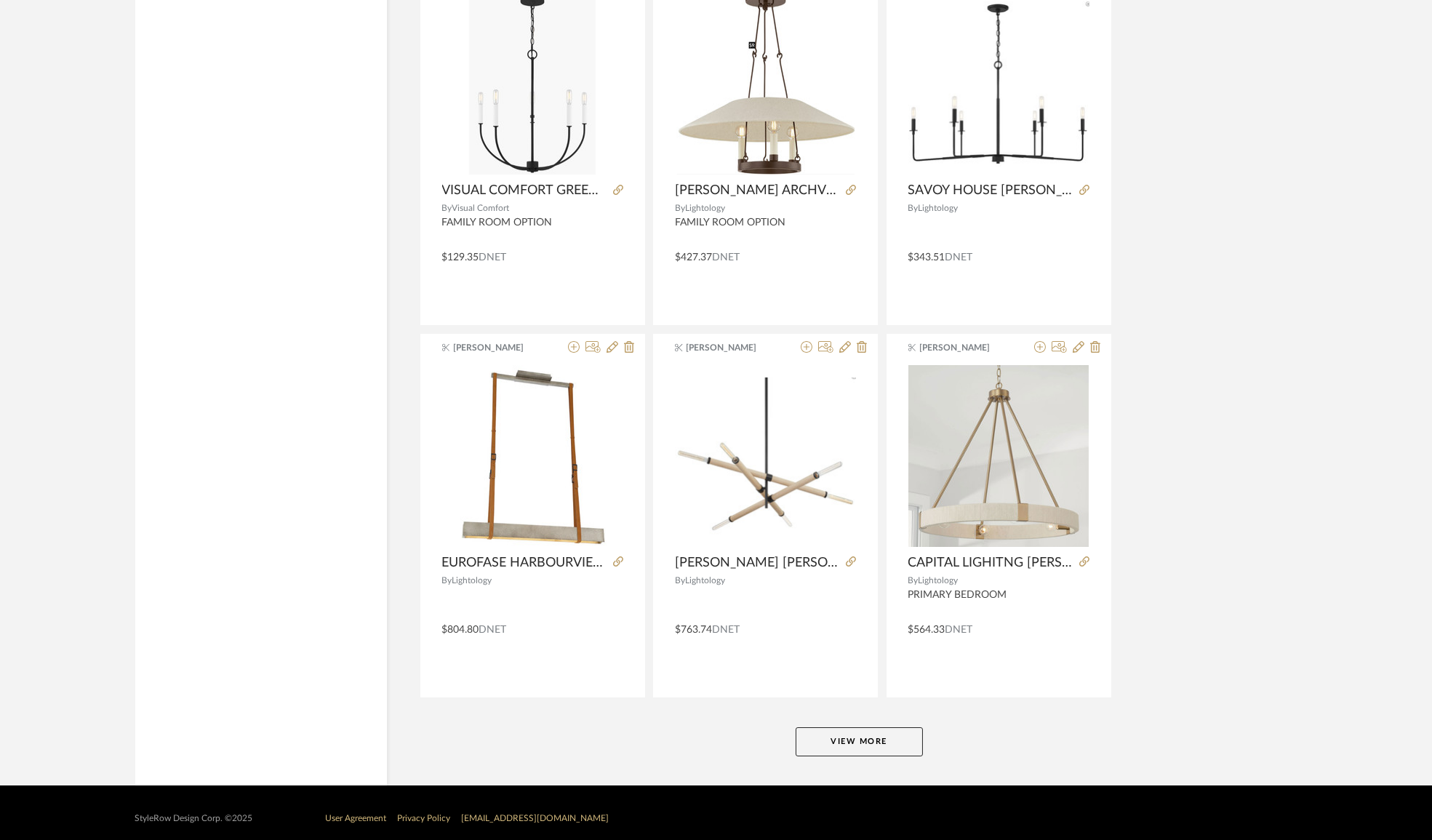
click at [858, 727] on button "View More" at bounding box center [859, 741] width 127 height 29
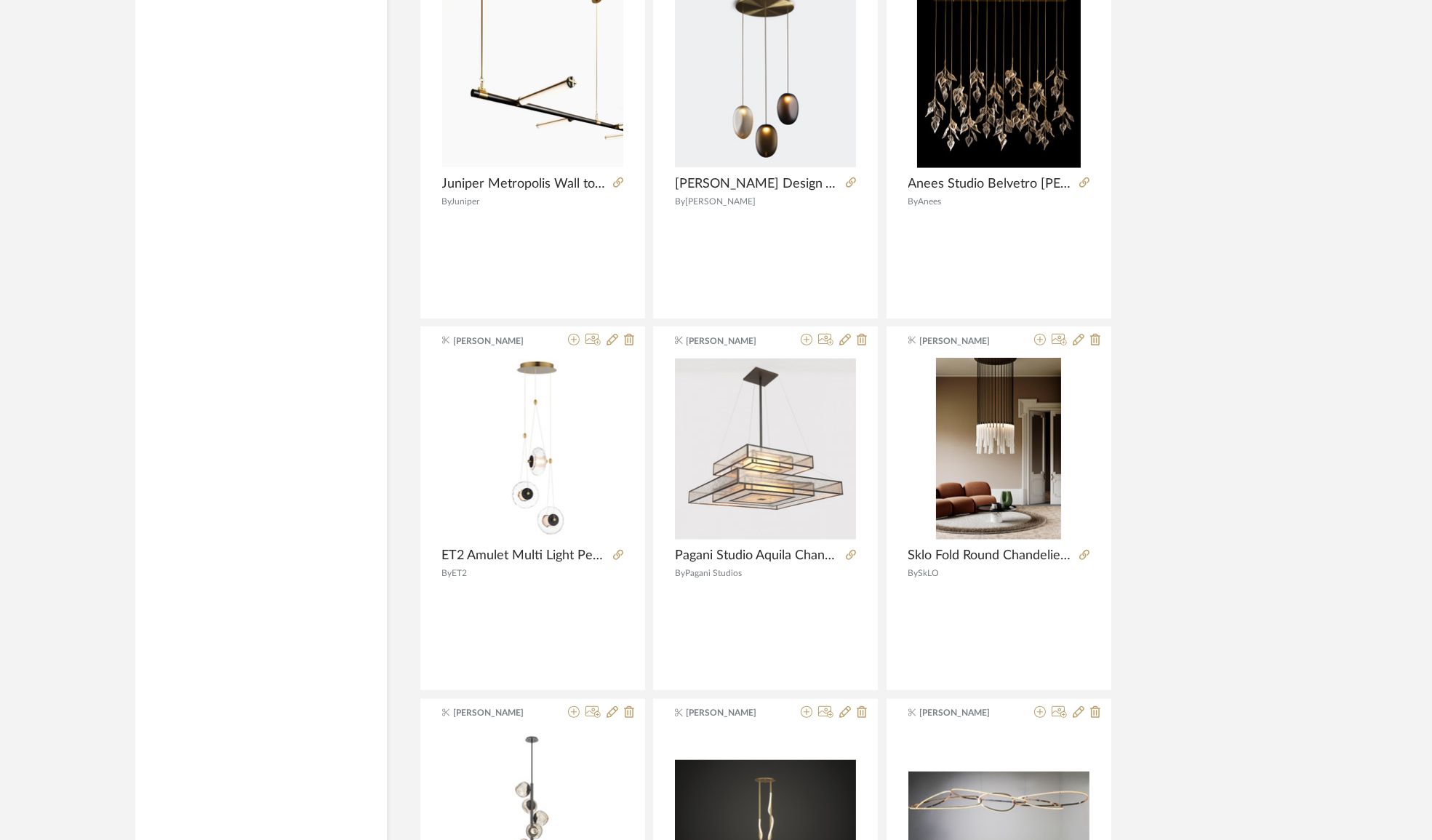
scroll to position [35351, 0]
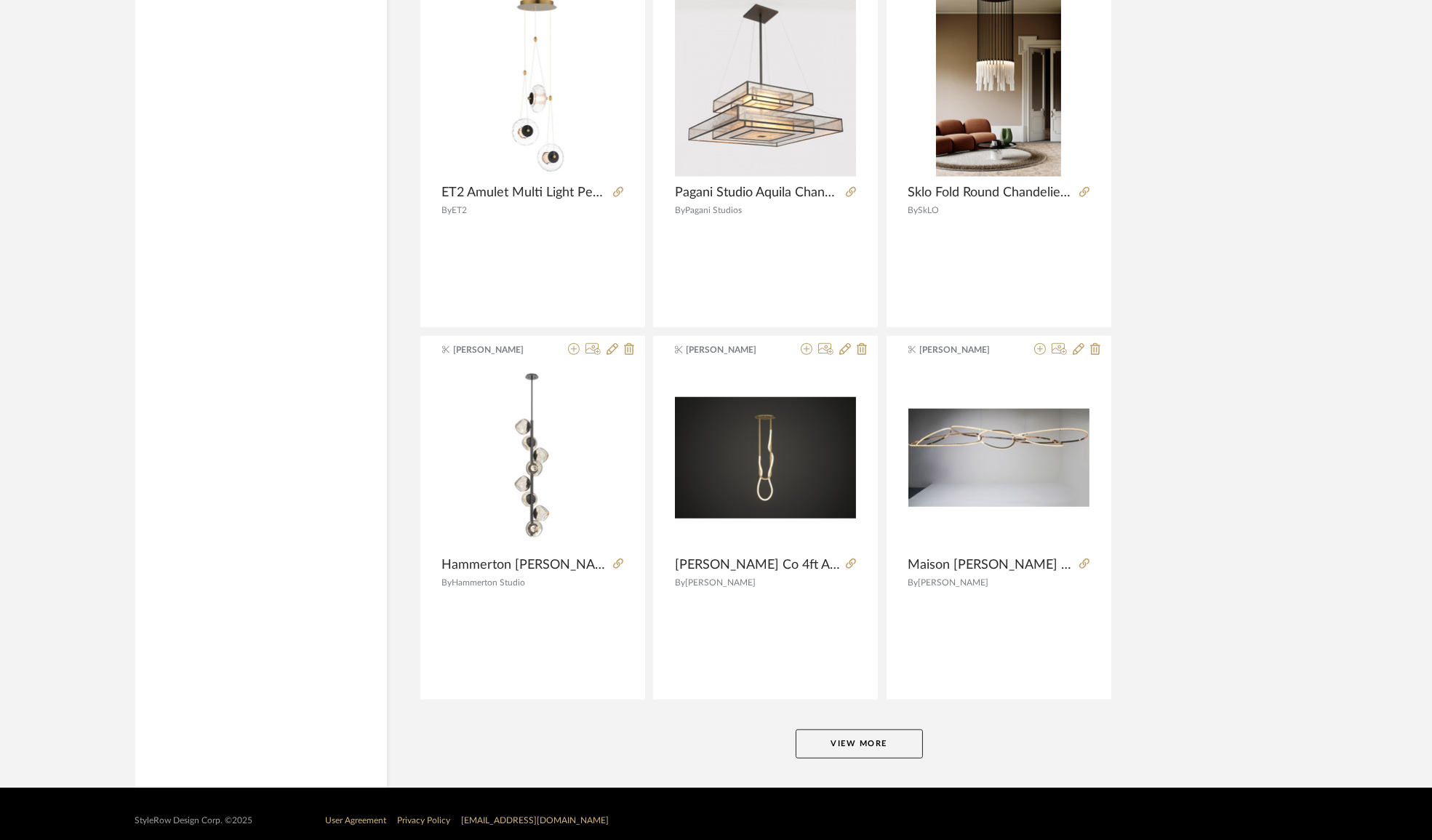
click at [837, 731] on button "View More" at bounding box center [859, 743] width 127 height 29
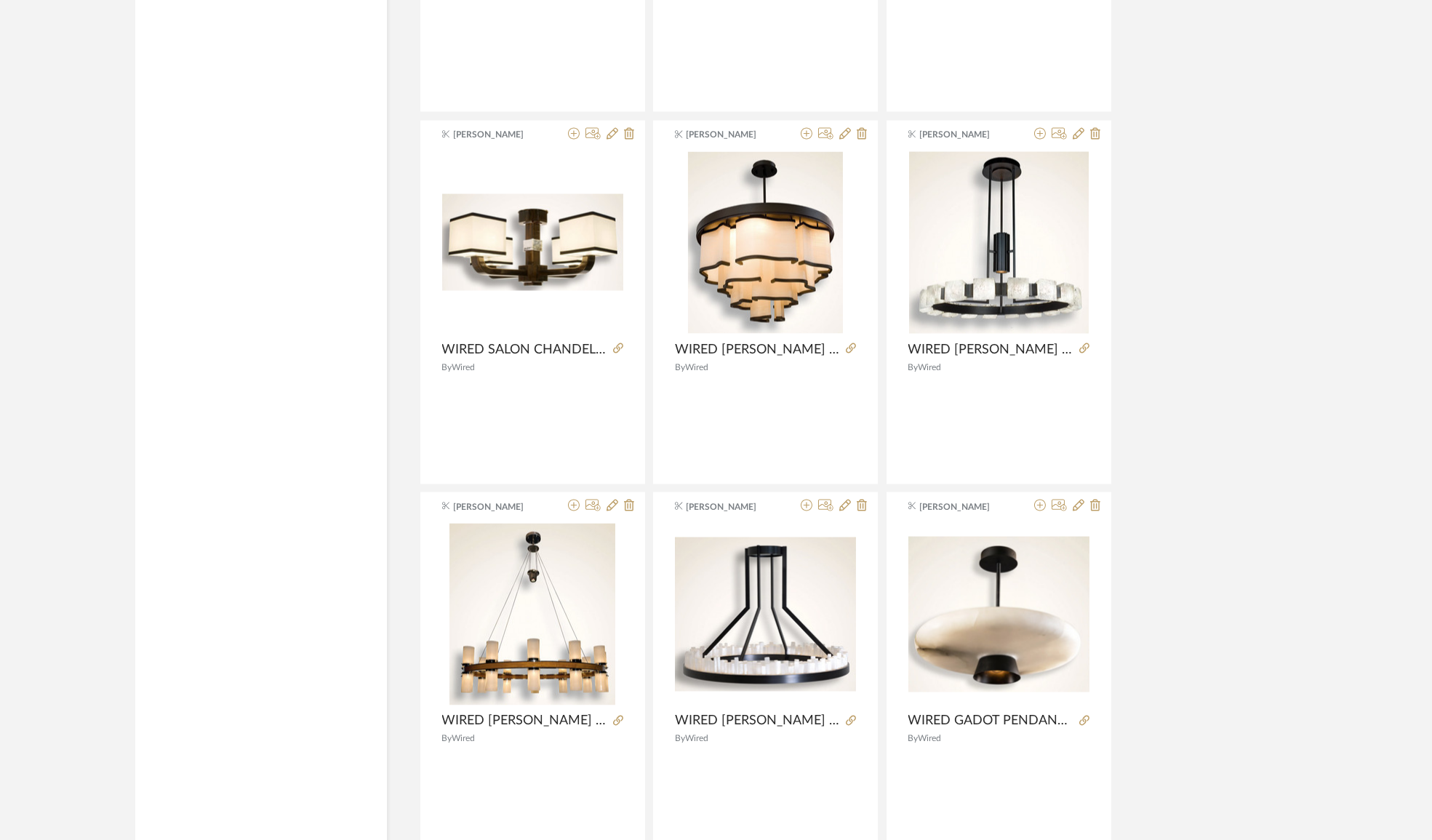
scroll to position [0, 0]
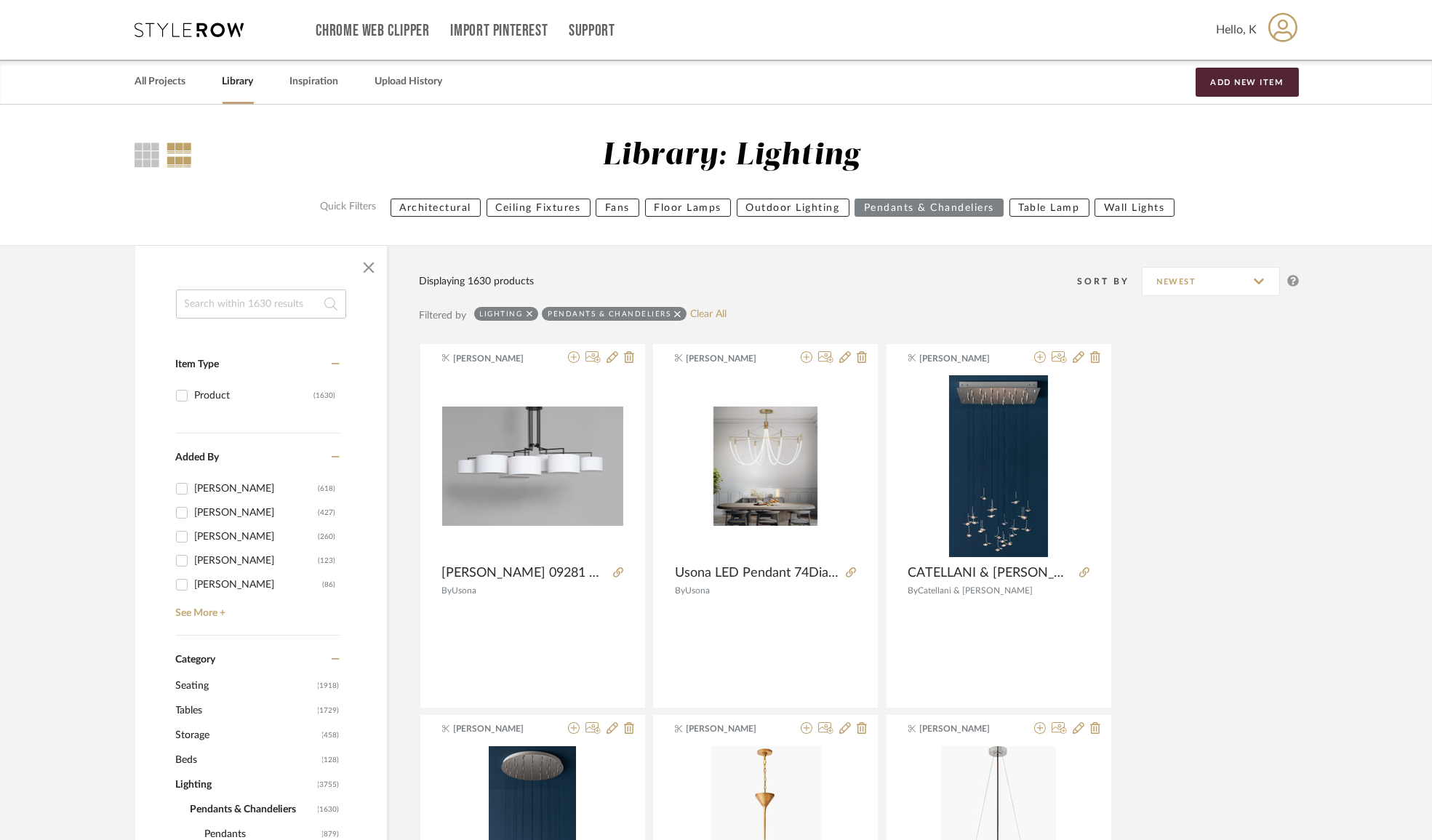
click at [242, 299] on input at bounding box center [261, 304] width 170 height 29
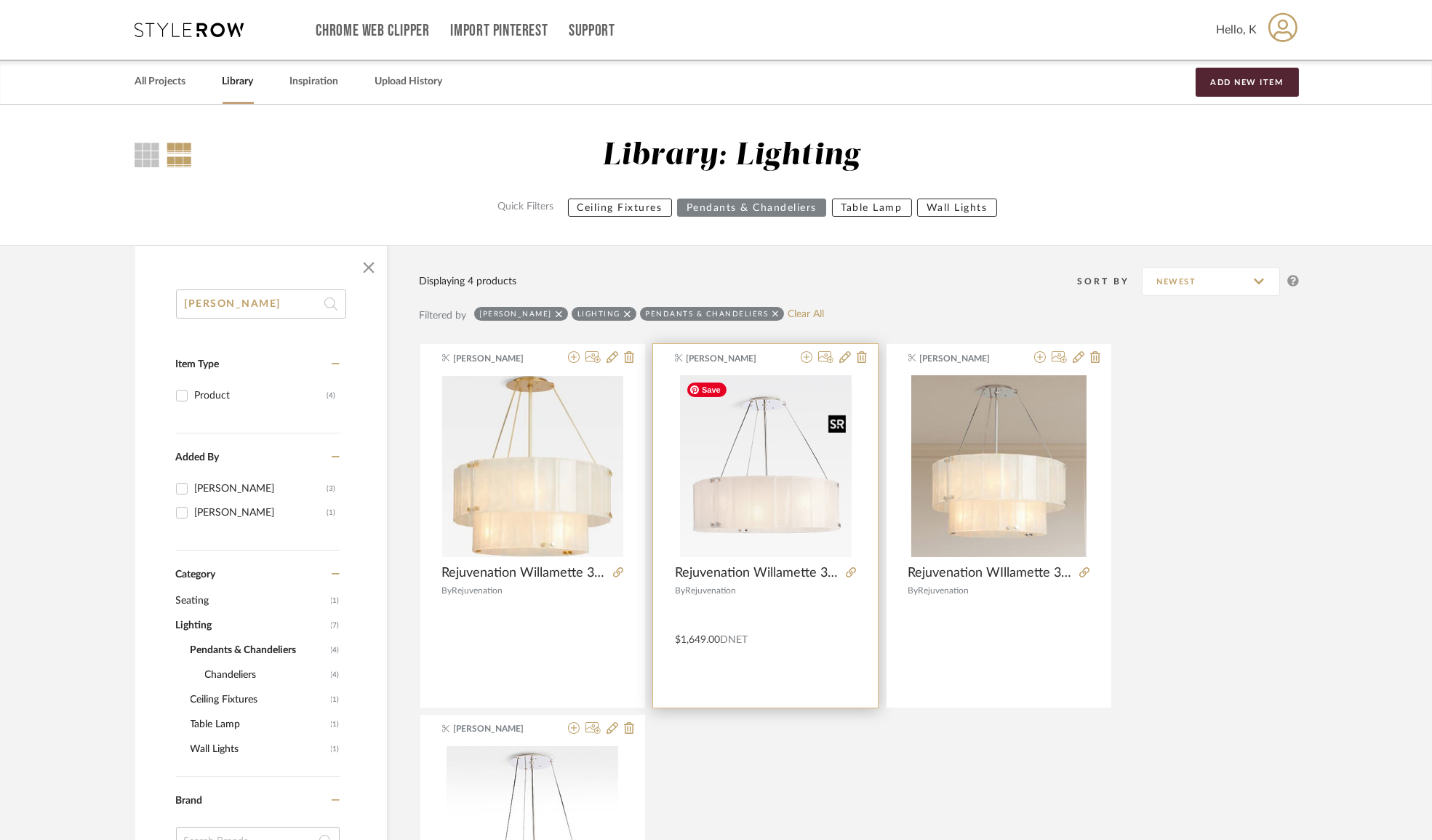
type input "[PERSON_NAME]"
click at [0, 0] on img at bounding box center [0, 0] width 0 height 0
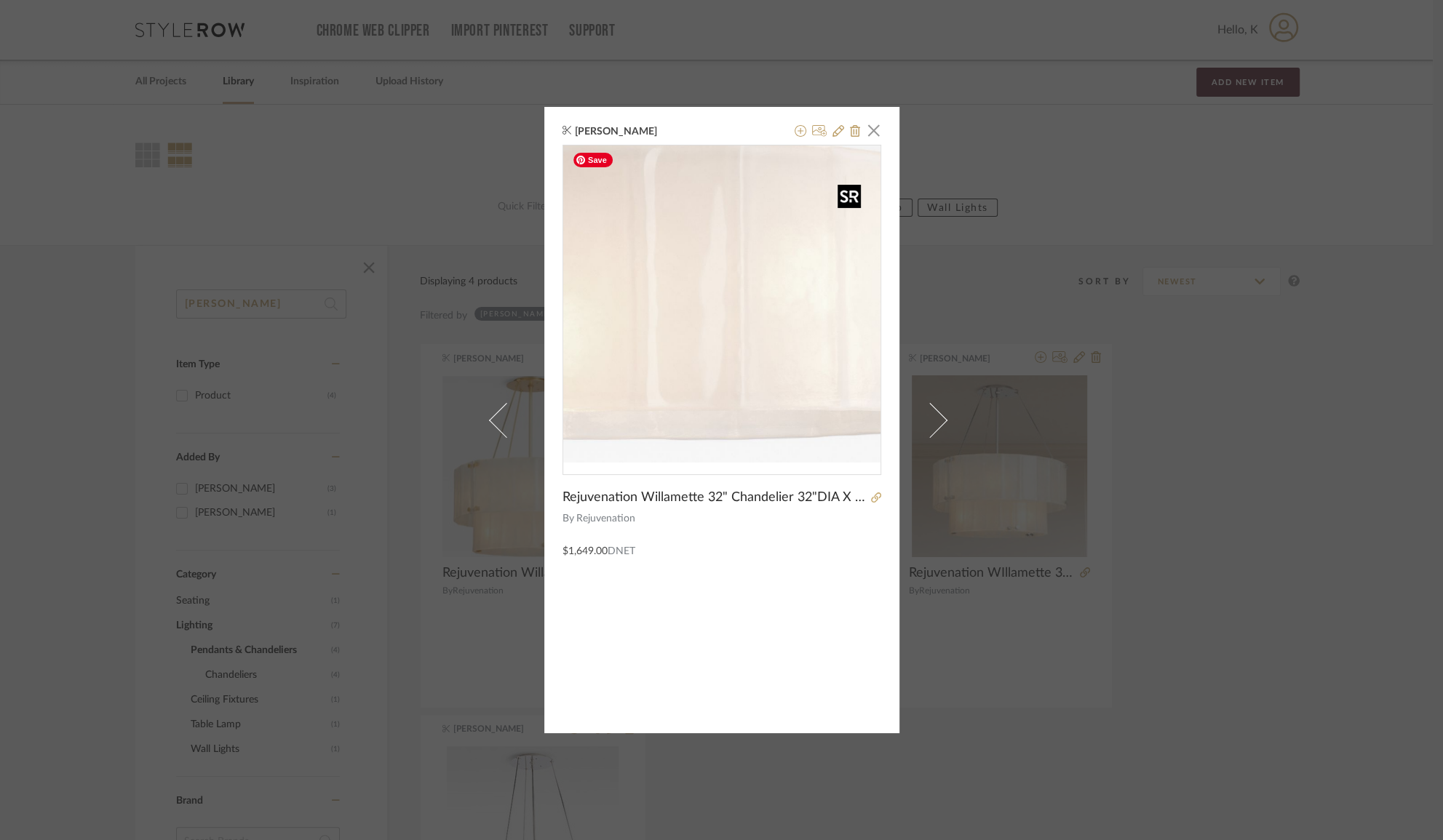
click at [756, 375] on img "0" at bounding box center [722, 304] width 300 height 317
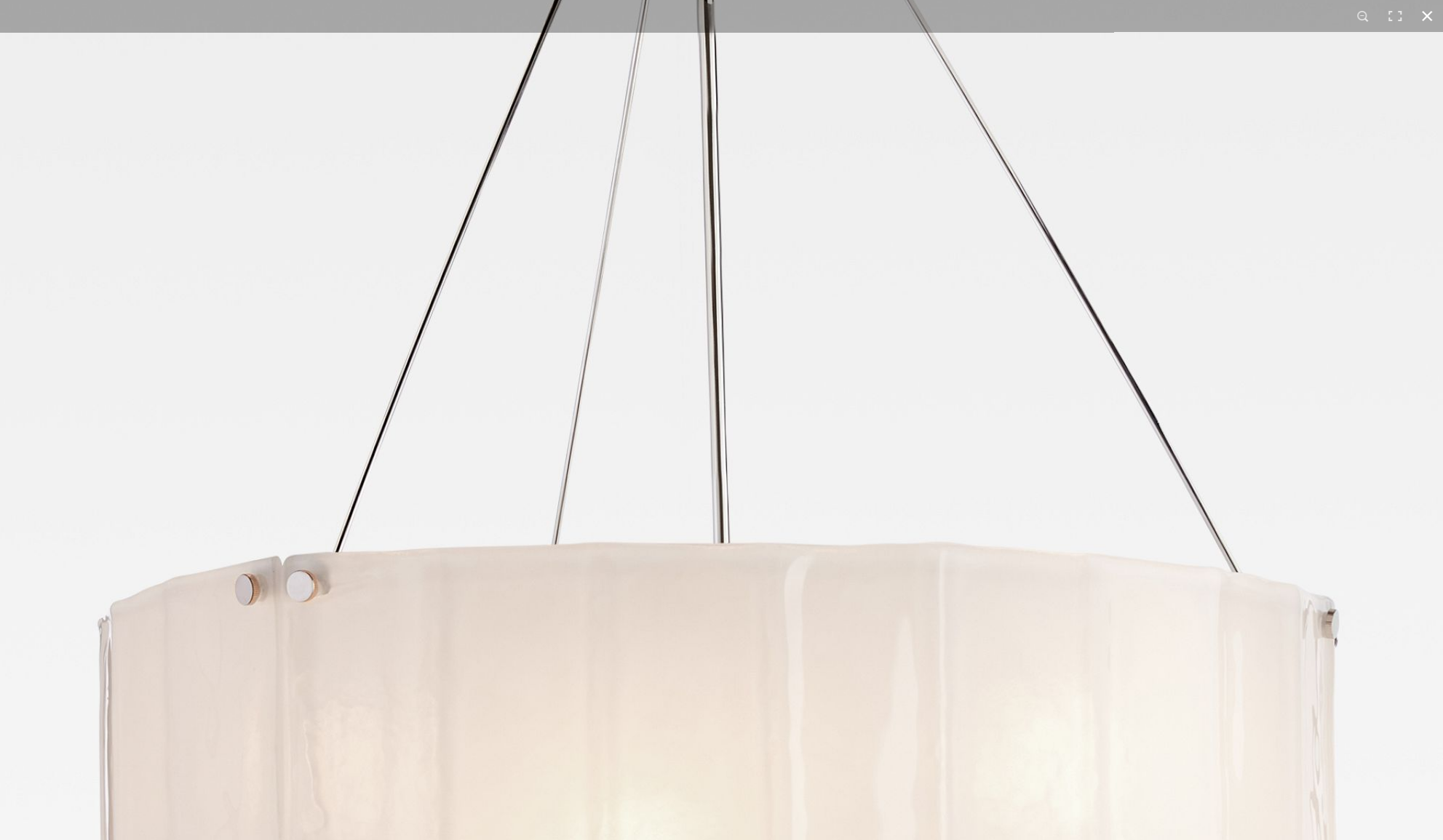
click at [1426, 14] on button at bounding box center [1426, 16] width 32 height 32
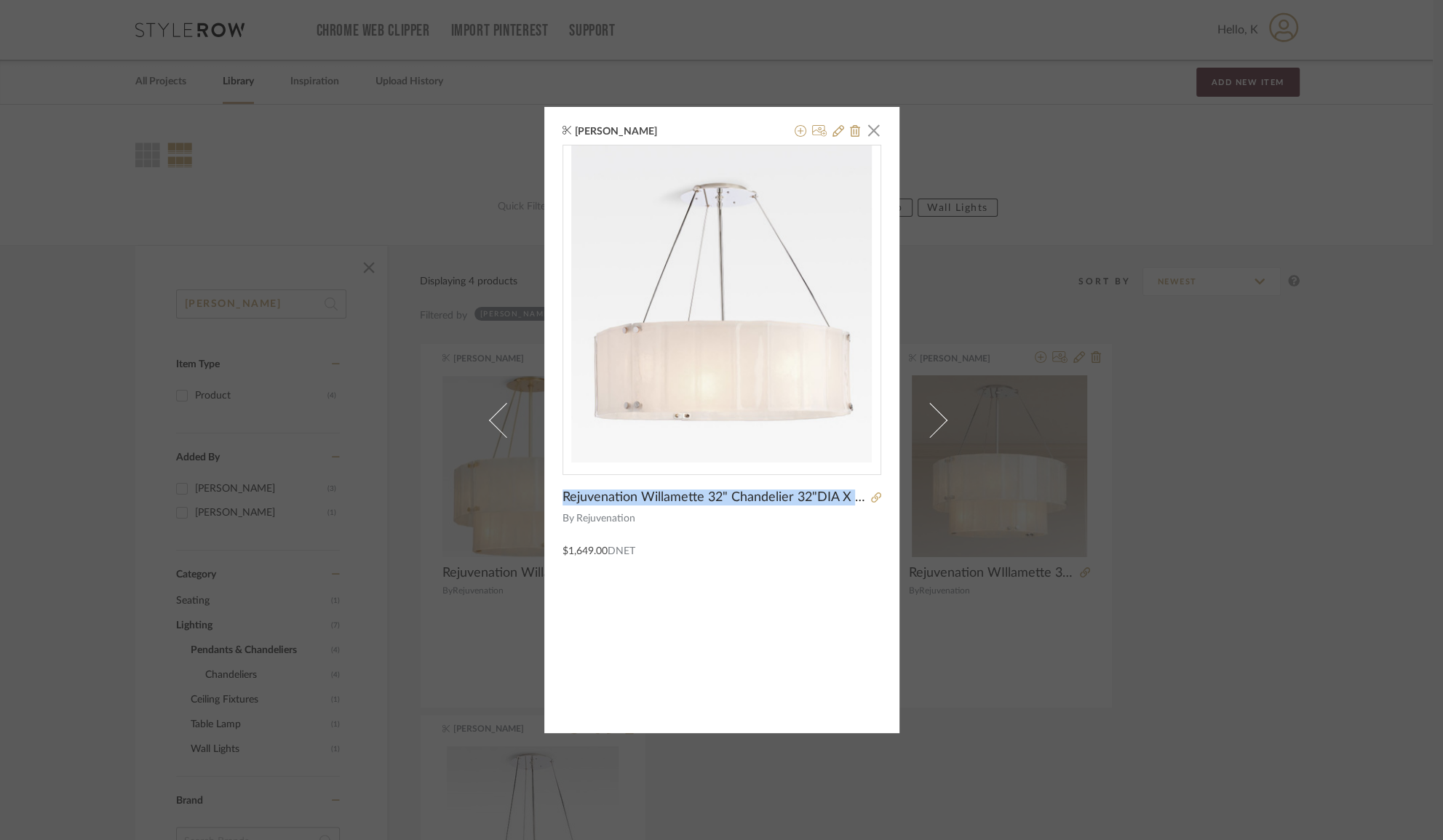
drag, startPoint x: 556, startPoint y: 498, endPoint x: 884, endPoint y: 494, distance: 328.0
click at [894, 499] on div "[PERSON_NAME] × Rejuvenation Willamette 32" Chandelier 32"DIA X 10"H $1,649.00 …" at bounding box center [722, 420] width 1443 height 840
copy div "Rejuvenation Willamette 32" Chandelier 32"DIA X 10"H $1,649.00"
click at [869, 131] on span "button" at bounding box center [873, 129] width 29 height 29
